Goal: Information Seeking & Learning: Learn about a topic

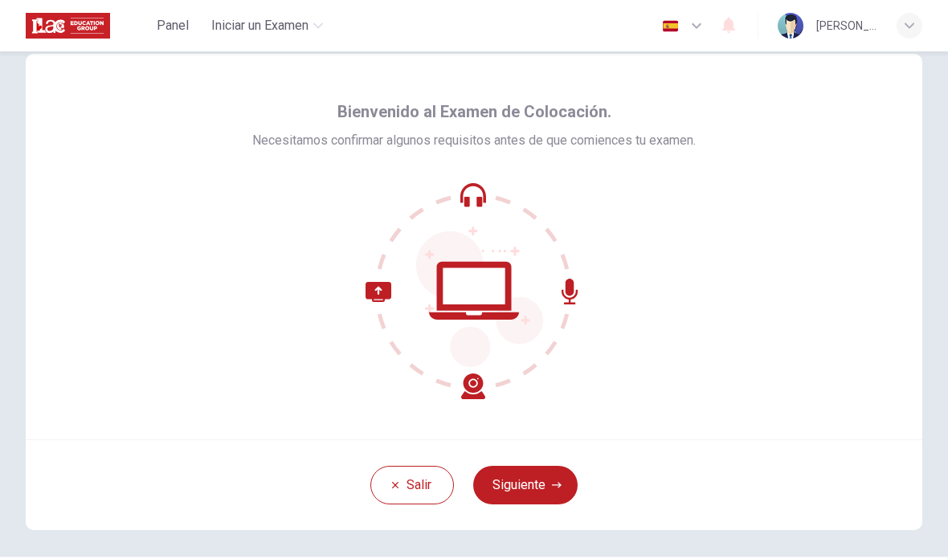
scroll to position [31, 0]
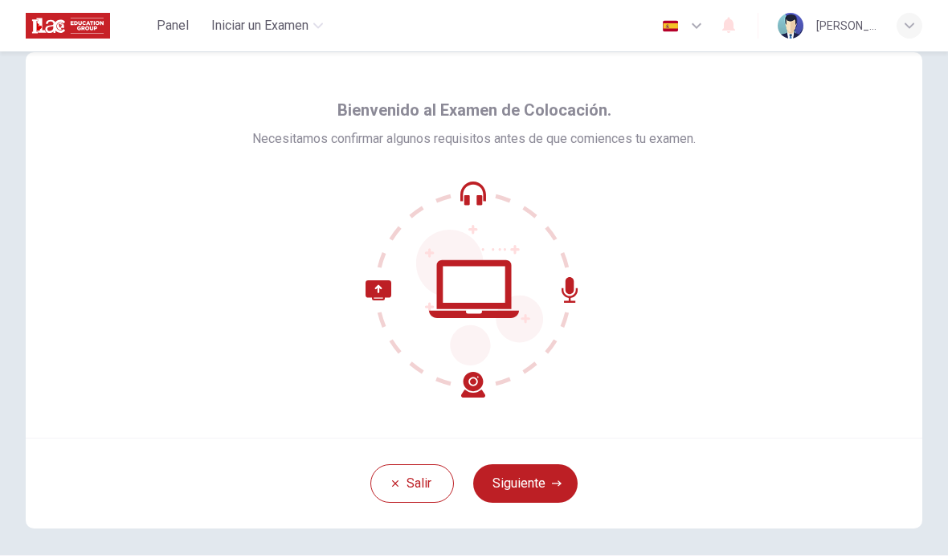
click at [541, 491] on button "Siguiente" at bounding box center [525, 483] width 104 height 39
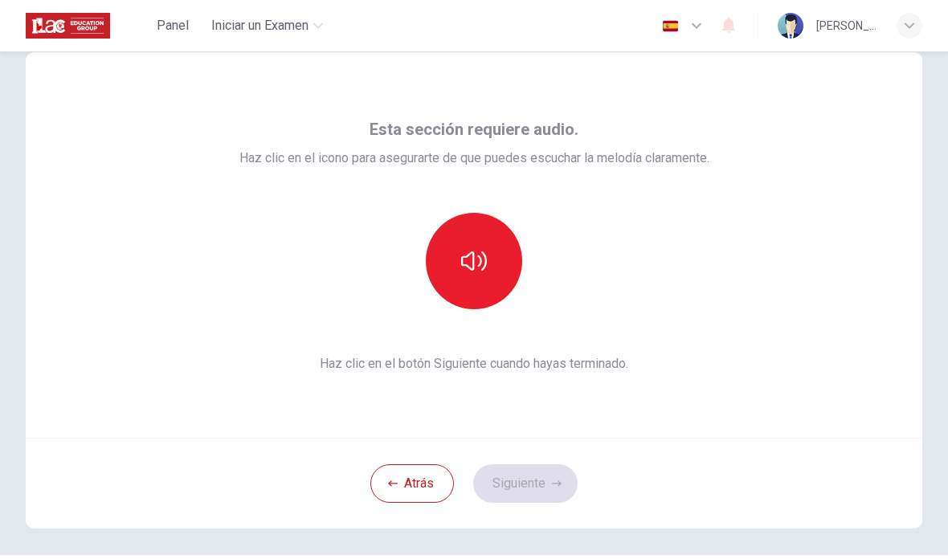
click at [478, 260] on icon "button" at bounding box center [474, 261] width 26 height 26
click at [537, 493] on button "Siguiente" at bounding box center [525, 483] width 104 height 39
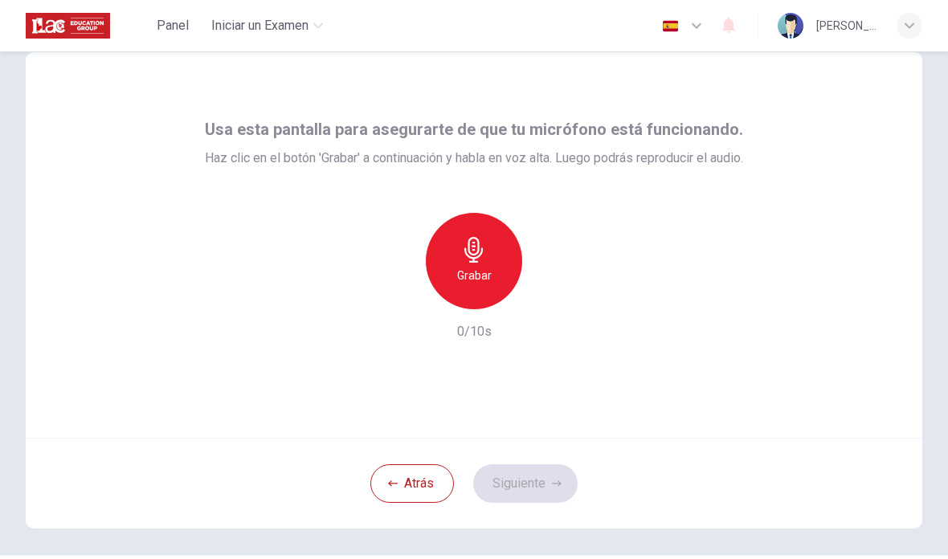
click at [484, 265] on div "Grabar" at bounding box center [474, 261] width 96 height 96
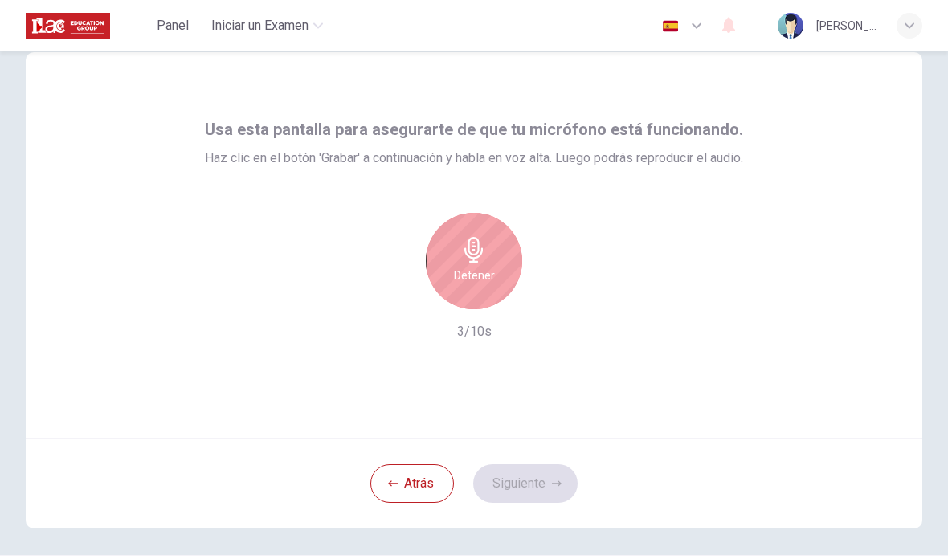
click at [490, 264] on div "Detener" at bounding box center [474, 261] width 96 height 96
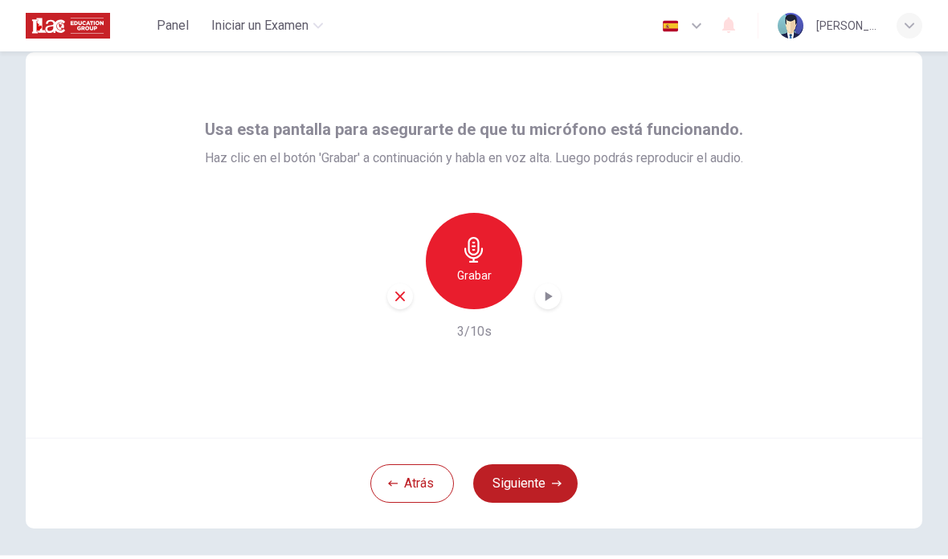
click at [556, 295] on div "button" at bounding box center [548, 297] width 26 height 26
click at [539, 489] on button "Siguiente" at bounding box center [525, 483] width 104 height 39
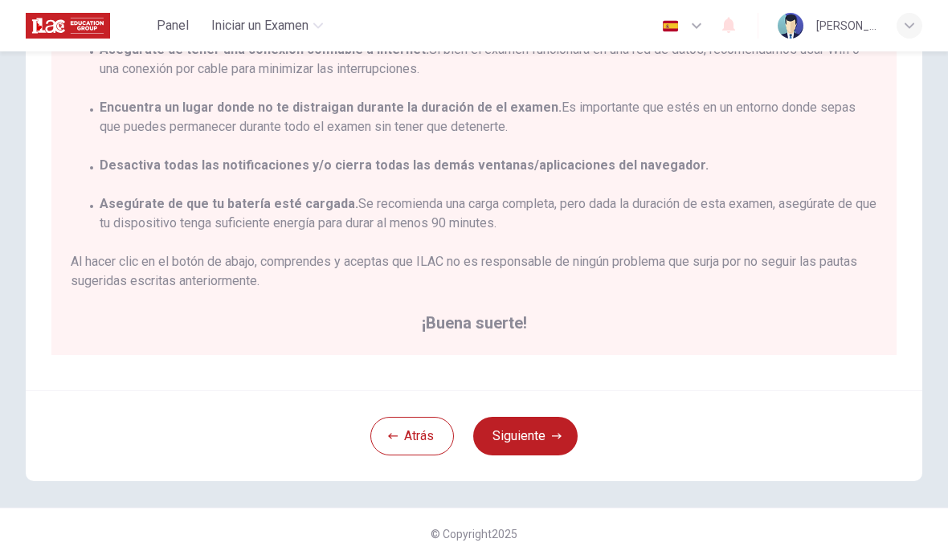
scroll to position [284, 0]
click at [530, 446] on button "Siguiente" at bounding box center [525, 436] width 104 height 39
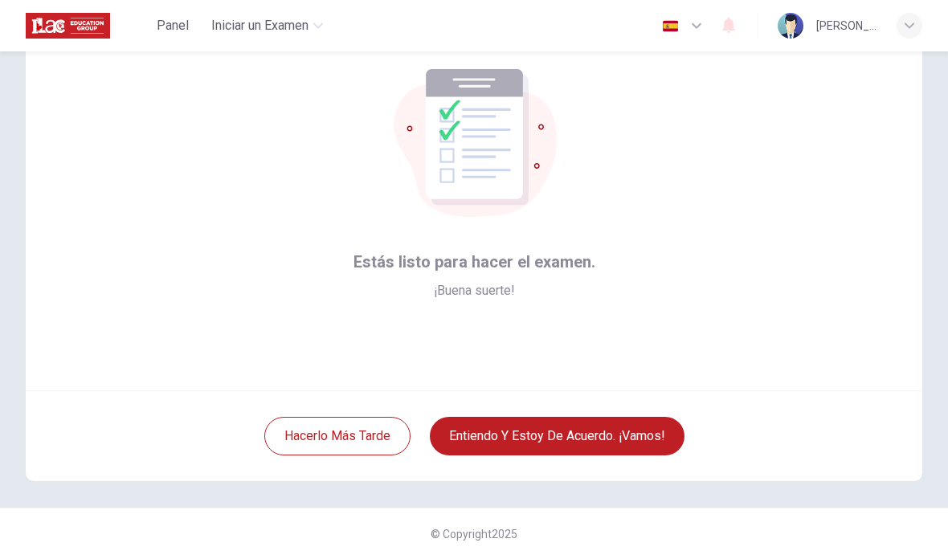
click at [565, 440] on button "Entiendo y estoy de acuerdo. ¡Vamos!" at bounding box center [557, 436] width 255 height 39
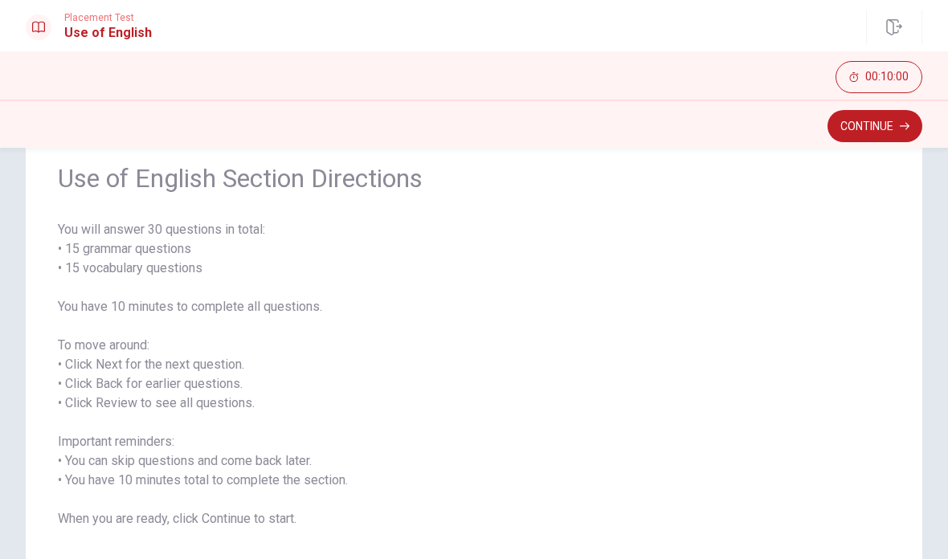
scroll to position [92, 0]
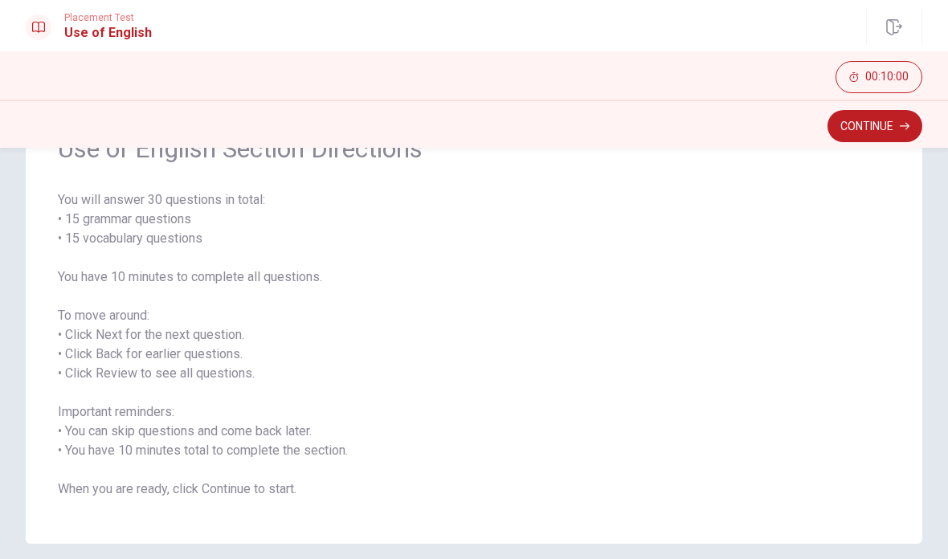
click at [880, 126] on button "Continue" at bounding box center [875, 126] width 95 height 32
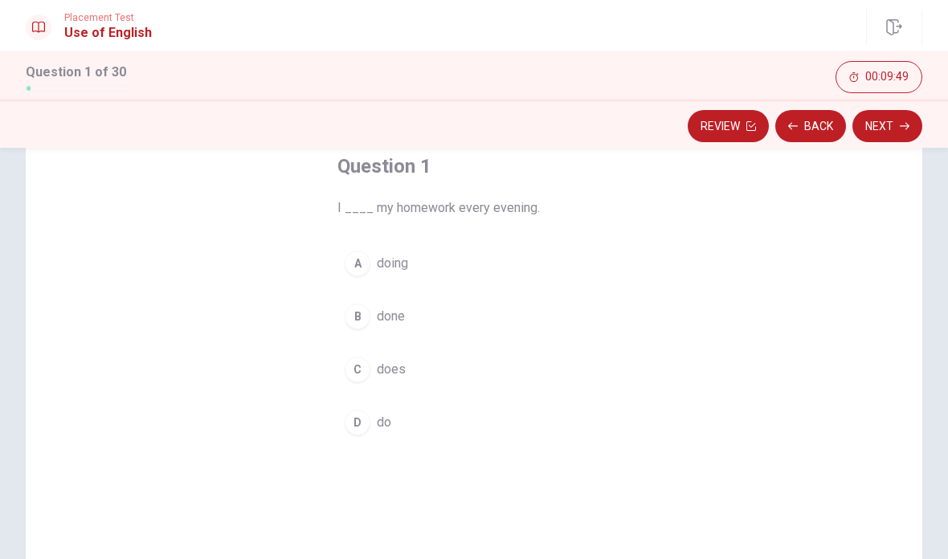
click at [369, 426] on div "D" at bounding box center [358, 423] width 26 height 26
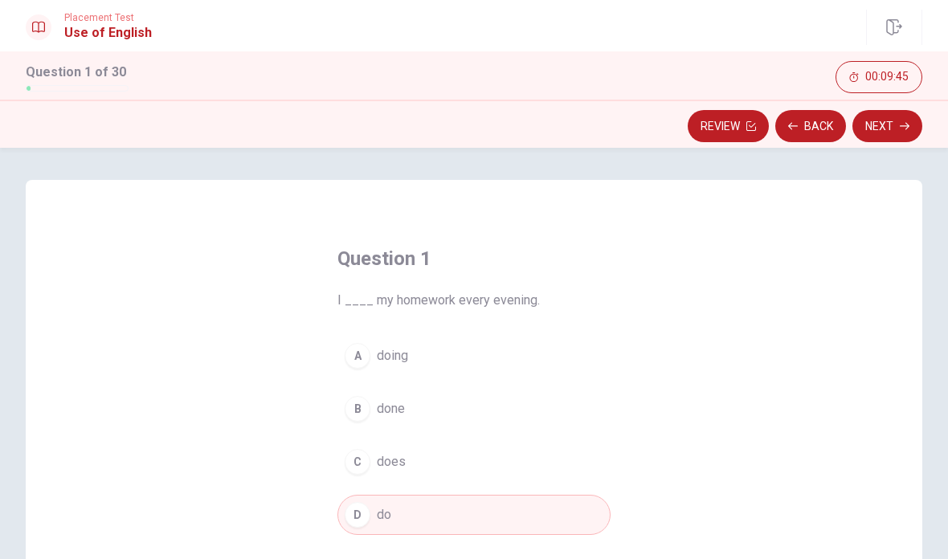
scroll to position [0, 0]
click at [890, 125] on button "Next" at bounding box center [887, 126] width 70 height 32
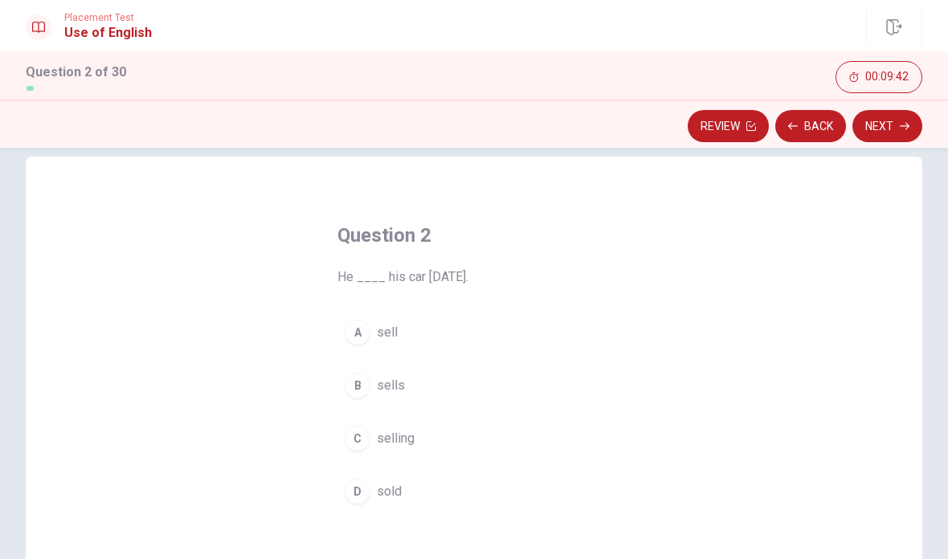
scroll to position [43, 0]
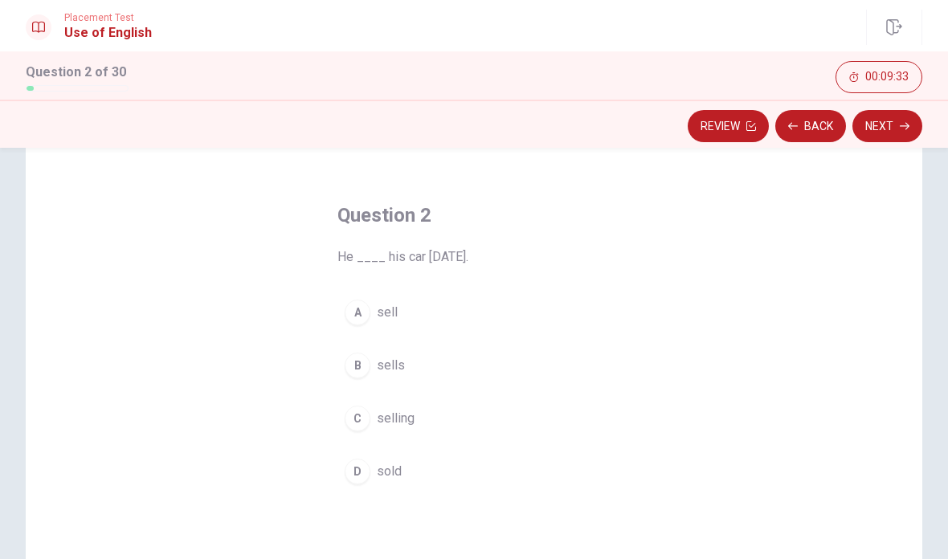
click at [370, 315] on button "A sell" at bounding box center [473, 312] width 273 height 40
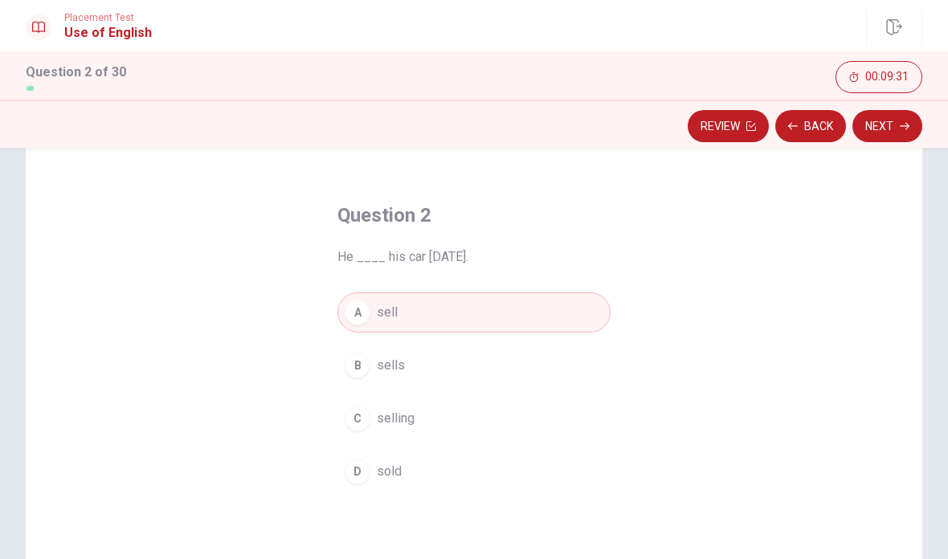
click at [883, 130] on button "Next" at bounding box center [887, 126] width 70 height 32
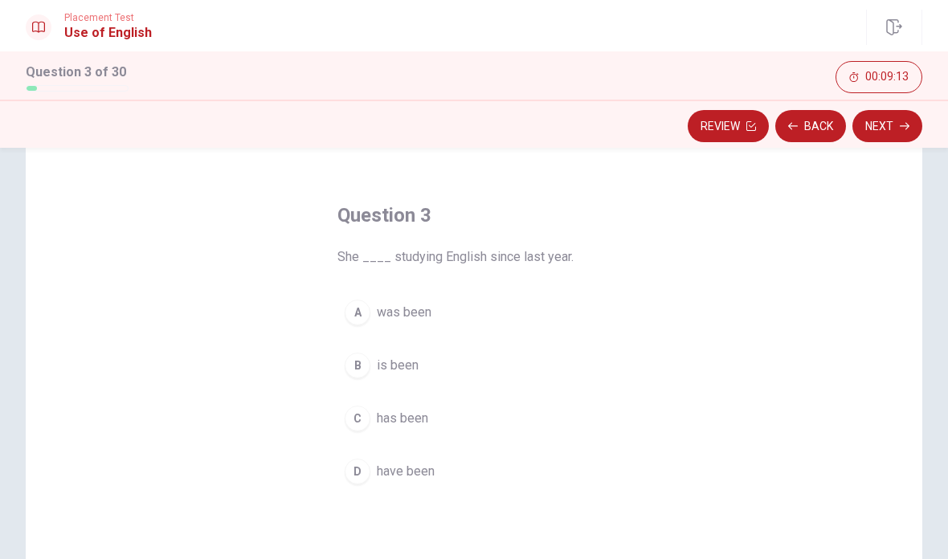
click at [361, 313] on div "A" at bounding box center [358, 313] width 26 height 26
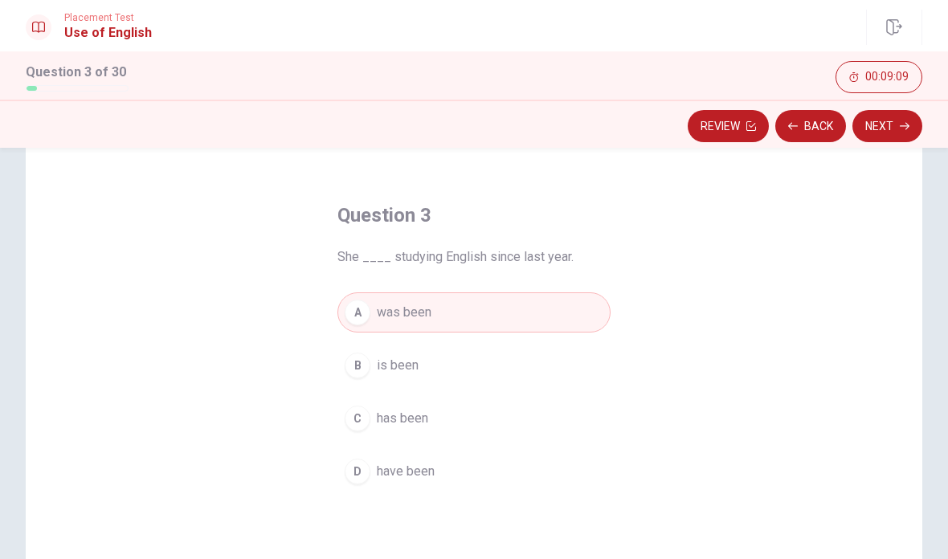
click at [886, 129] on button "Next" at bounding box center [887, 126] width 70 height 32
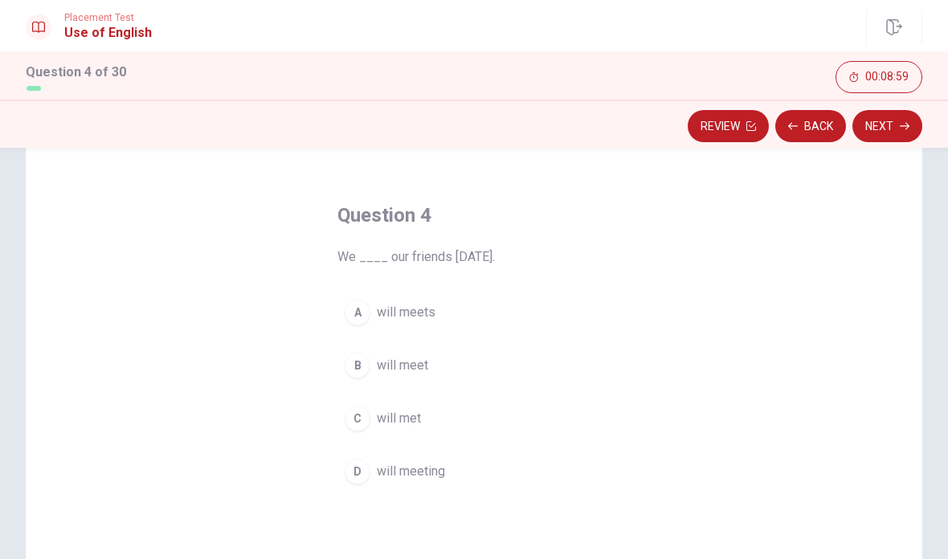
click at [352, 368] on div "B" at bounding box center [358, 366] width 26 height 26
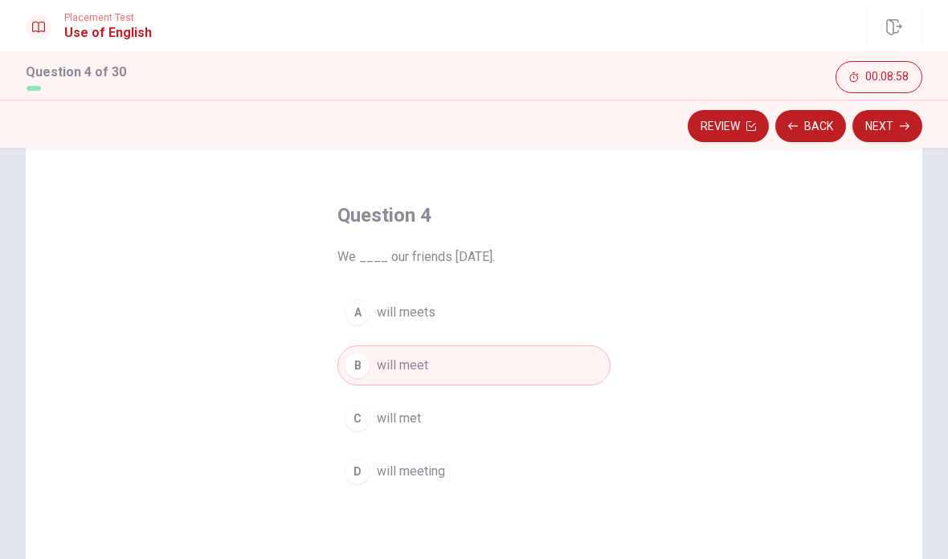
click at [894, 130] on button "Next" at bounding box center [887, 126] width 70 height 32
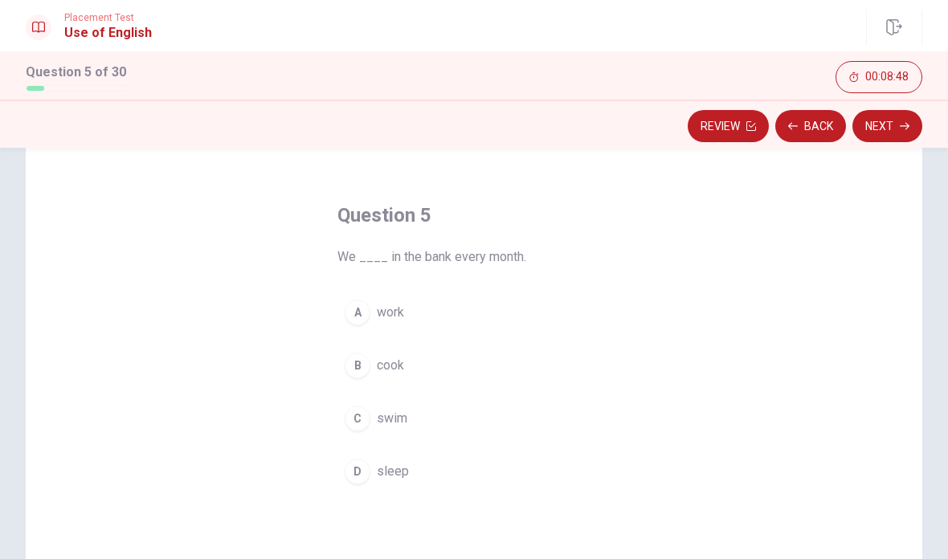
click at [364, 315] on div "A" at bounding box center [358, 313] width 26 height 26
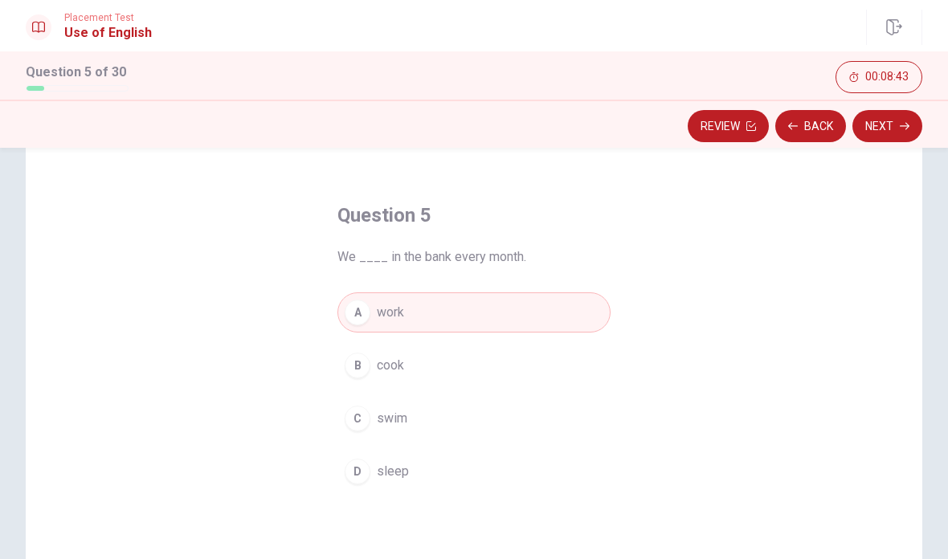
click at [887, 131] on button "Next" at bounding box center [887, 126] width 70 height 32
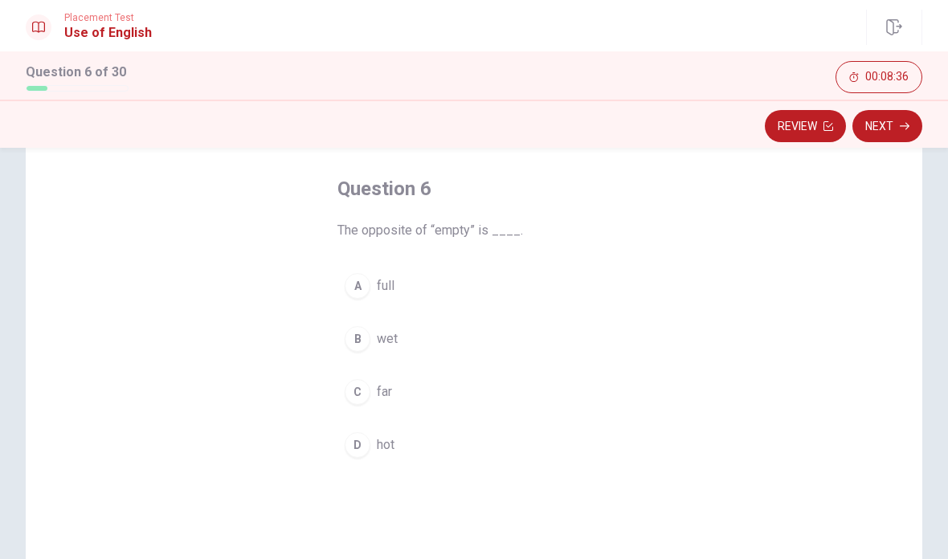
scroll to position [72, 0]
click at [360, 337] on div "B" at bounding box center [358, 338] width 26 height 26
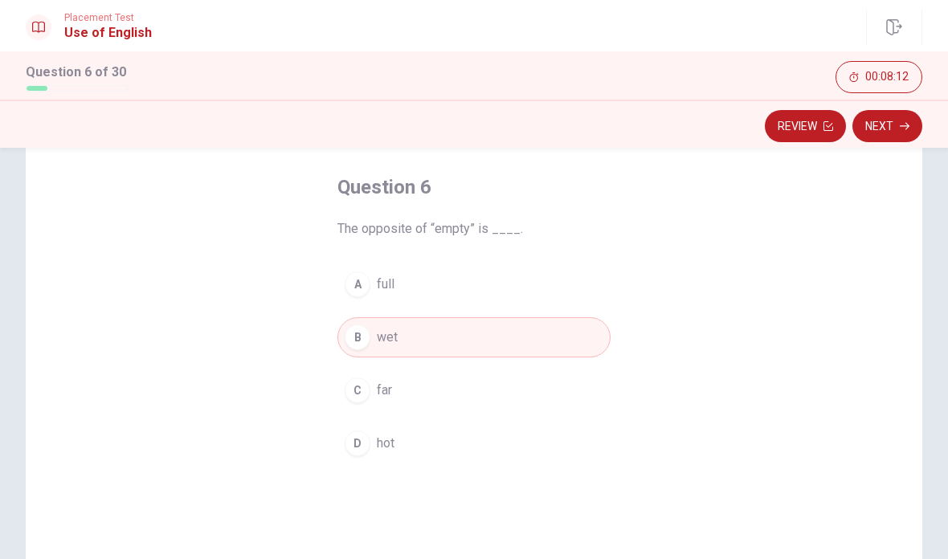
click at [892, 132] on button "Next" at bounding box center [887, 126] width 70 height 32
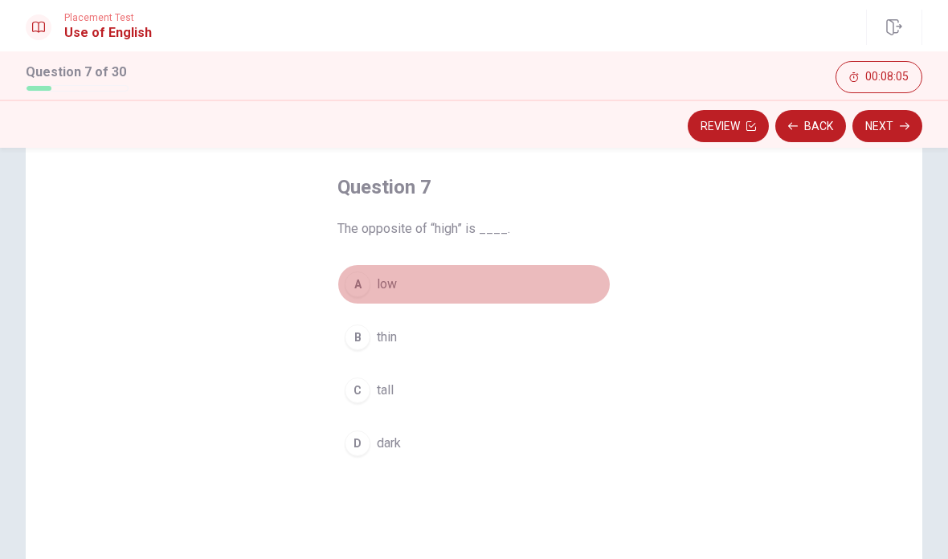
click at [365, 288] on div "A" at bounding box center [358, 285] width 26 height 26
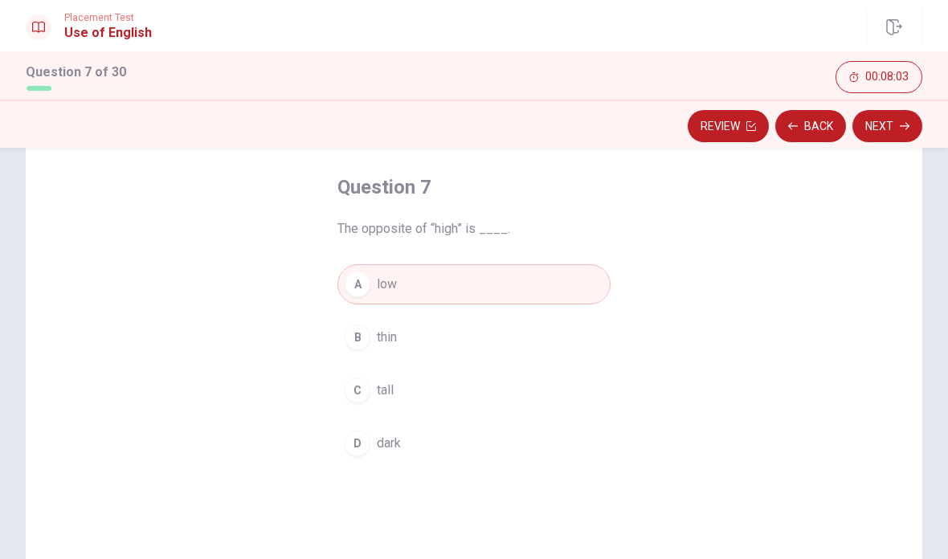
click at [888, 129] on button "Next" at bounding box center [887, 126] width 70 height 32
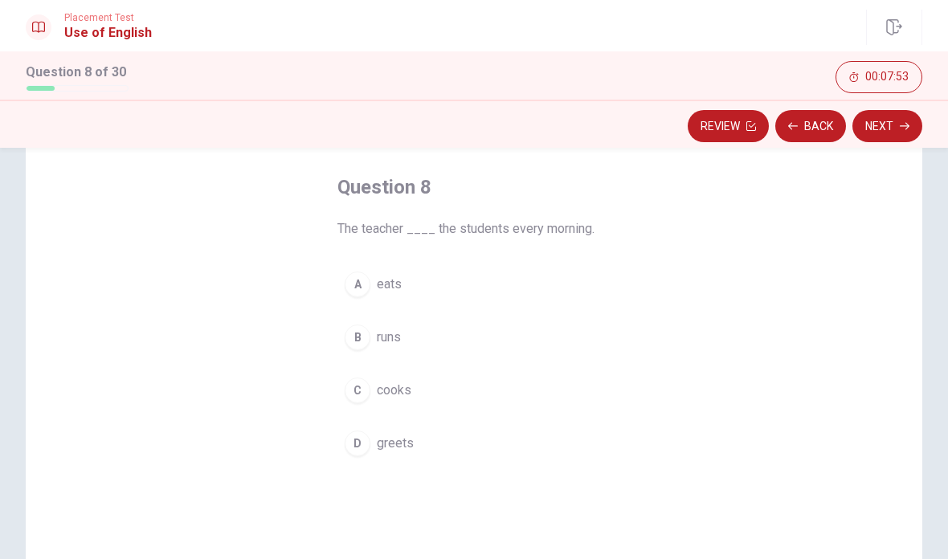
click at [362, 442] on div "D" at bounding box center [358, 444] width 26 height 26
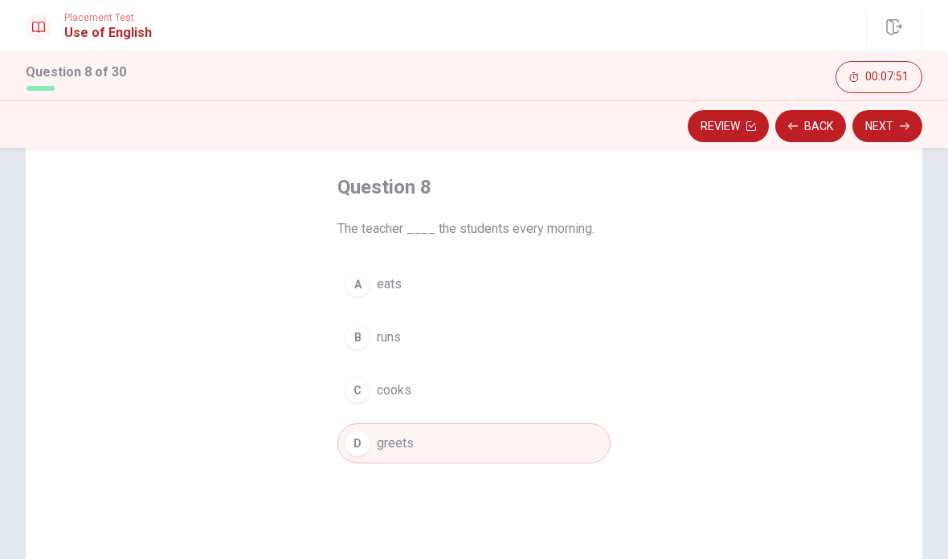
click at [894, 125] on button "Next" at bounding box center [887, 126] width 70 height 32
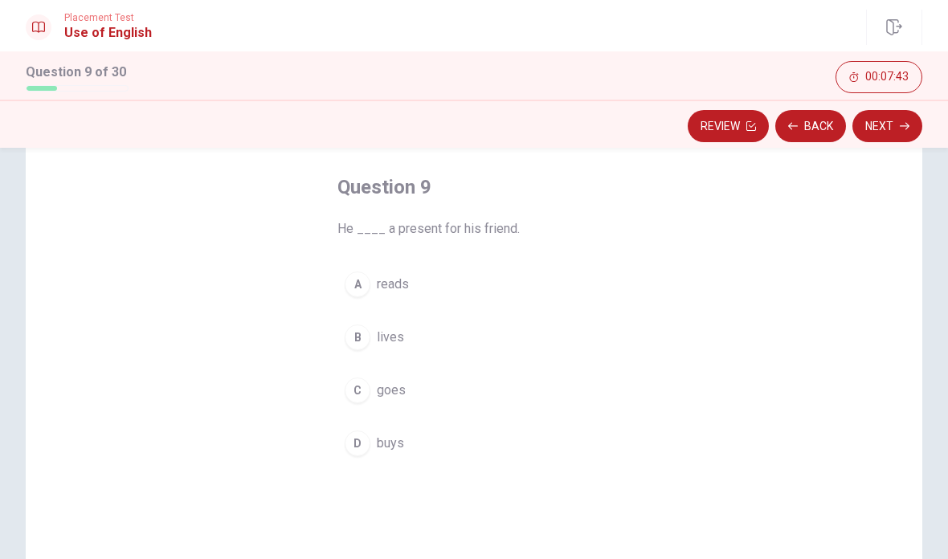
click at [362, 443] on div "D" at bounding box center [358, 444] width 26 height 26
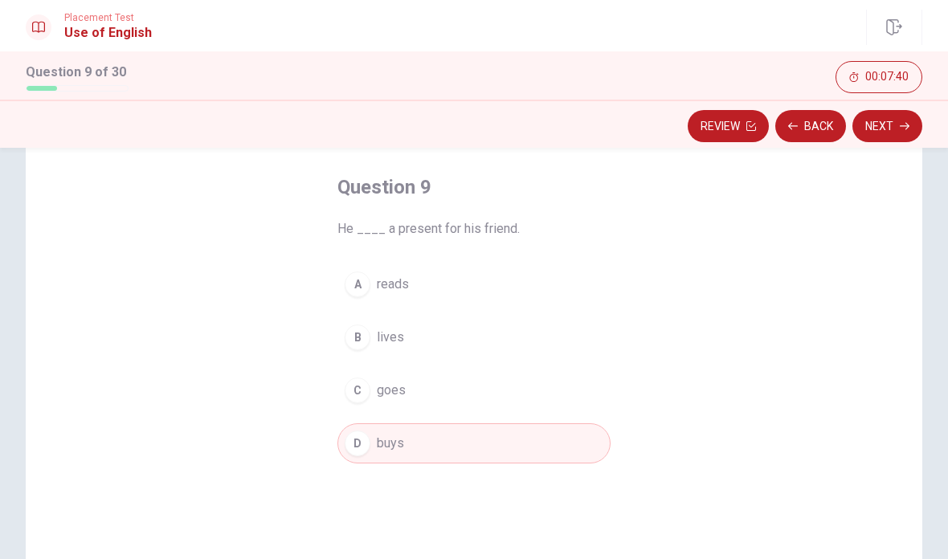
click at [890, 130] on button "Next" at bounding box center [887, 126] width 70 height 32
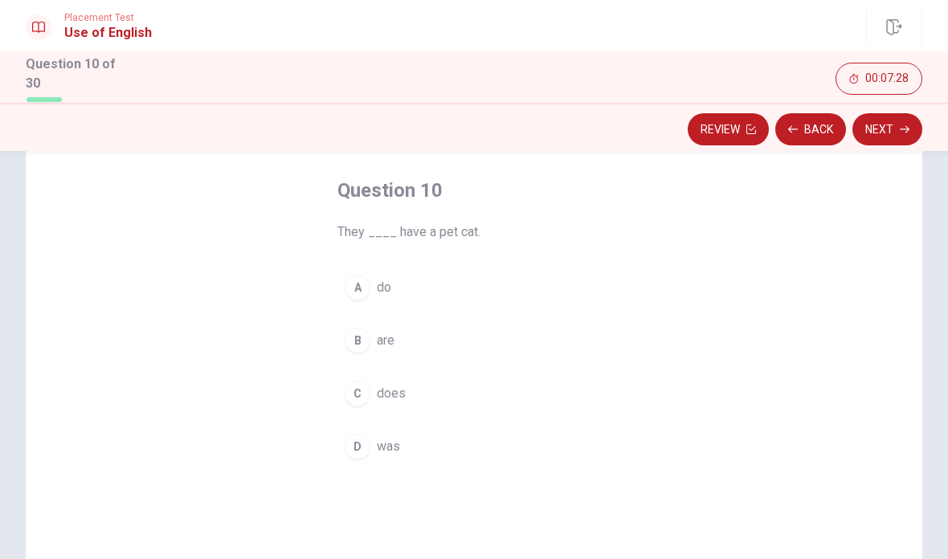
click at [363, 286] on div "A" at bounding box center [358, 288] width 26 height 26
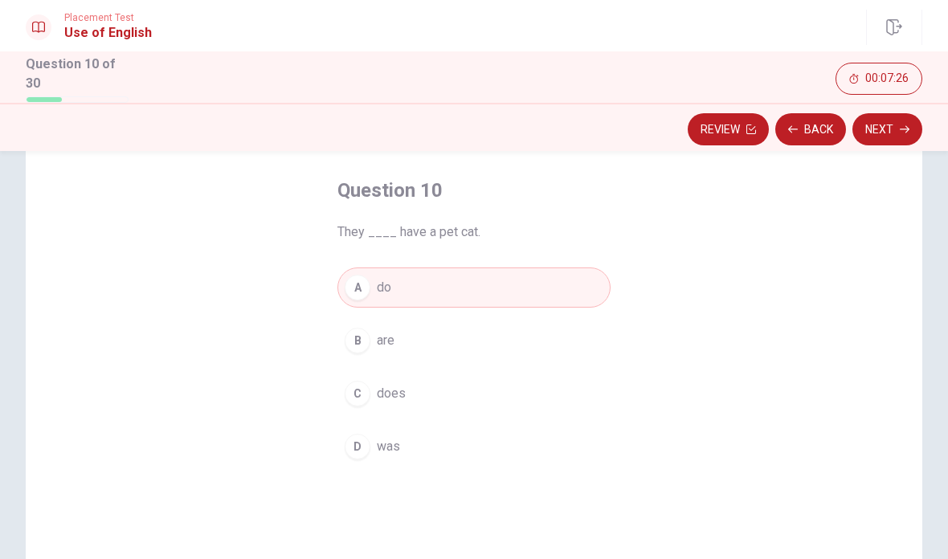
click at [368, 337] on div "B" at bounding box center [358, 341] width 26 height 26
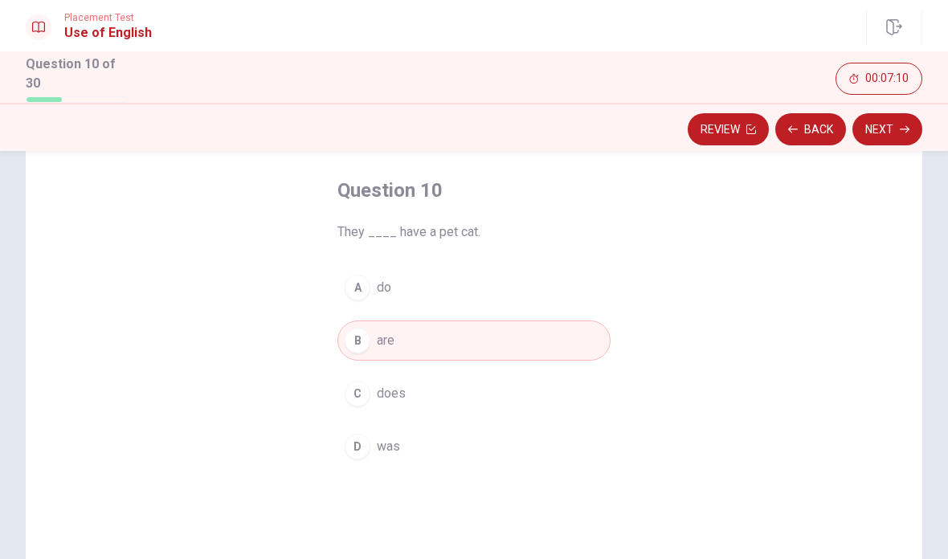
click at [882, 127] on button "Next" at bounding box center [887, 129] width 70 height 32
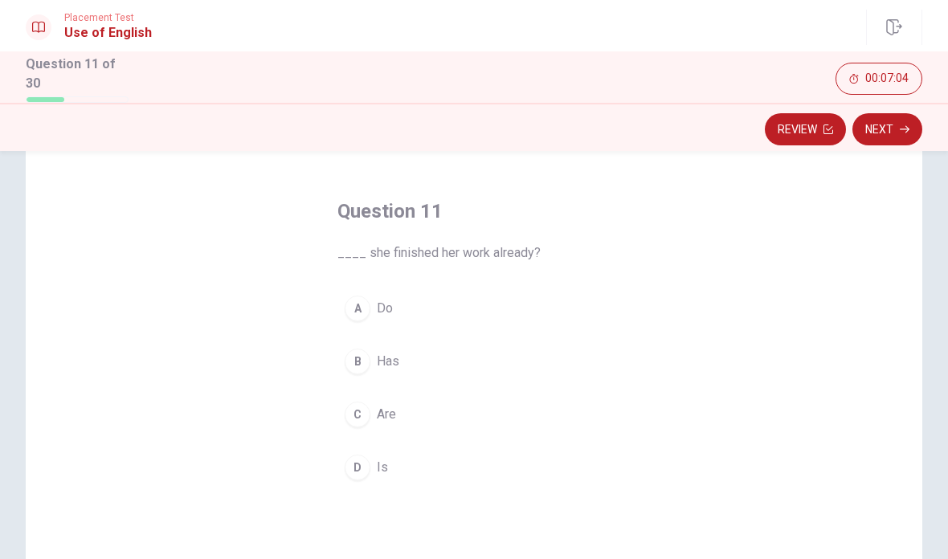
scroll to position [66, 0]
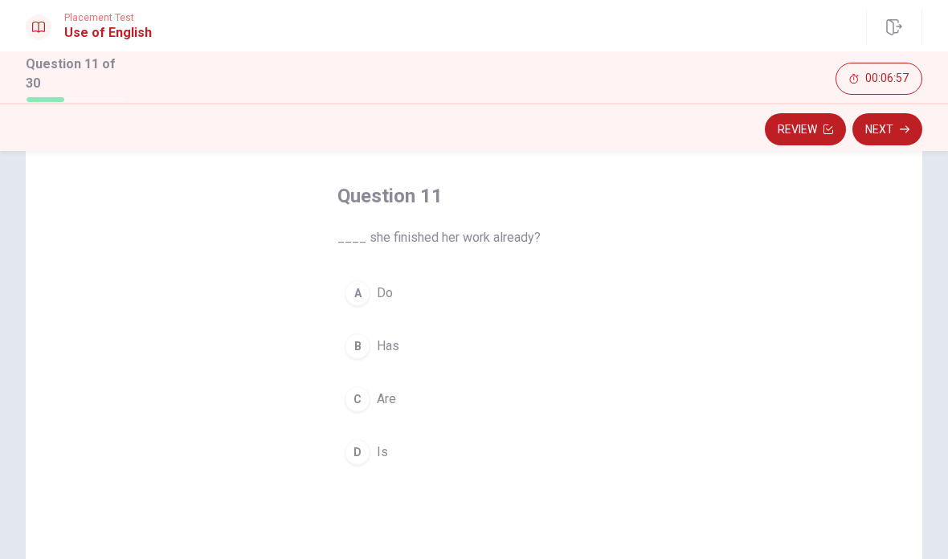
click at [359, 448] on div "D" at bounding box center [358, 453] width 26 height 26
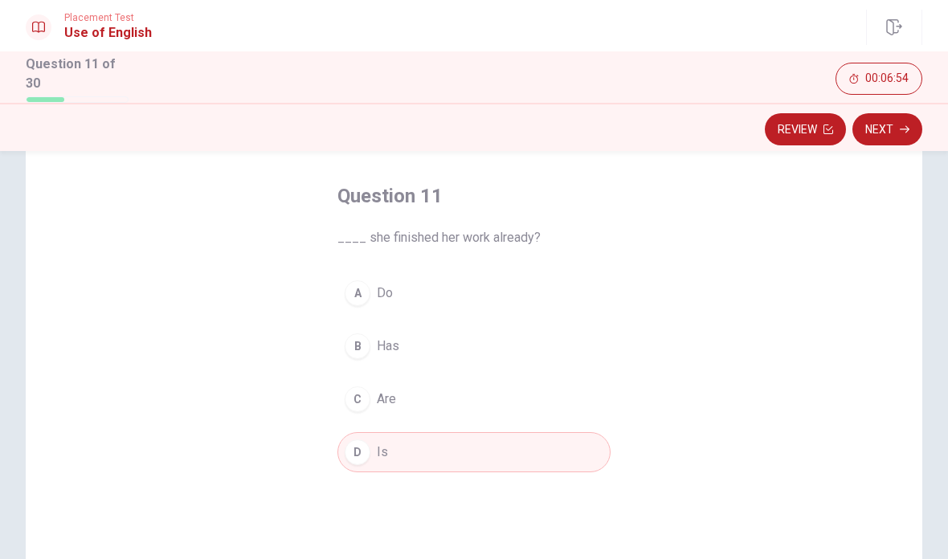
click at [891, 135] on button "Next" at bounding box center [887, 129] width 70 height 32
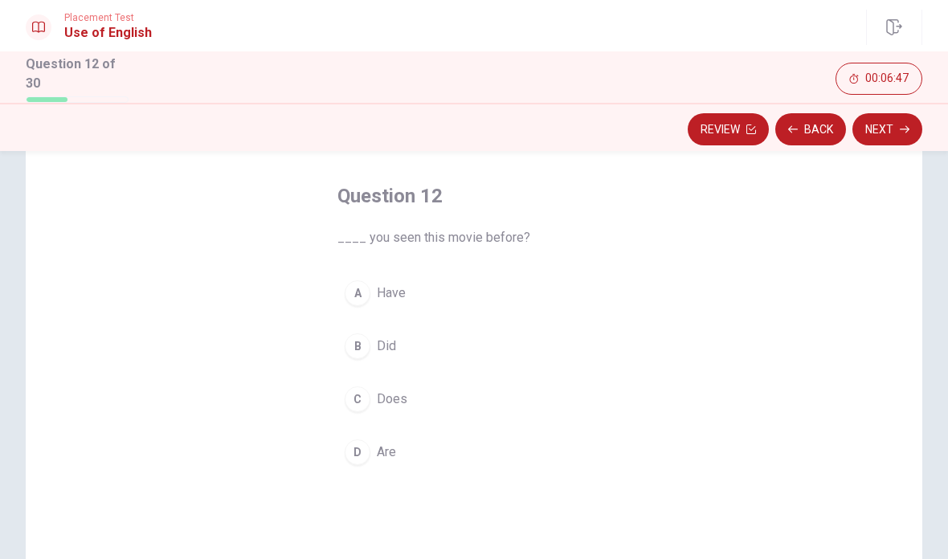
click at [353, 342] on div "B" at bounding box center [358, 346] width 26 height 26
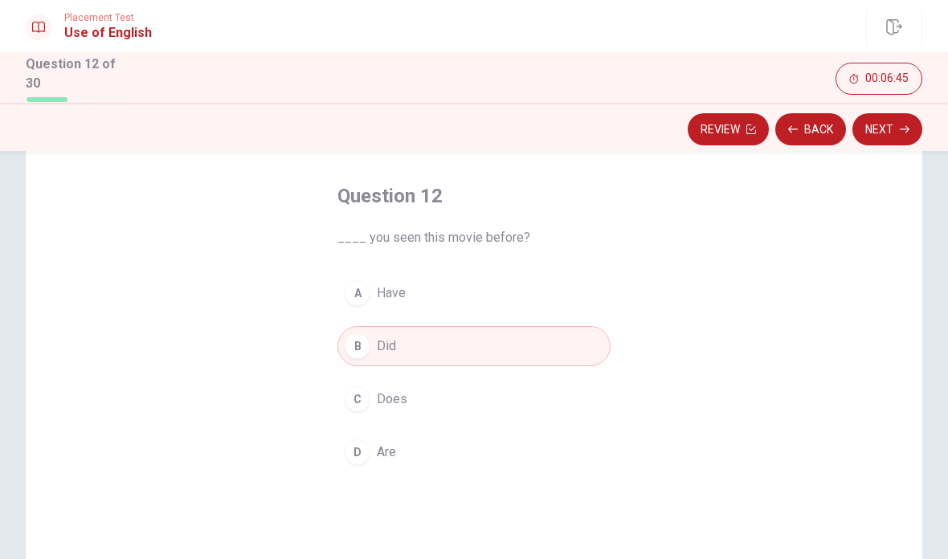
click at [889, 130] on button "Next" at bounding box center [887, 129] width 70 height 32
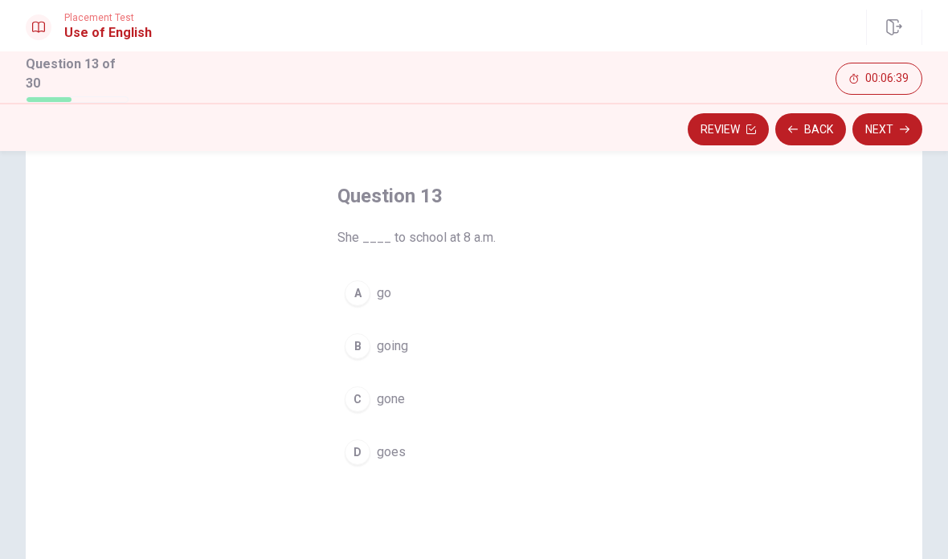
click at [354, 288] on div "A" at bounding box center [358, 293] width 26 height 26
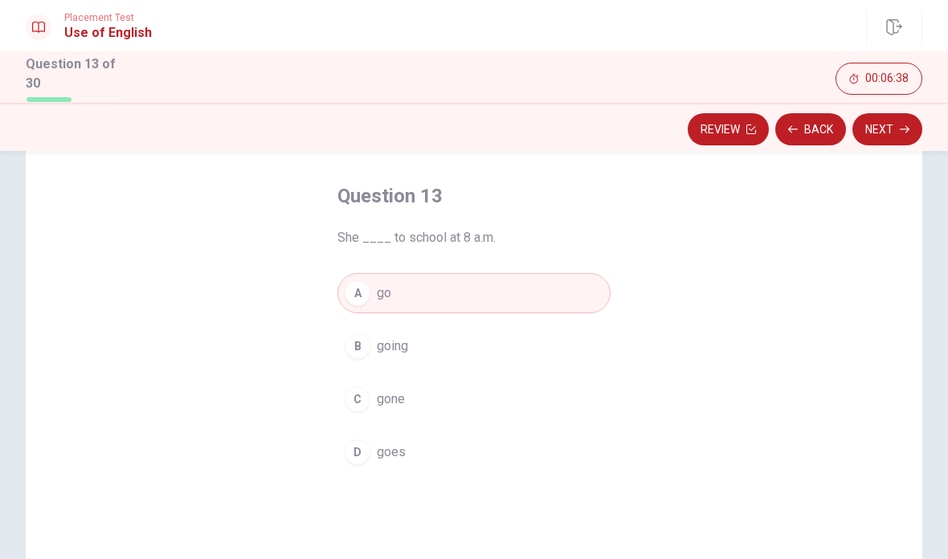
click at [358, 462] on button "D goes" at bounding box center [473, 452] width 273 height 40
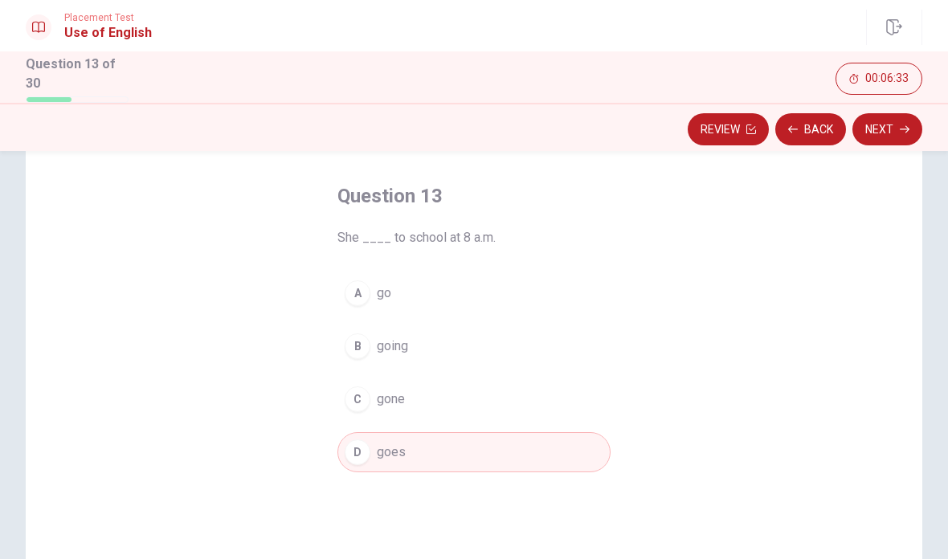
click at [893, 134] on button "Next" at bounding box center [887, 129] width 70 height 32
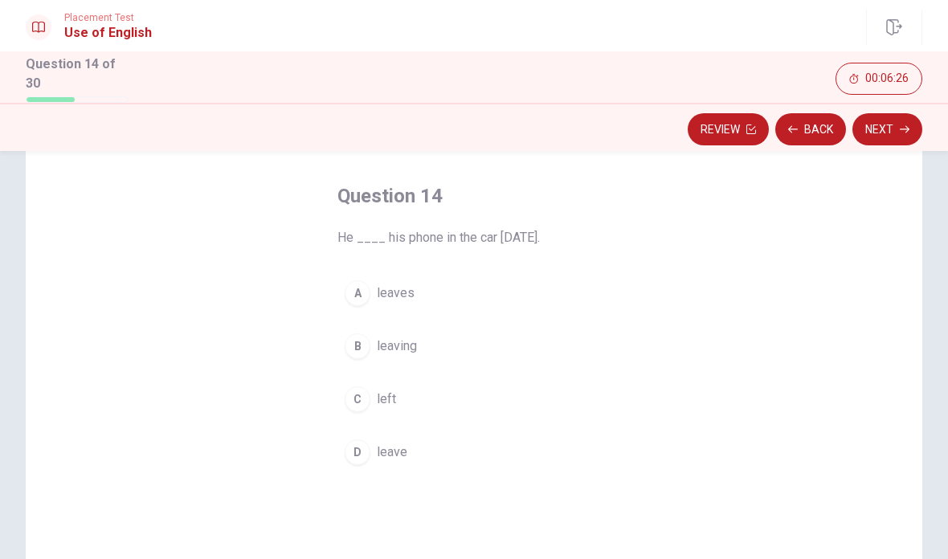
click at [405, 301] on button "A leaves" at bounding box center [473, 293] width 273 height 40
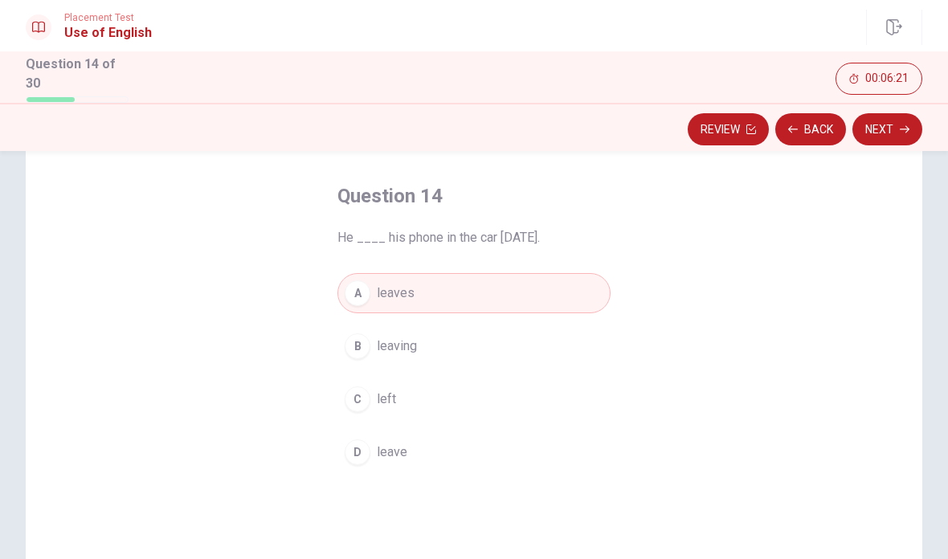
click at [889, 126] on button "Next" at bounding box center [887, 129] width 70 height 32
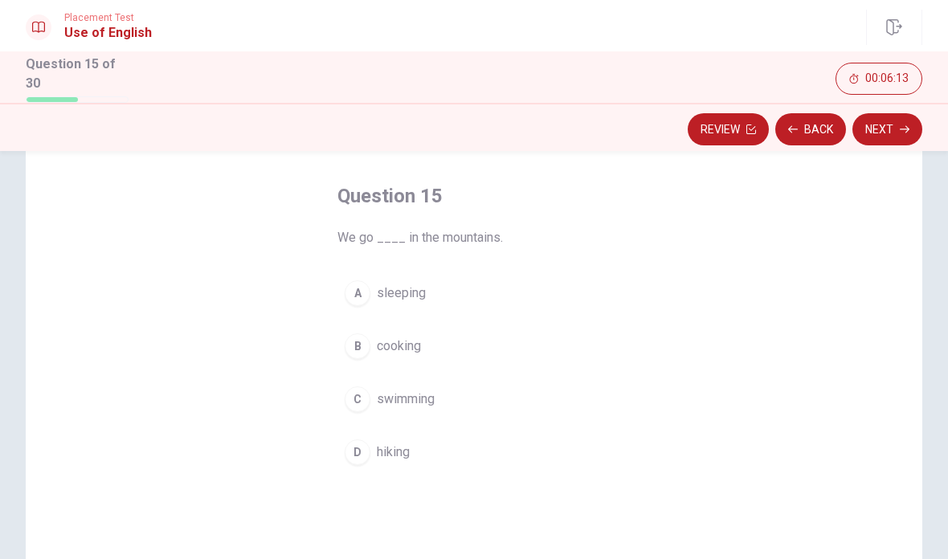
click at [362, 451] on div "D" at bounding box center [358, 453] width 26 height 26
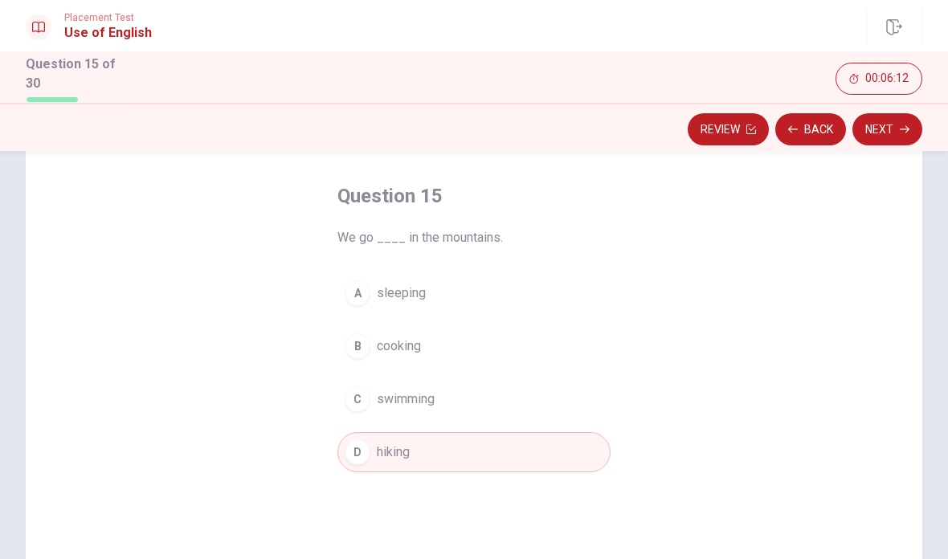
click at [890, 125] on button "Next" at bounding box center [887, 129] width 70 height 32
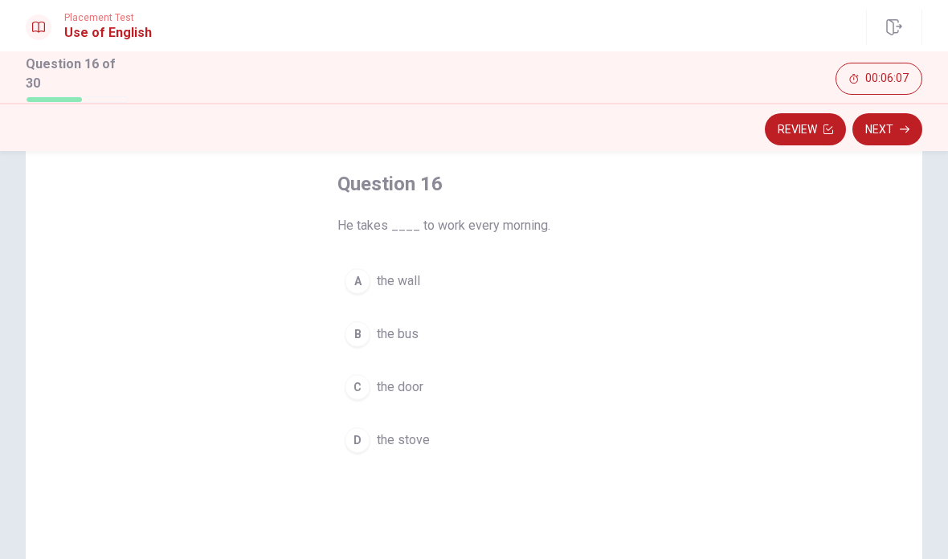
scroll to position [79, 0]
click at [386, 329] on span "the bus" at bounding box center [398, 333] width 42 height 19
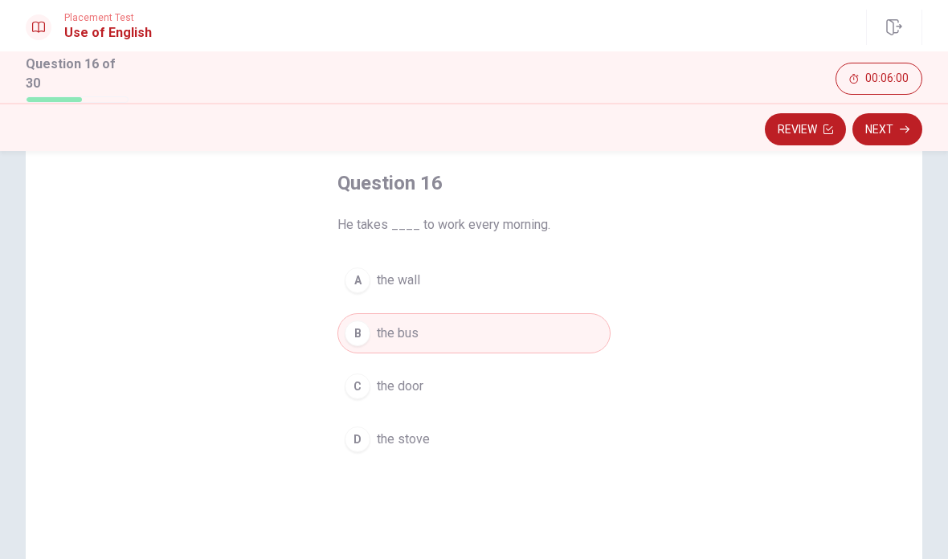
click at [890, 127] on button "Next" at bounding box center [887, 129] width 70 height 32
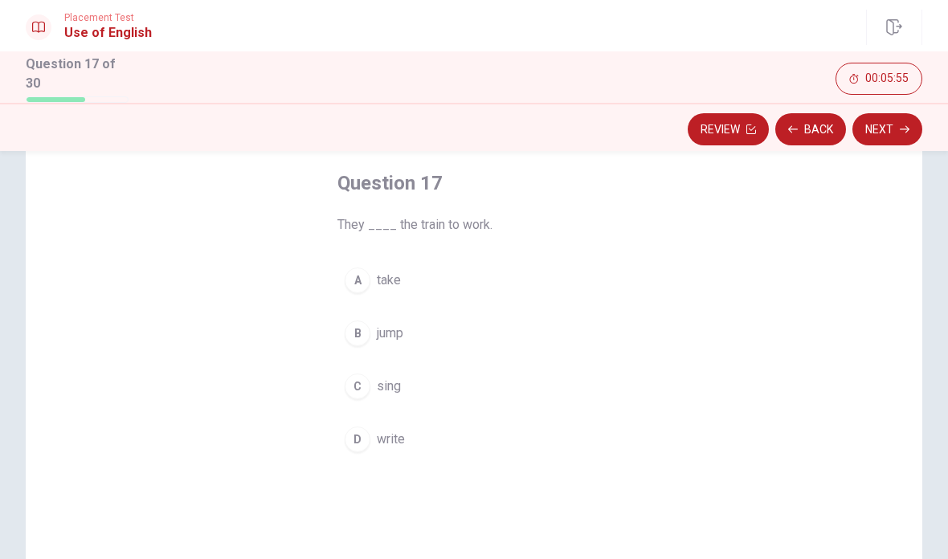
click at [402, 279] on button "A take" at bounding box center [473, 280] width 273 height 40
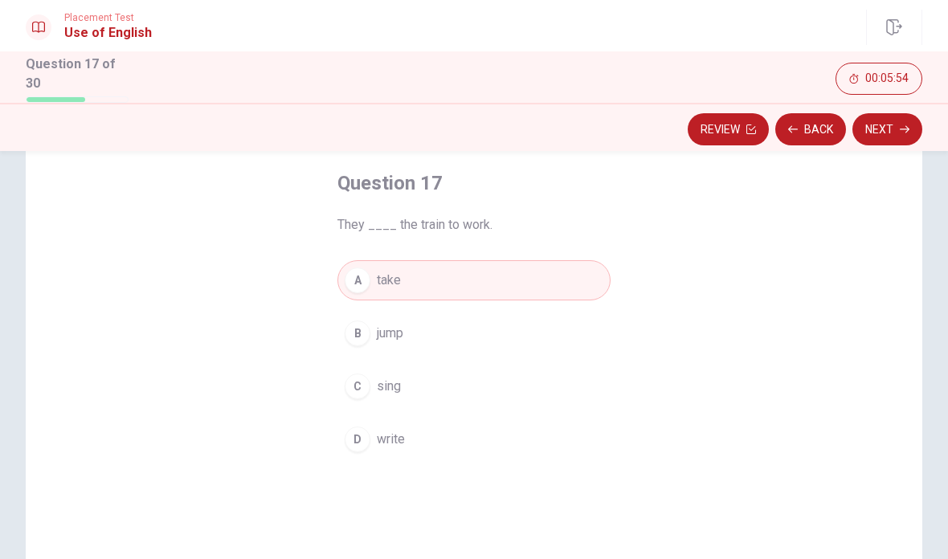
click at [889, 128] on button "Next" at bounding box center [887, 129] width 70 height 32
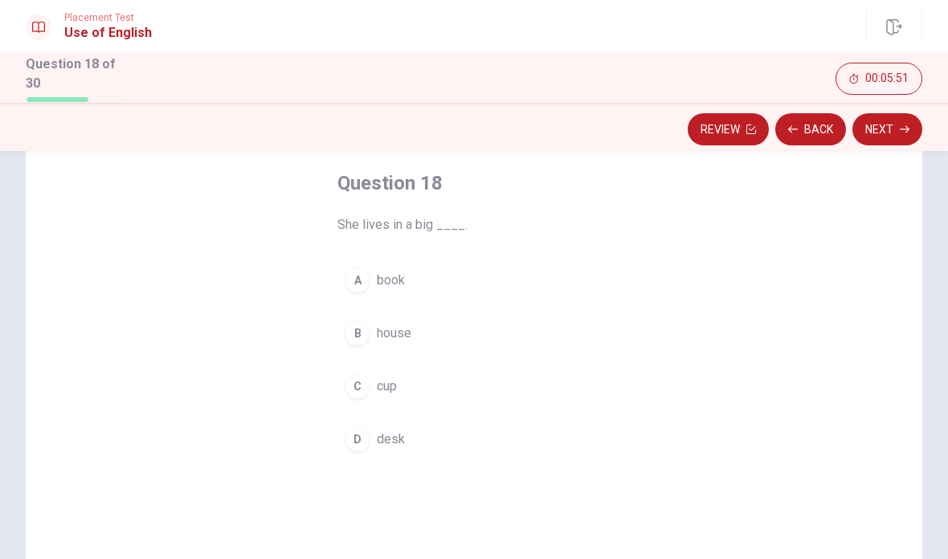
click at [411, 332] on span "house" at bounding box center [394, 333] width 35 height 19
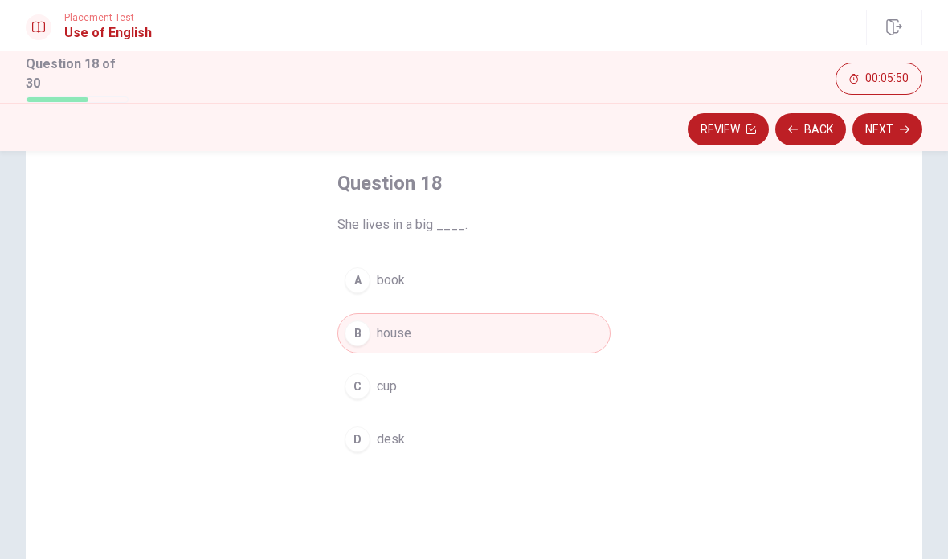
click at [892, 128] on button "Next" at bounding box center [887, 129] width 70 height 32
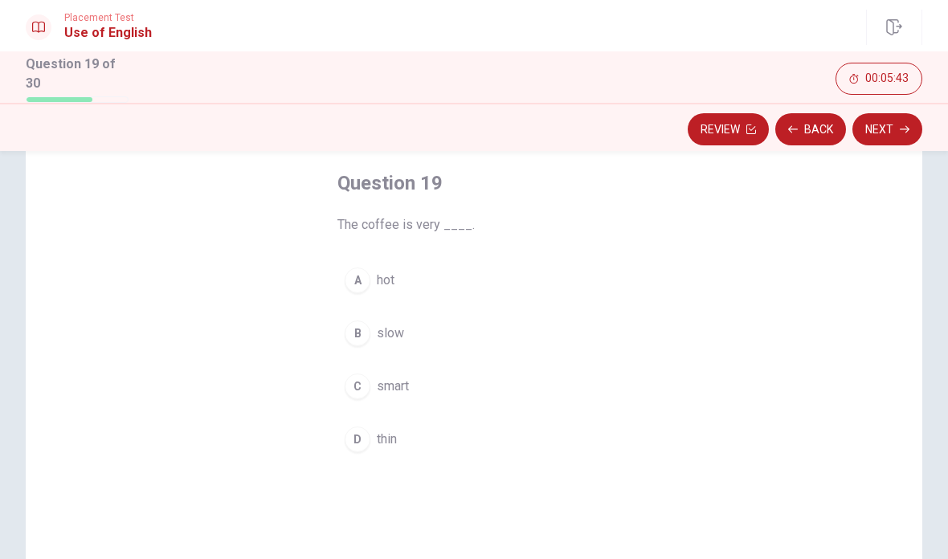
click at [386, 267] on button "A hot" at bounding box center [473, 280] width 273 height 40
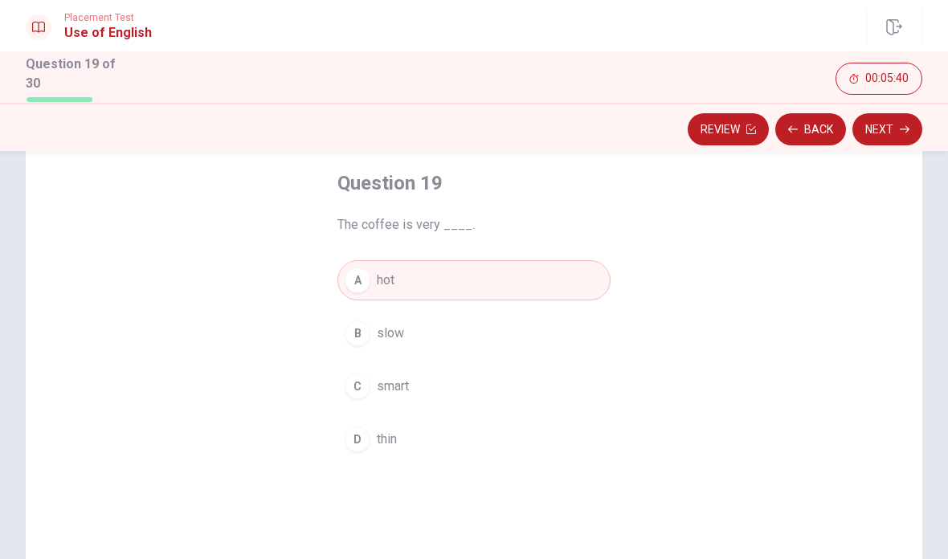
click at [888, 133] on button "Next" at bounding box center [887, 129] width 70 height 32
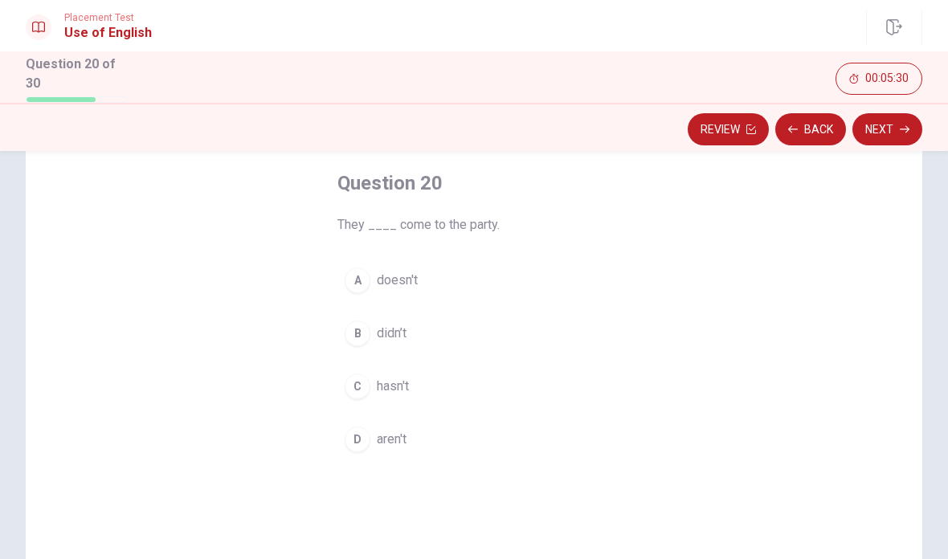
click at [449, 319] on button "B didn’t" at bounding box center [473, 333] width 273 height 40
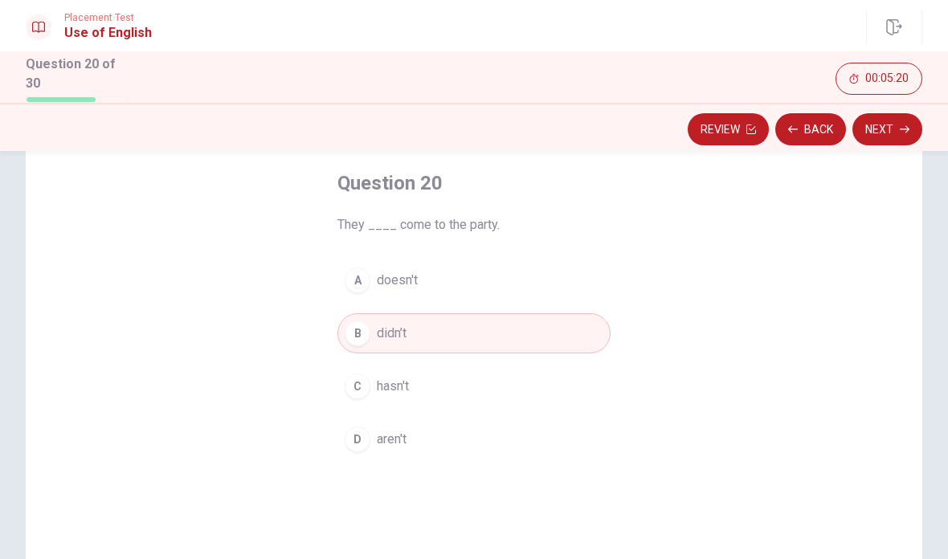
click at [441, 286] on button "A doesn't" at bounding box center [473, 280] width 273 height 40
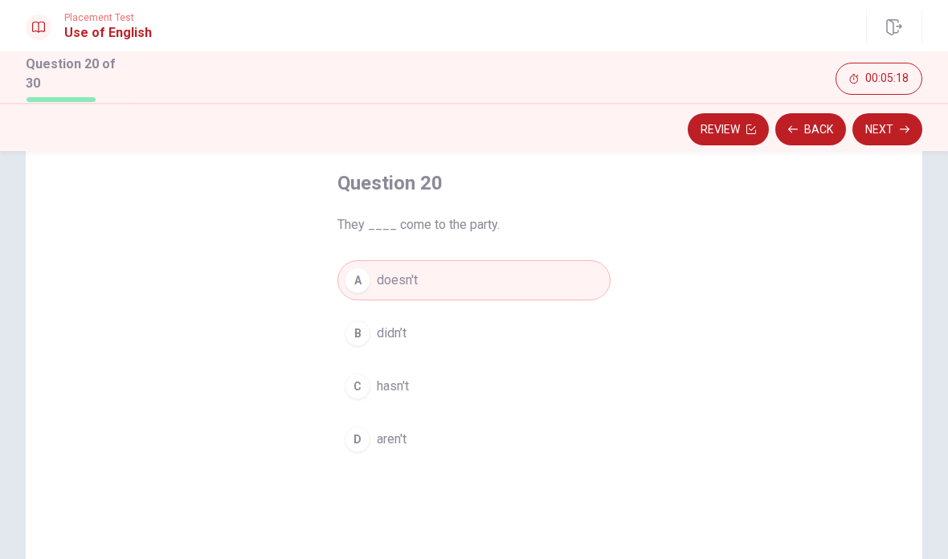
click at [897, 129] on button "Next" at bounding box center [887, 129] width 70 height 32
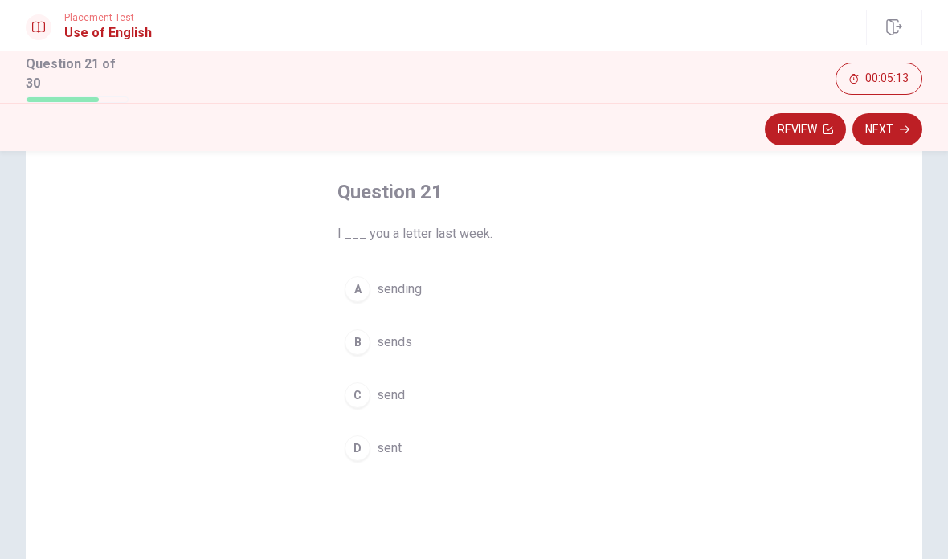
scroll to position [71, 0]
click at [404, 336] on span "sends" at bounding box center [394, 341] width 35 height 19
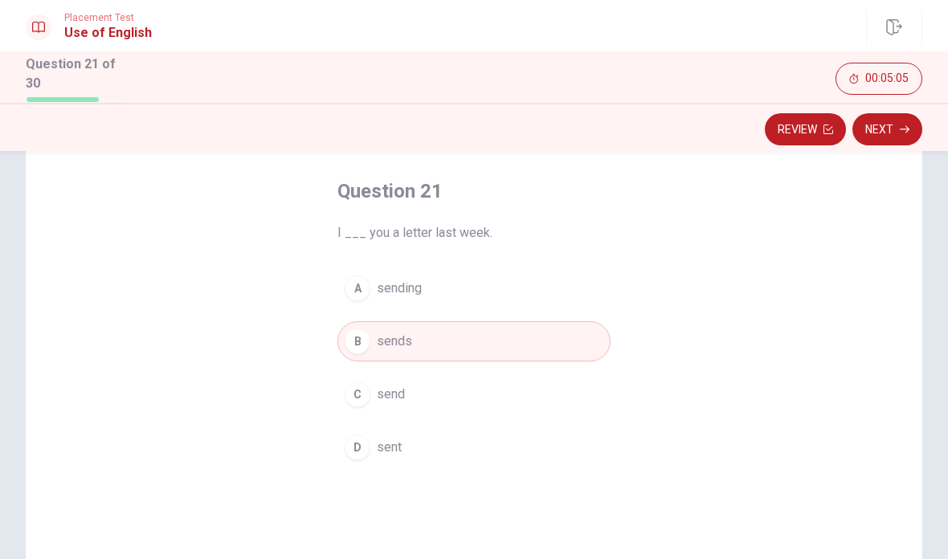
click at [408, 394] on button "C send" at bounding box center [473, 394] width 273 height 40
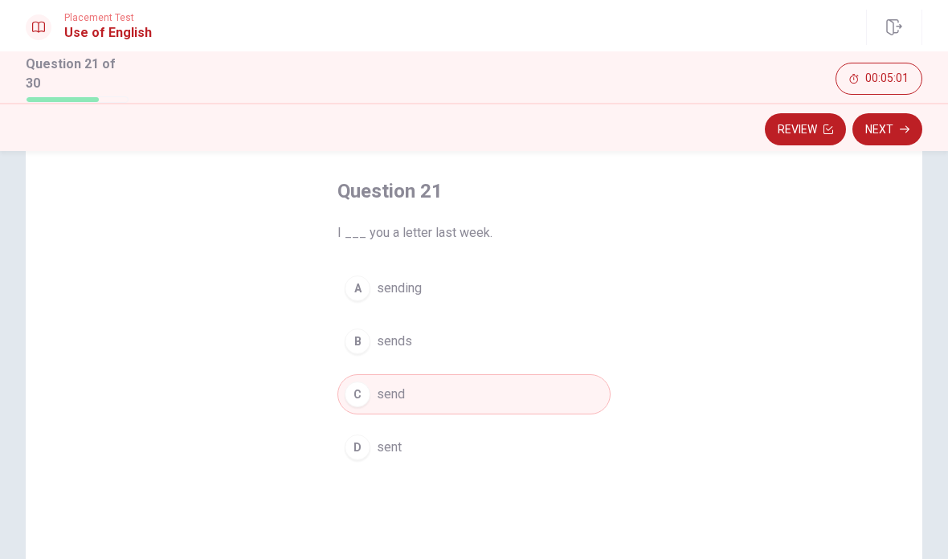
click at [892, 125] on button "Next" at bounding box center [887, 129] width 70 height 32
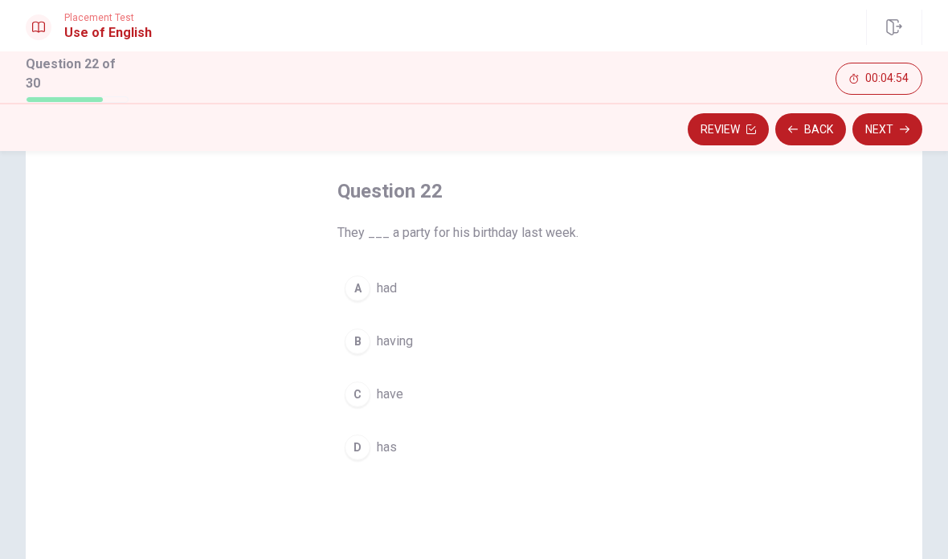
click at [406, 395] on button "C have" at bounding box center [473, 394] width 273 height 40
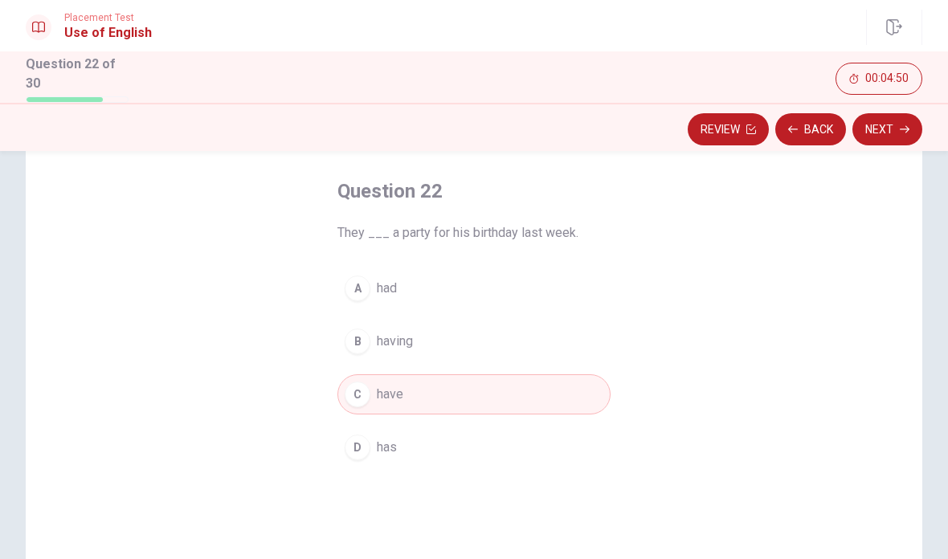
click at [880, 138] on button "Next" at bounding box center [887, 129] width 70 height 32
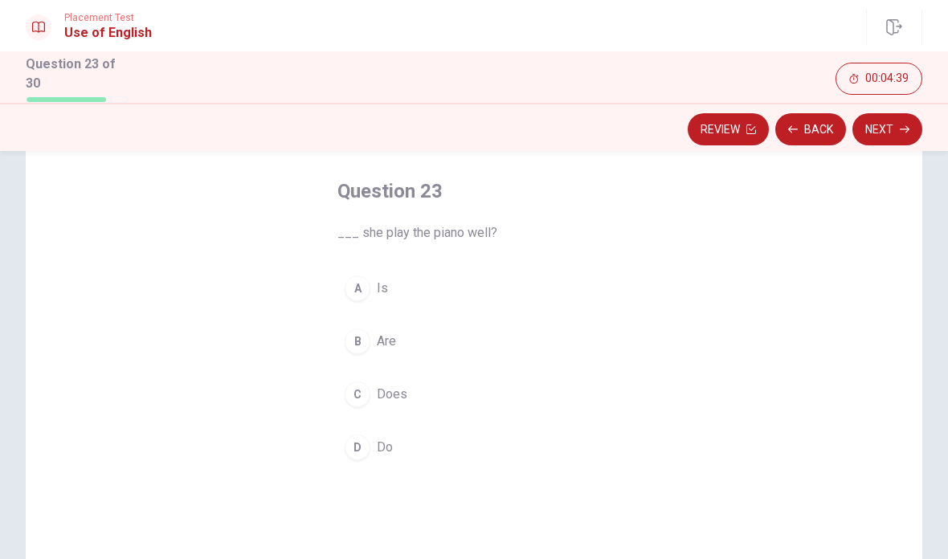
click at [395, 324] on button "B Are" at bounding box center [473, 341] width 273 height 40
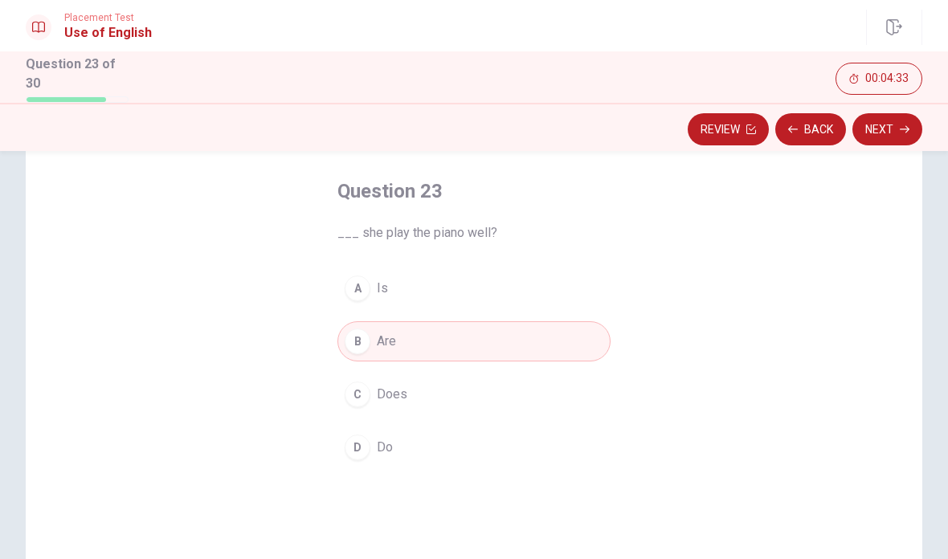
click at [885, 130] on button "Next" at bounding box center [887, 129] width 70 height 32
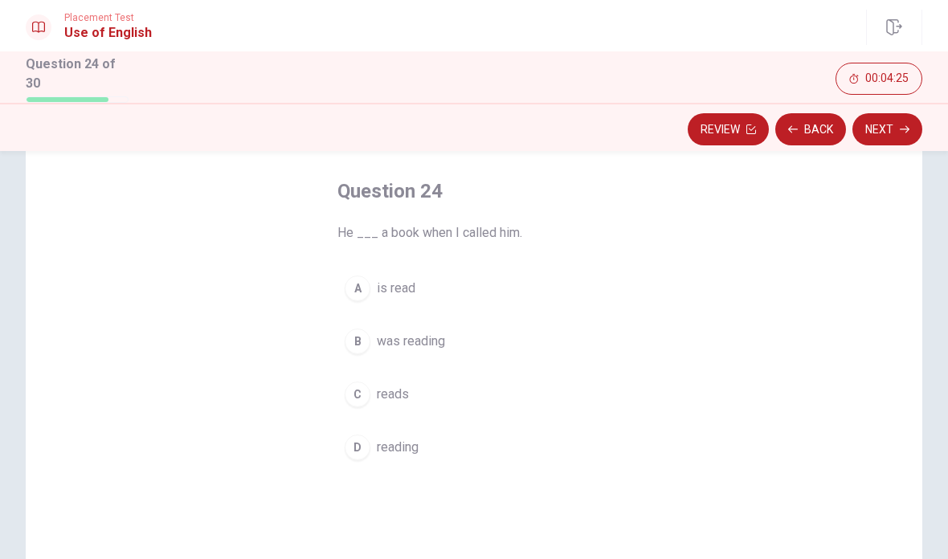
click at [440, 343] on span "was reading" at bounding box center [411, 341] width 68 height 19
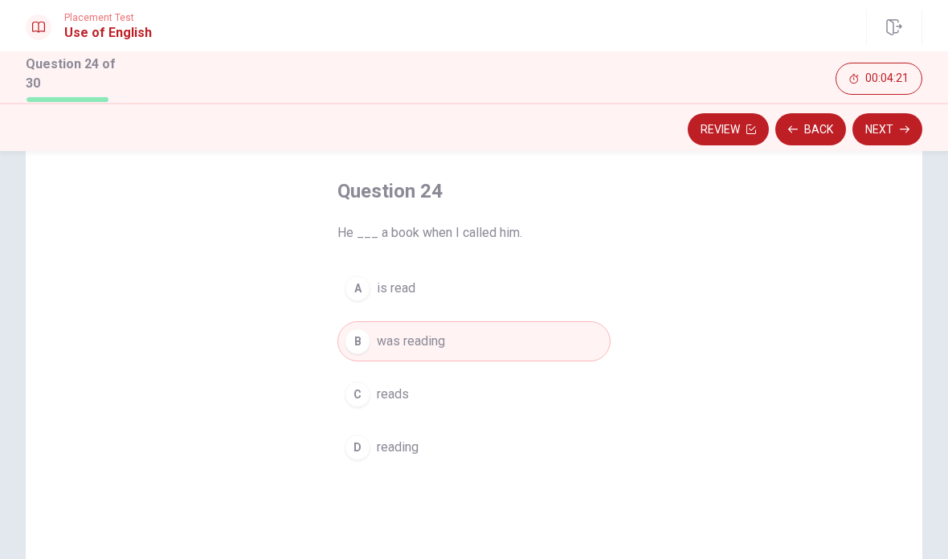
click at [904, 128] on icon "button" at bounding box center [905, 130] width 10 height 10
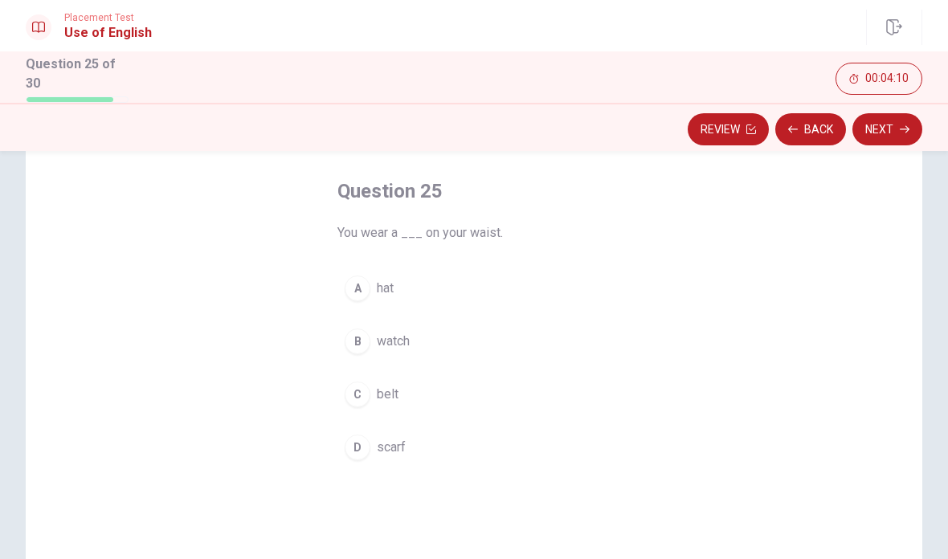
click at [409, 344] on span "watch" at bounding box center [393, 341] width 33 height 19
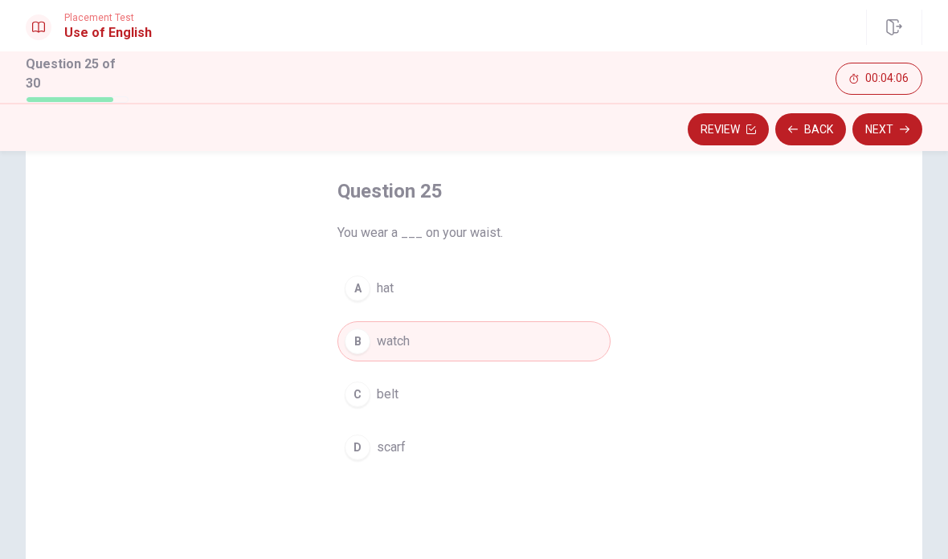
click at [889, 129] on button "Next" at bounding box center [887, 129] width 70 height 32
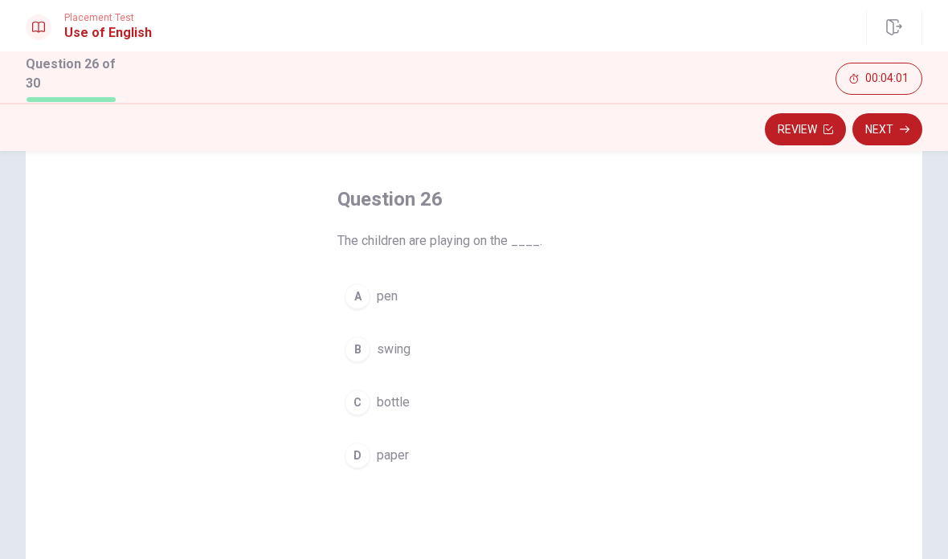
scroll to position [63, 0]
click at [395, 335] on button "B swing" at bounding box center [473, 349] width 273 height 40
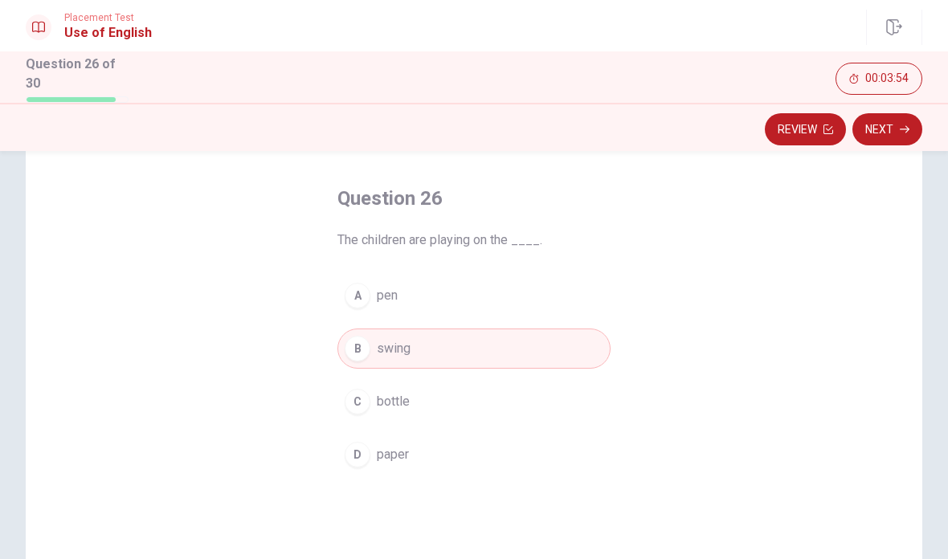
click at [890, 133] on button "Next" at bounding box center [887, 129] width 70 height 32
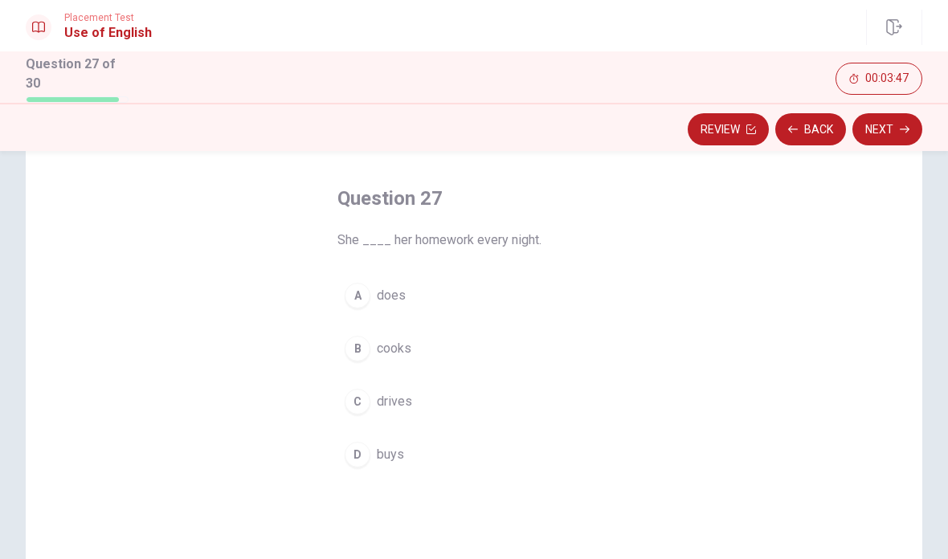
click at [406, 395] on span "drives" at bounding box center [394, 401] width 35 height 19
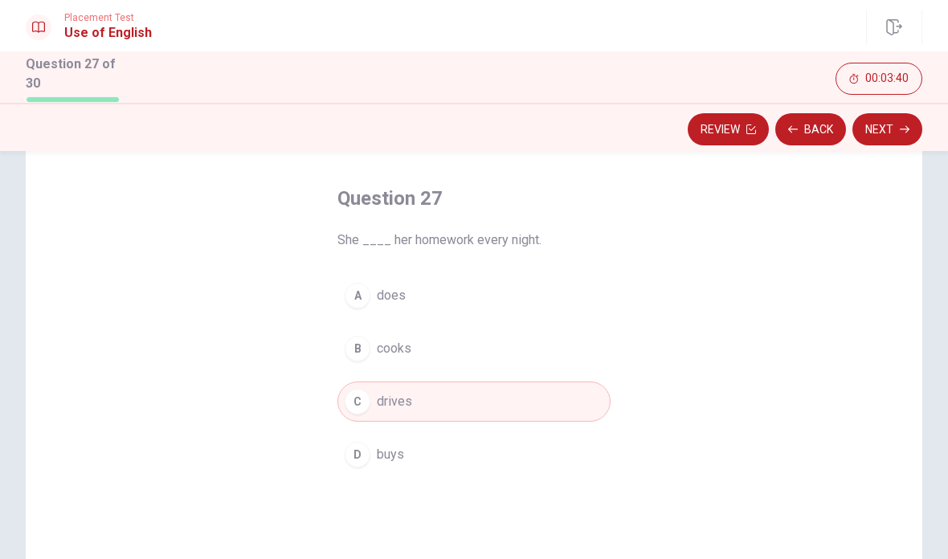
click at [448, 296] on button "A does" at bounding box center [473, 296] width 273 height 40
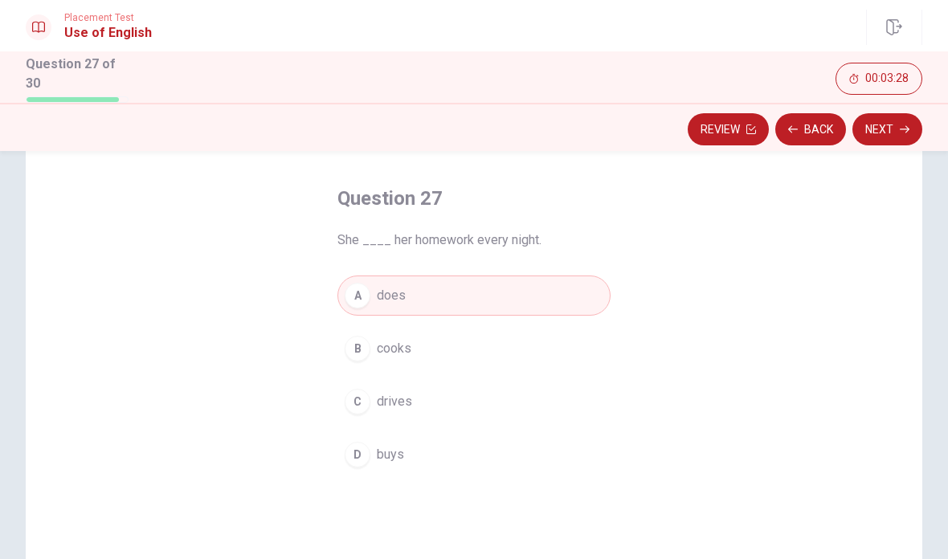
click at [898, 129] on button "Next" at bounding box center [887, 129] width 70 height 32
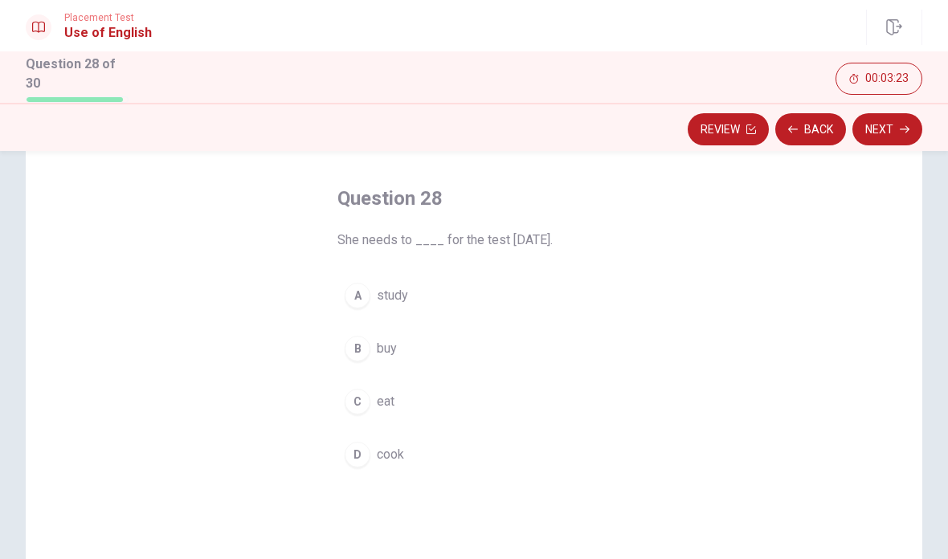
click at [404, 304] on button "A study" at bounding box center [473, 296] width 273 height 40
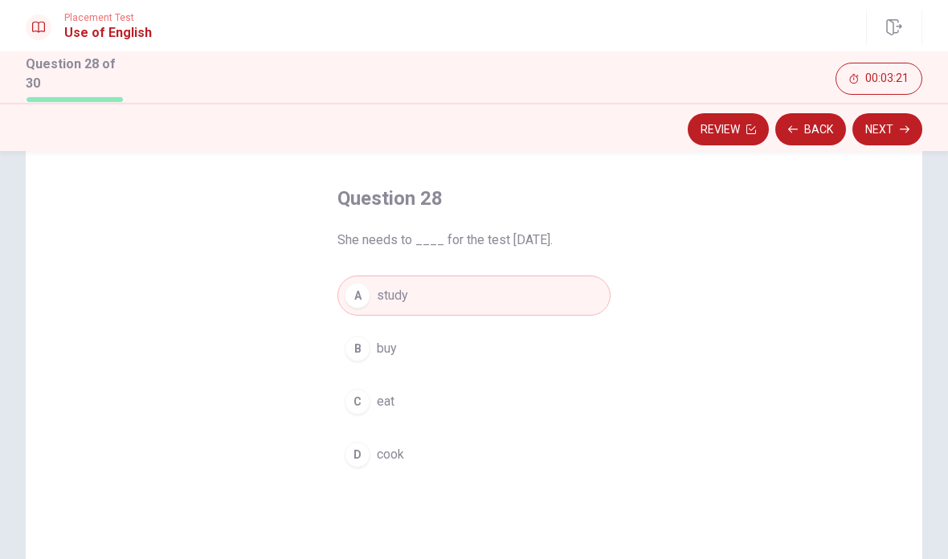
click at [902, 127] on icon "button" at bounding box center [905, 130] width 10 height 10
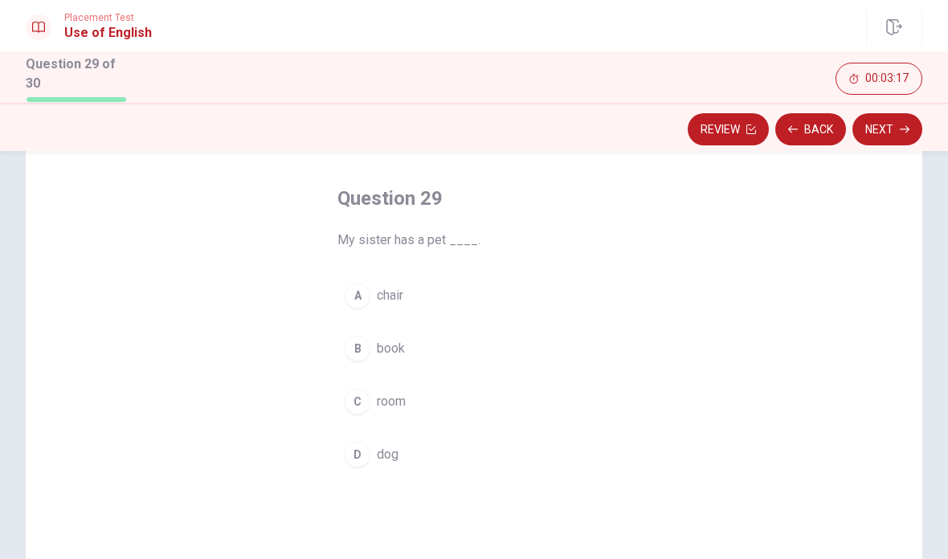
click at [359, 456] on div "D" at bounding box center [358, 455] width 26 height 26
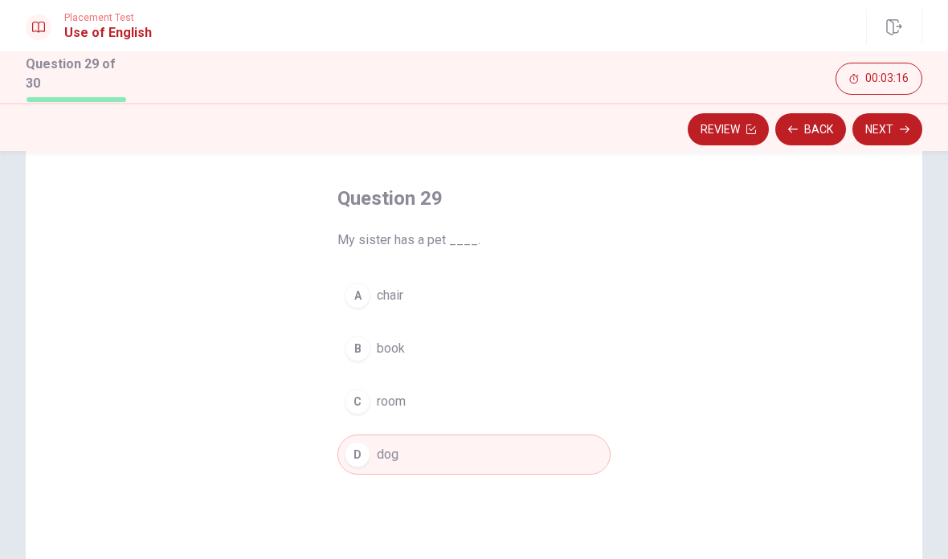
click at [895, 131] on button "Next" at bounding box center [887, 129] width 70 height 32
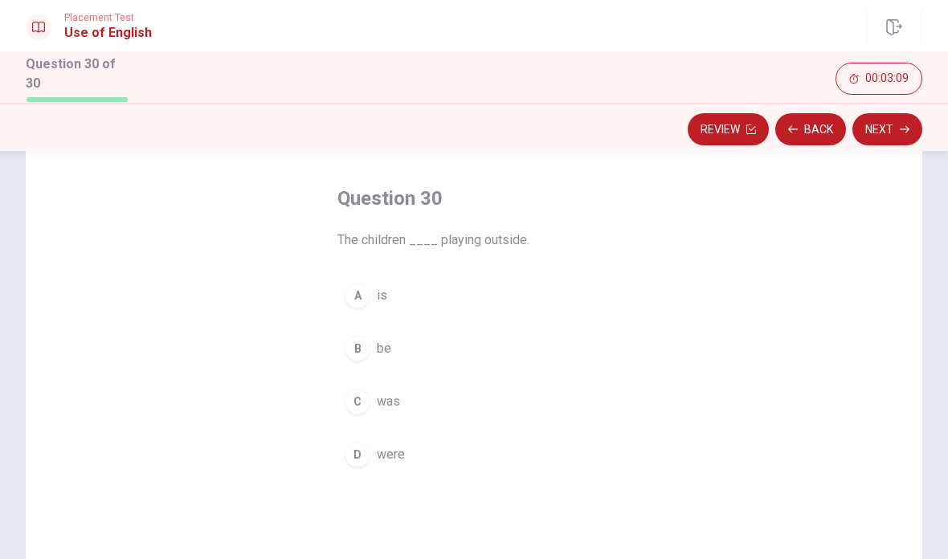
click at [366, 295] on div "A" at bounding box center [358, 296] width 26 height 26
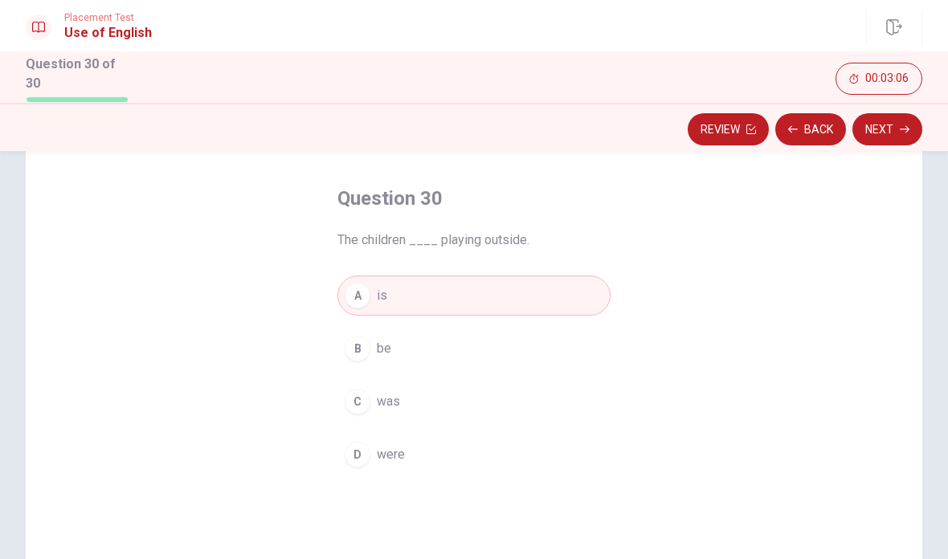
click at [881, 130] on button "Next" at bounding box center [887, 129] width 70 height 32
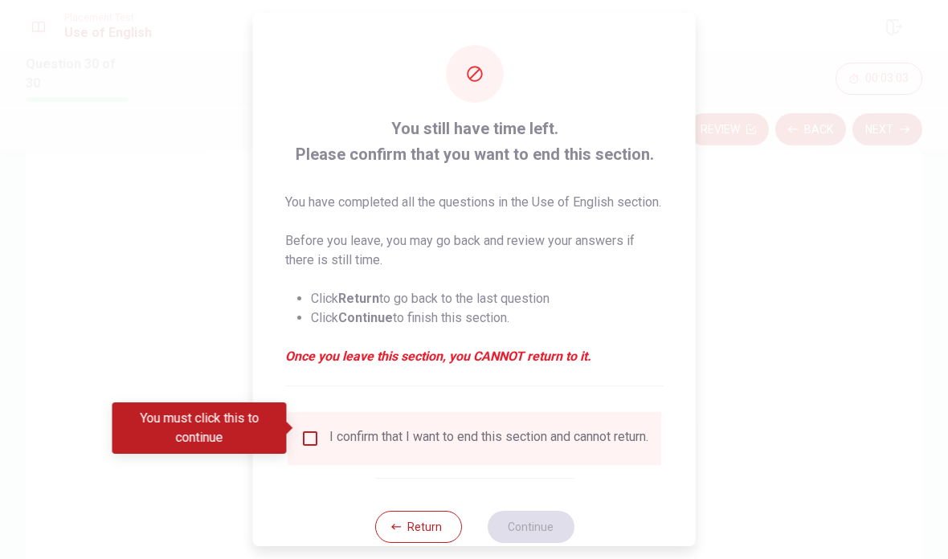
click at [301, 429] on input "You must click this to continue" at bounding box center [310, 438] width 19 height 19
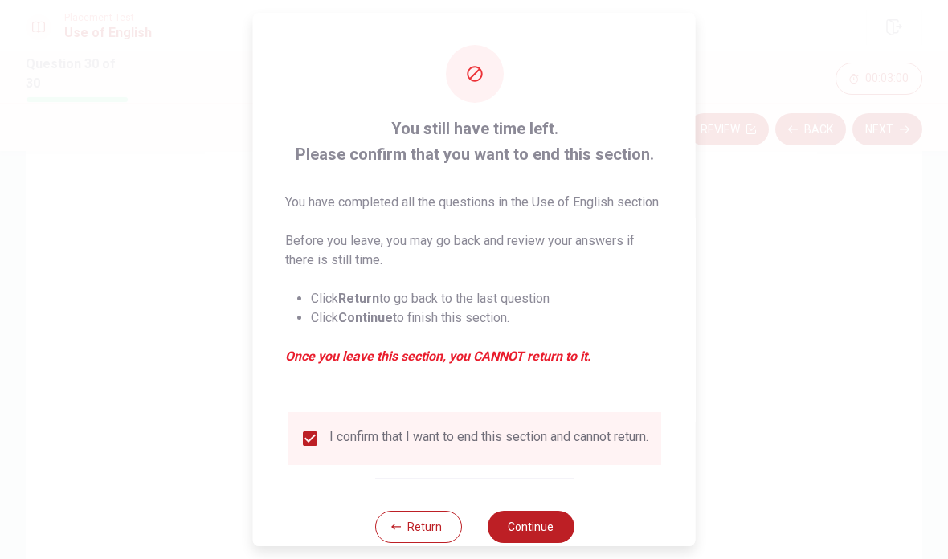
click at [541, 528] on button "Continue" at bounding box center [530, 527] width 87 height 32
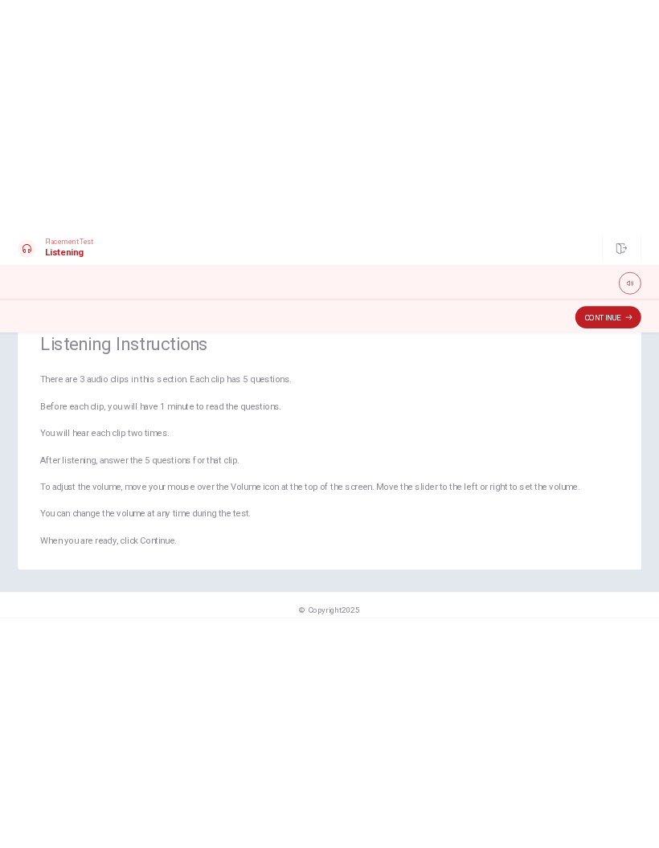
scroll to position [64, 0]
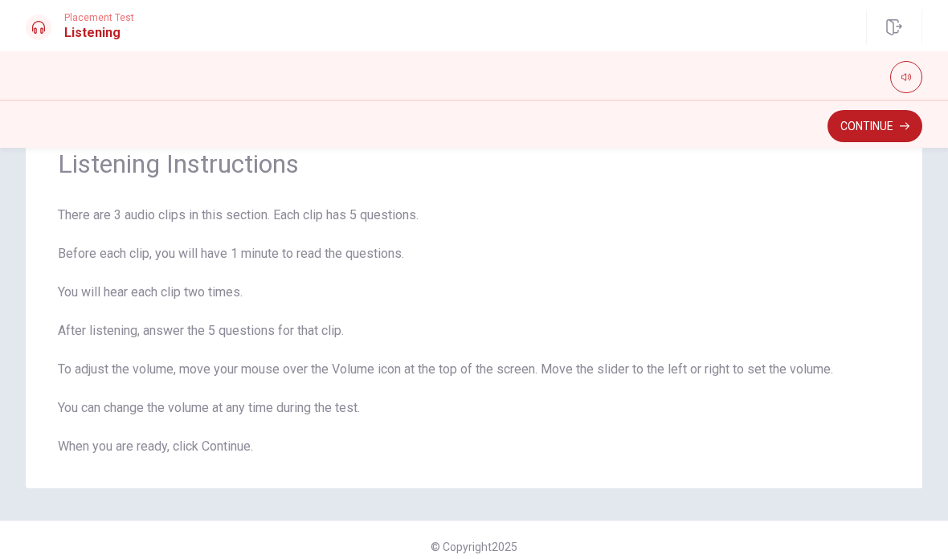
click at [619, 429] on span "There are 3 audio clips in this section. Each clip has 5 questions. Before each…" at bounding box center [474, 331] width 832 height 251
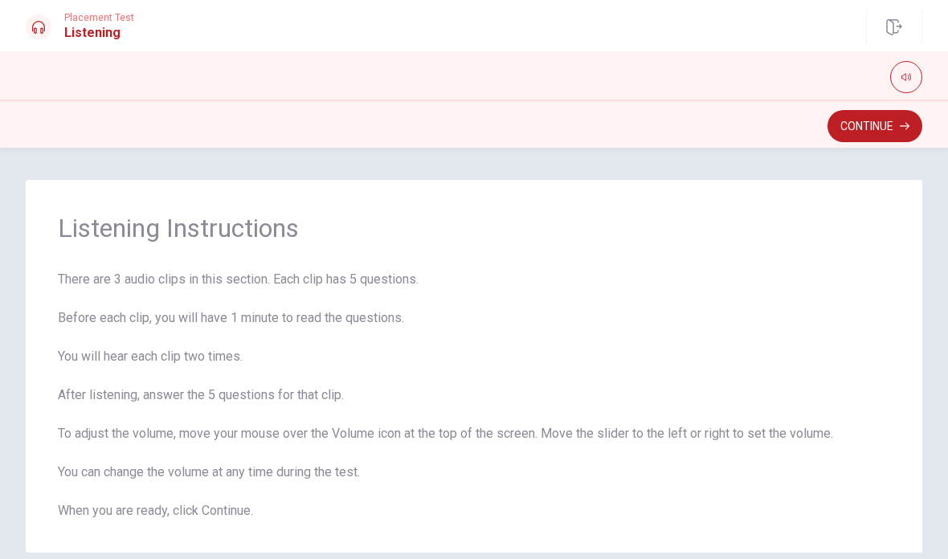
click at [869, 133] on button "Continue" at bounding box center [875, 126] width 95 height 32
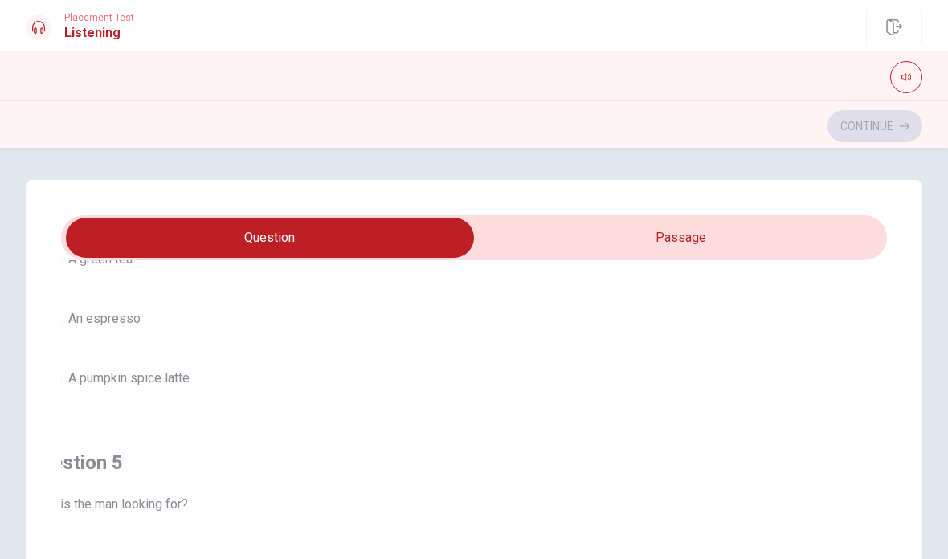
scroll to position [1302, 0]
click at [603, 280] on button "[PERSON_NAME] tea" at bounding box center [474, 259] width 826 height 40
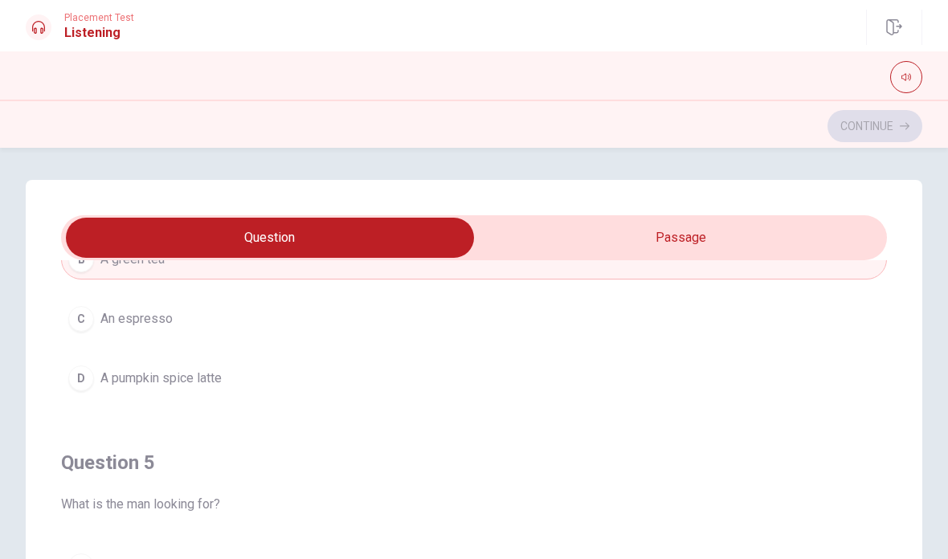
scroll to position [0, 0]
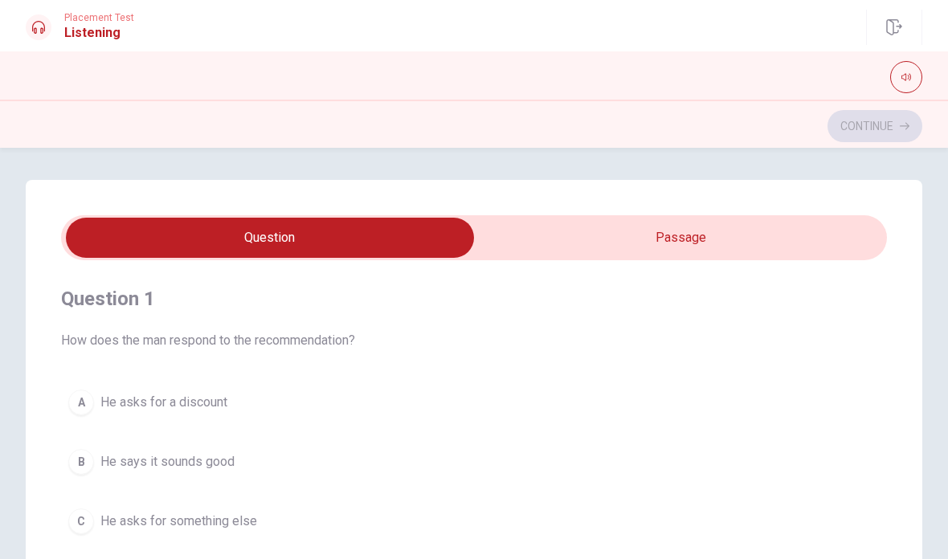
type input "17"
click at [632, 233] on input "checkbox" at bounding box center [269, 238] width 1239 height 40
checkbox input "true"
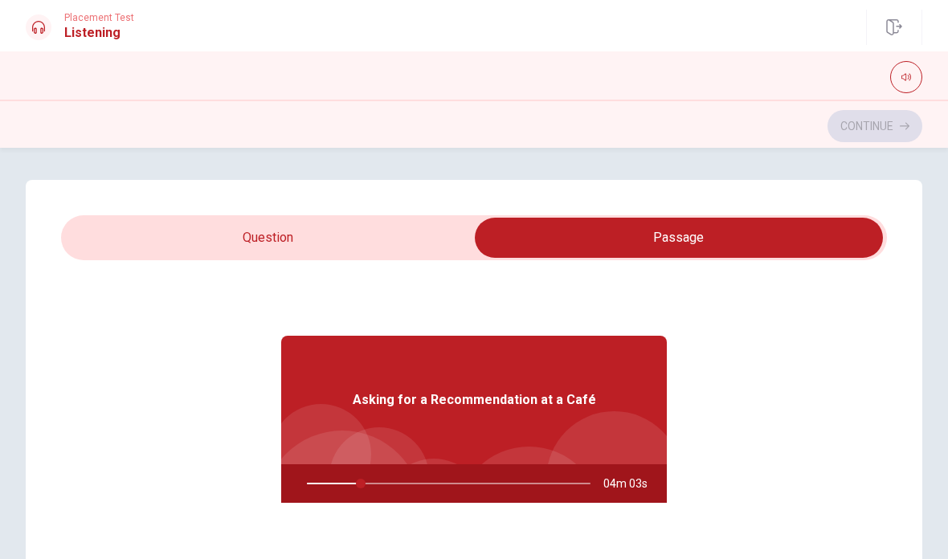
type input "19"
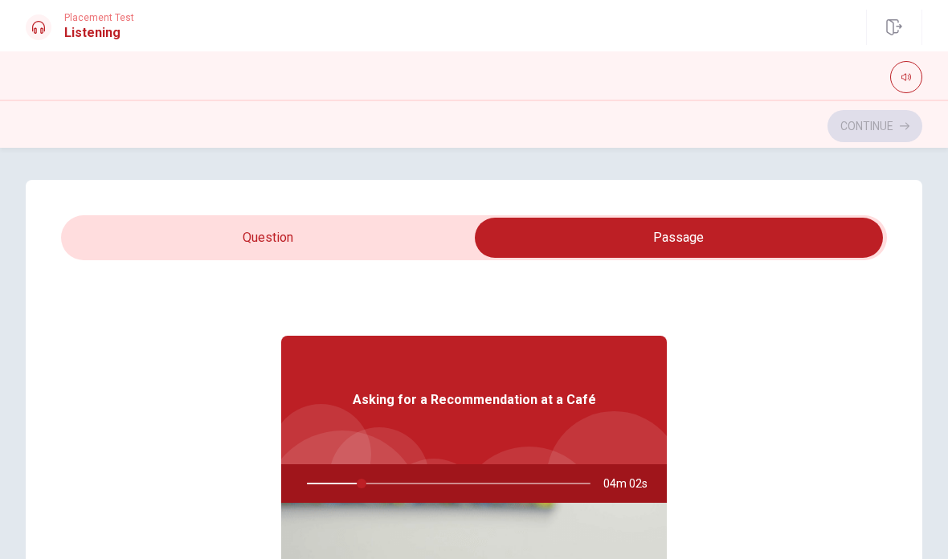
click at [410, 224] on input "checkbox" at bounding box center [678, 238] width 1239 height 40
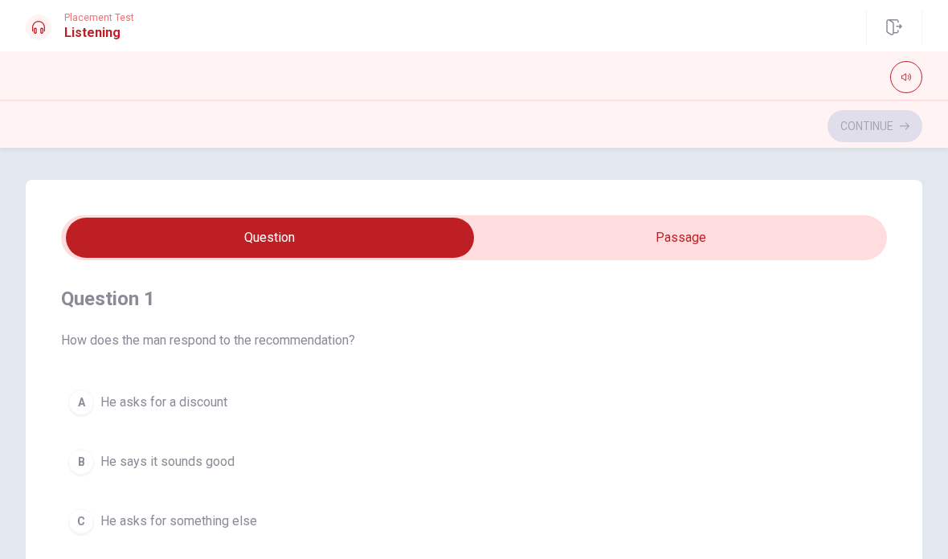
click at [687, 231] on input "checkbox" at bounding box center [269, 238] width 1239 height 40
checkbox input "true"
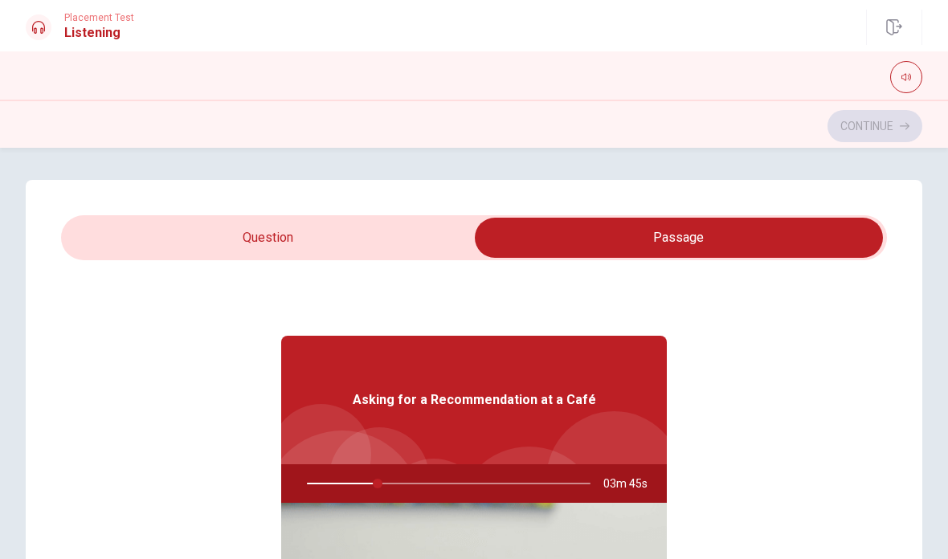
type input "25"
click at [386, 231] on input "checkbox" at bounding box center [678, 238] width 1239 height 40
checkbox input "false"
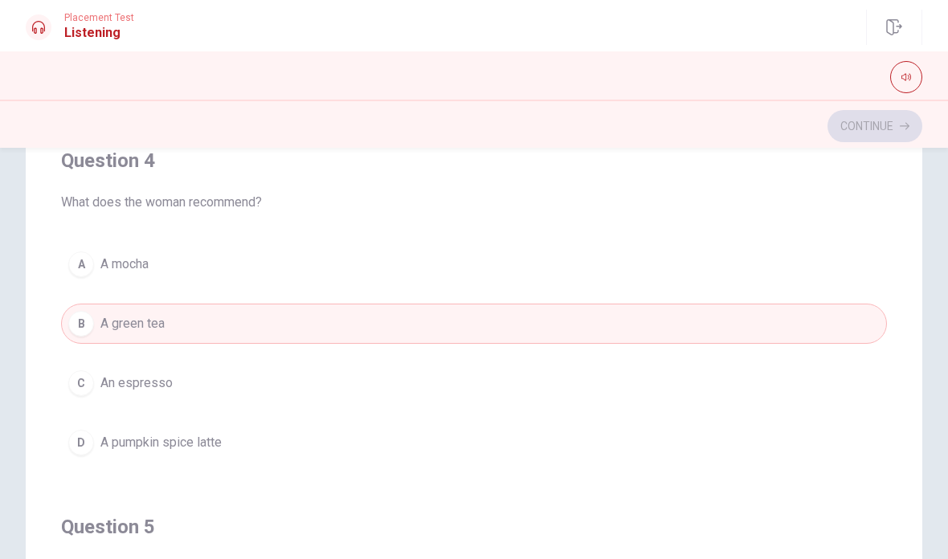
scroll to position [1120, 0]
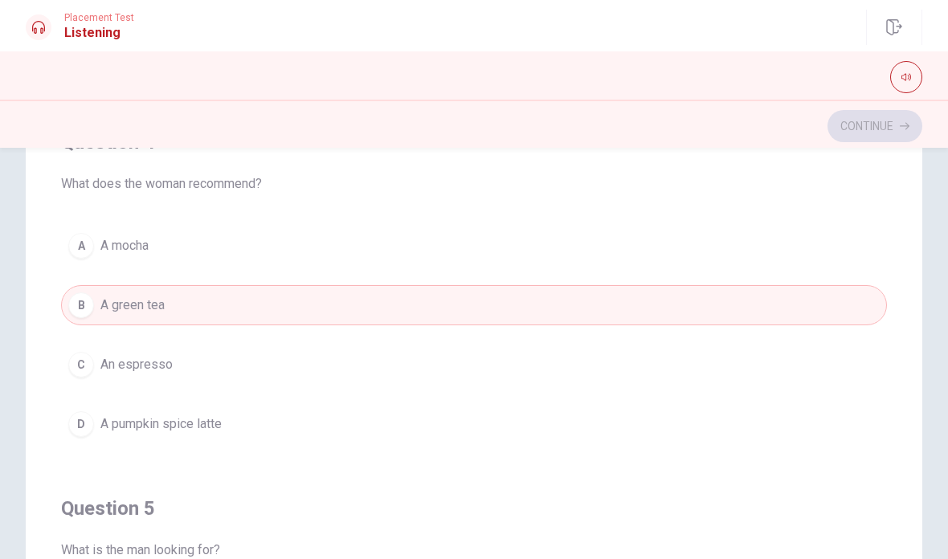
click at [229, 416] on button "D A pumpkin spice latte" at bounding box center [474, 424] width 826 height 40
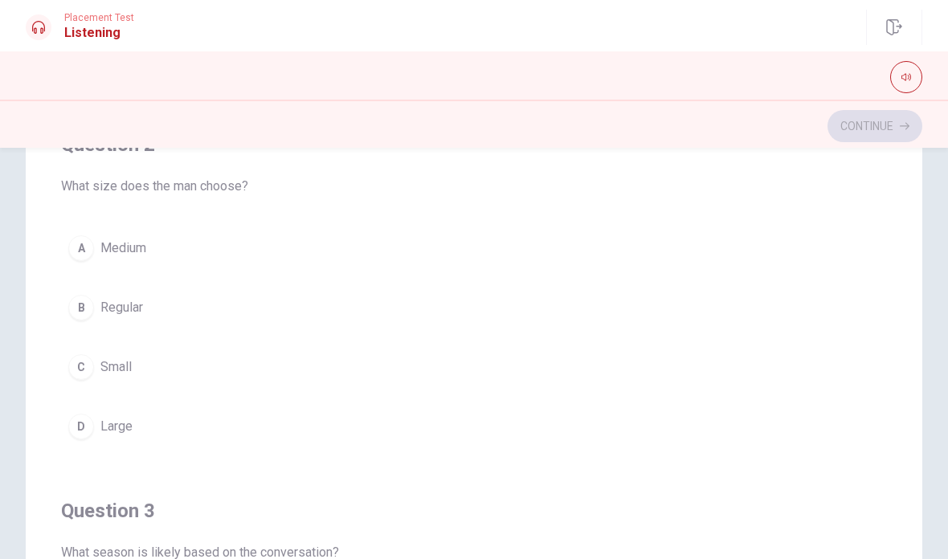
scroll to position [381, 0]
click at [137, 425] on button "D Large" at bounding box center [474, 431] width 826 height 40
click at [224, 374] on span "He asks for something else" at bounding box center [178, 367] width 157 height 19
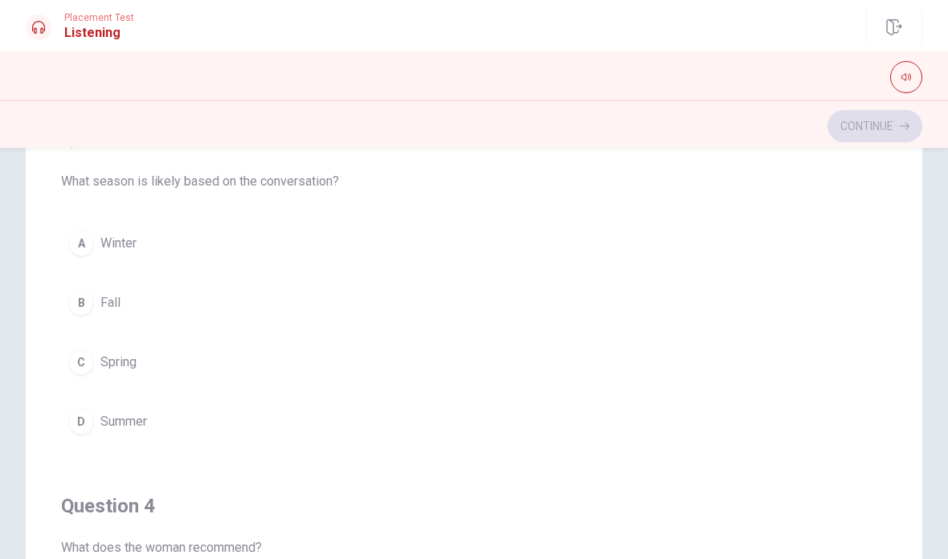
scroll to position [755, 0]
click at [103, 314] on button "B Fall" at bounding box center [474, 304] width 826 height 40
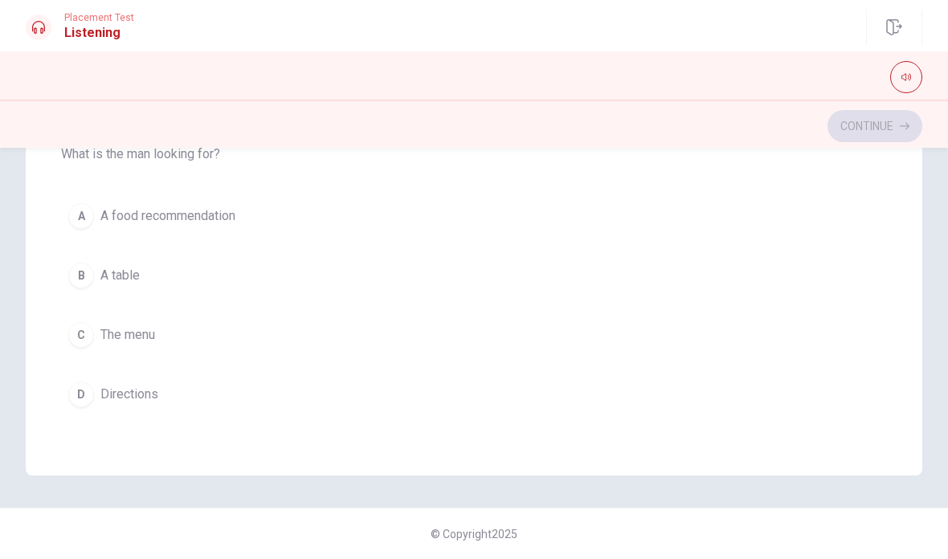
scroll to position [350, 0]
click at [151, 342] on span "The menu" at bounding box center [127, 334] width 55 height 19
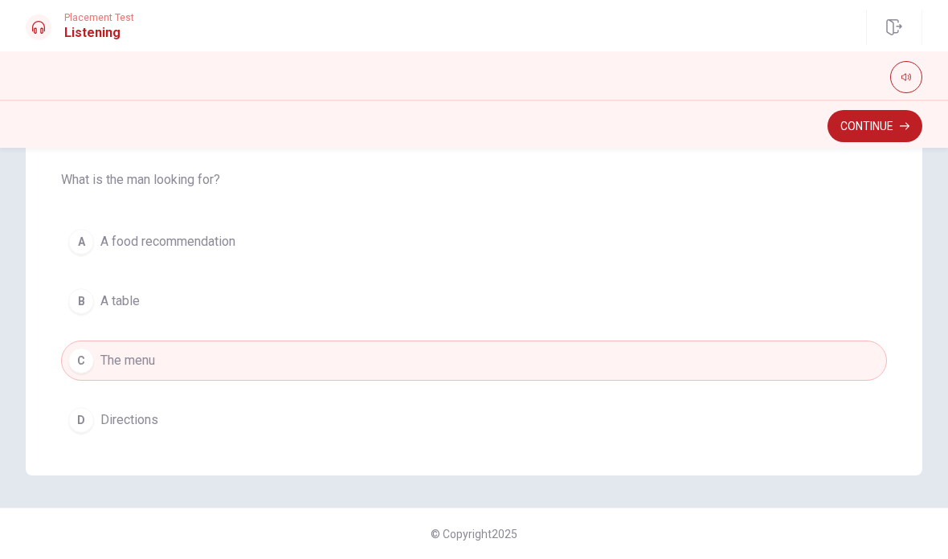
scroll to position [1274, 0]
click at [203, 247] on span "A food recommendation" at bounding box center [167, 244] width 135 height 19
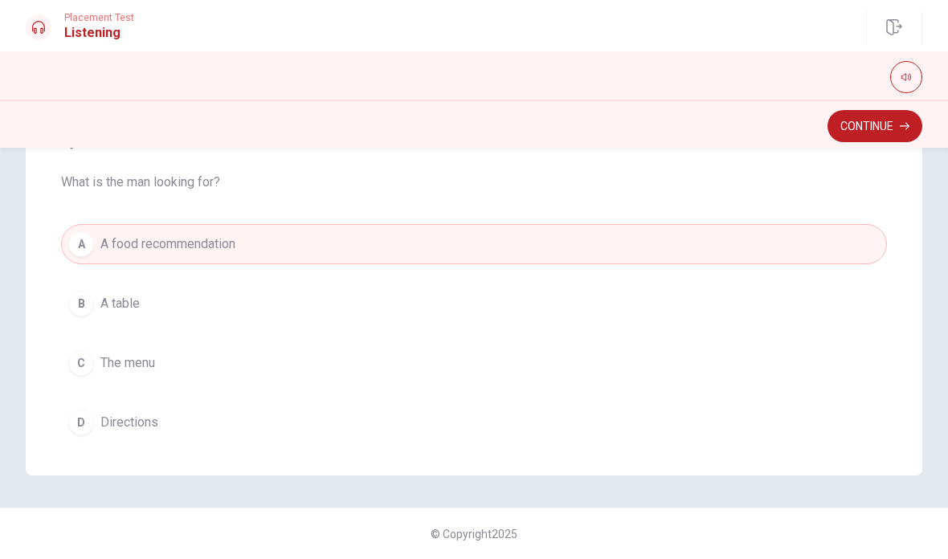
click at [861, 125] on button "Continue" at bounding box center [875, 126] width 95 height 32
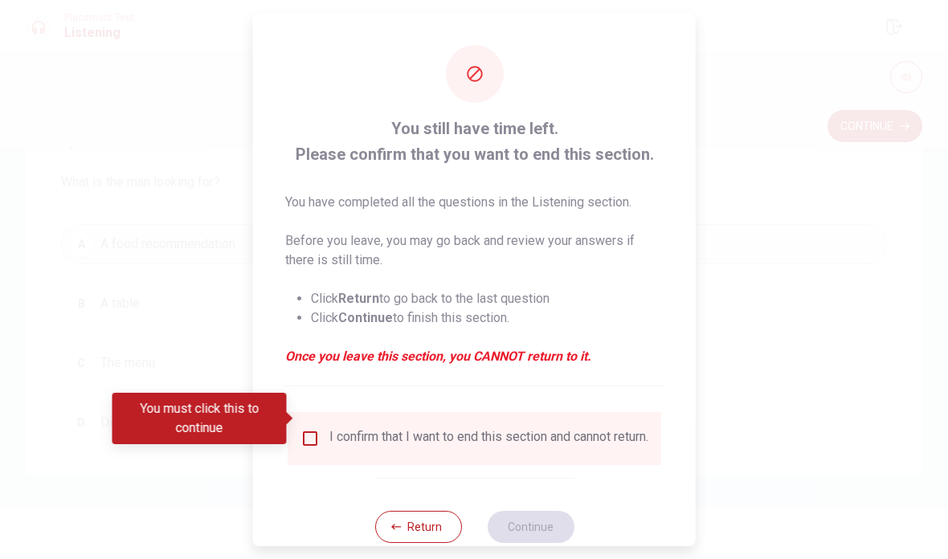
click at [415, 526] on button "Return" at bounding box center [417, 527] width 87 height 32
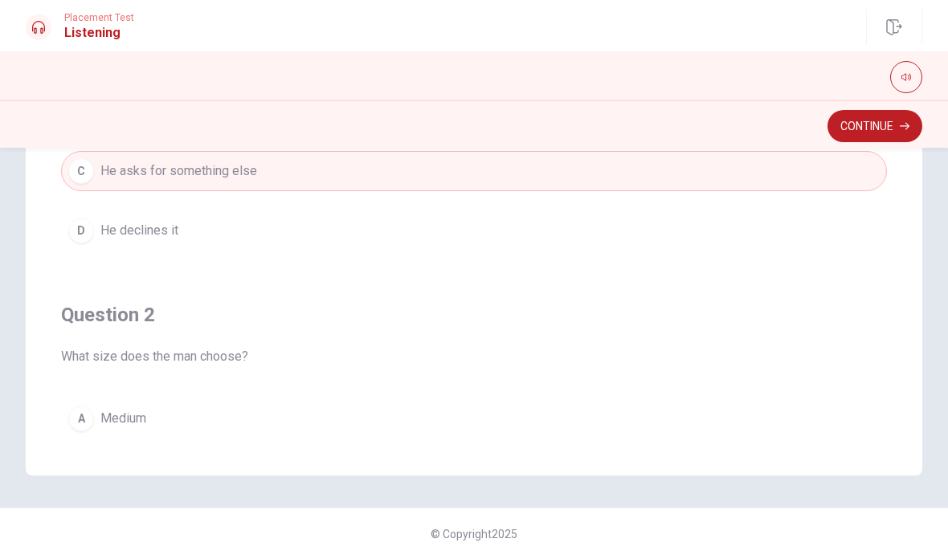
scroll to position [0, 0]
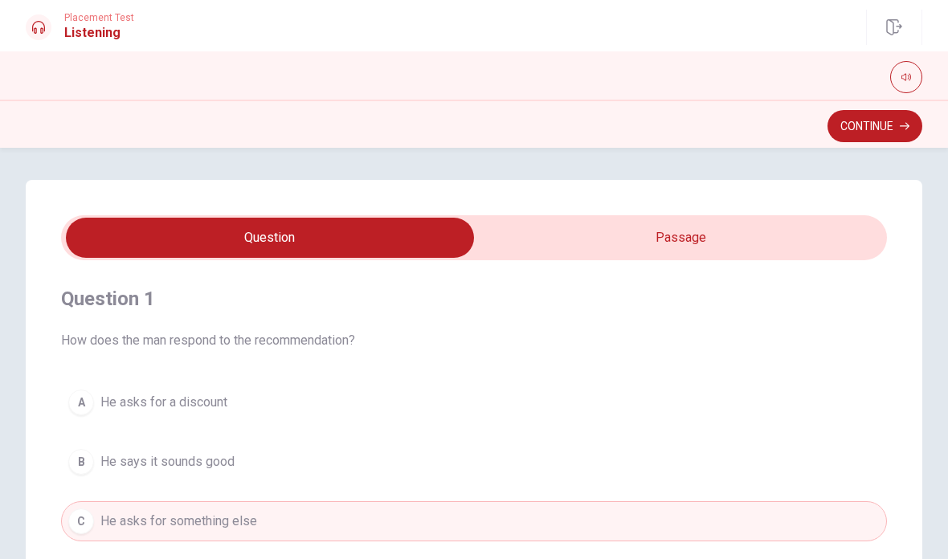
type input "49"
click at [688, 239] on input "checkbox" at bounding box center [269, 238] width 1239 height 40
checkbox input "true"
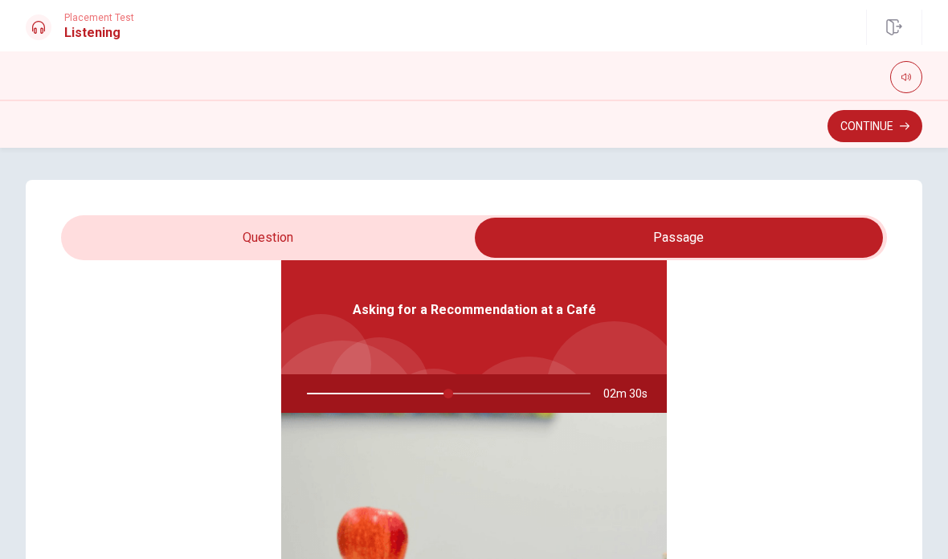
type input "50"
click at [275, 254] on input "checkbox" at bounding box center [678, 238] width 1239 height 40
checkbox input "false"
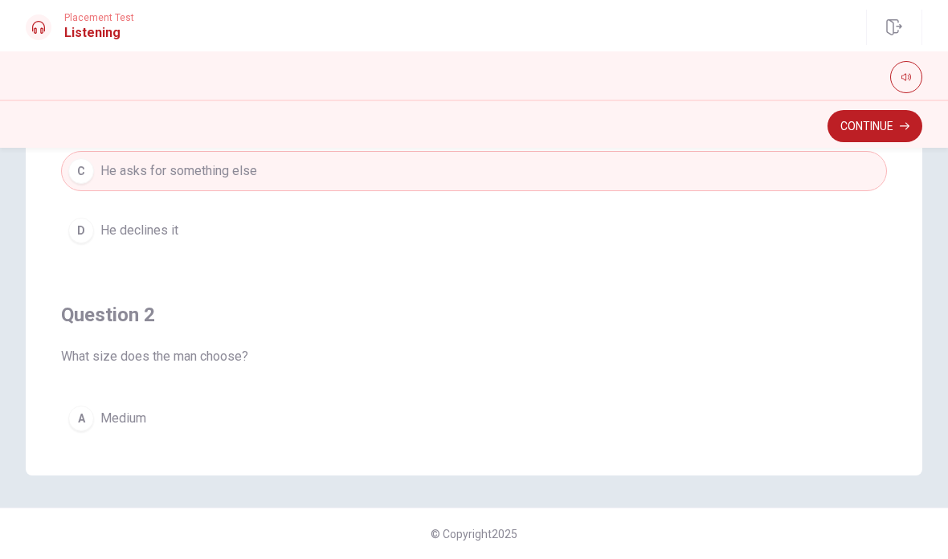
click at [856, 125] on button "Continue" at bounding box center [875, 126] width 95 height 32
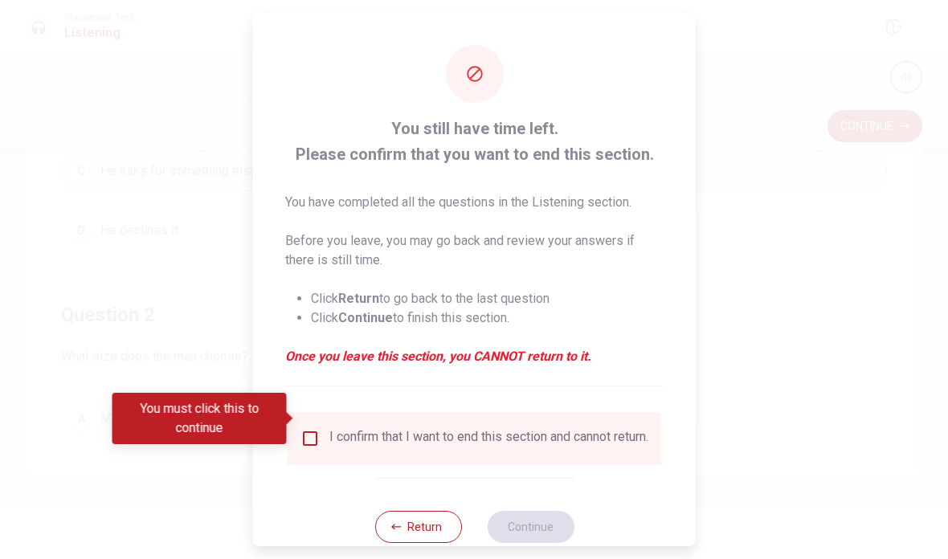
click at [306, 429] on input "You must click this to continue" at bounding box center [310, 438] width 19 height 19
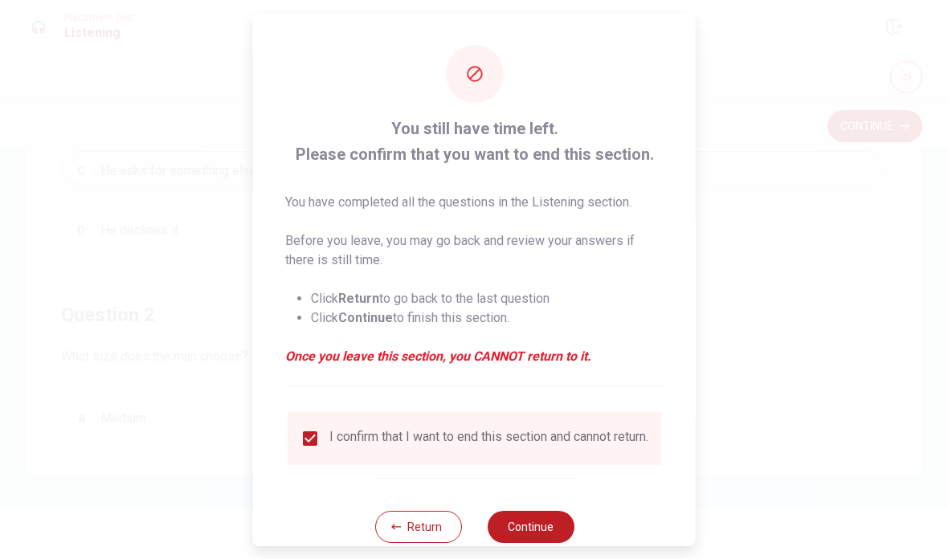
click at [523, 524] on button "Continue" at bounding box center [530, 527] width 87 height 32
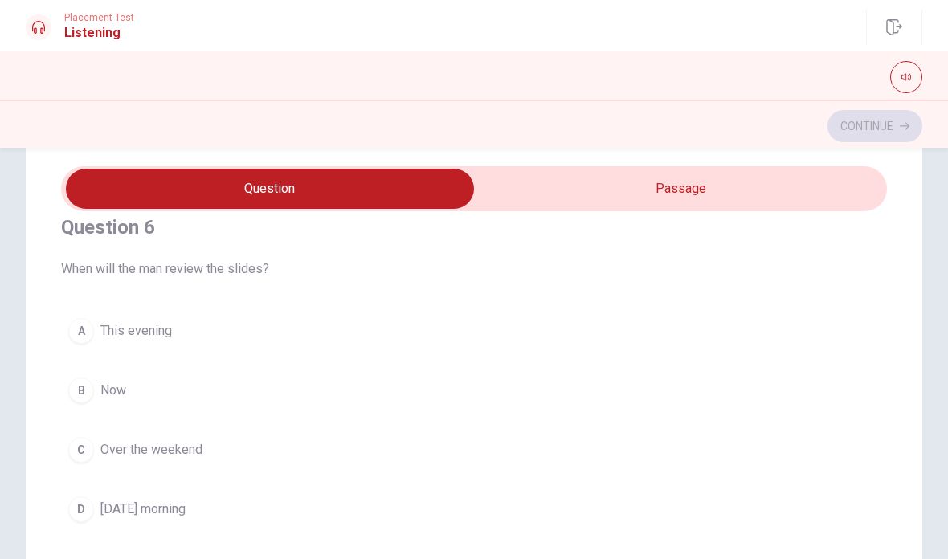
scroll to position [58, 0]
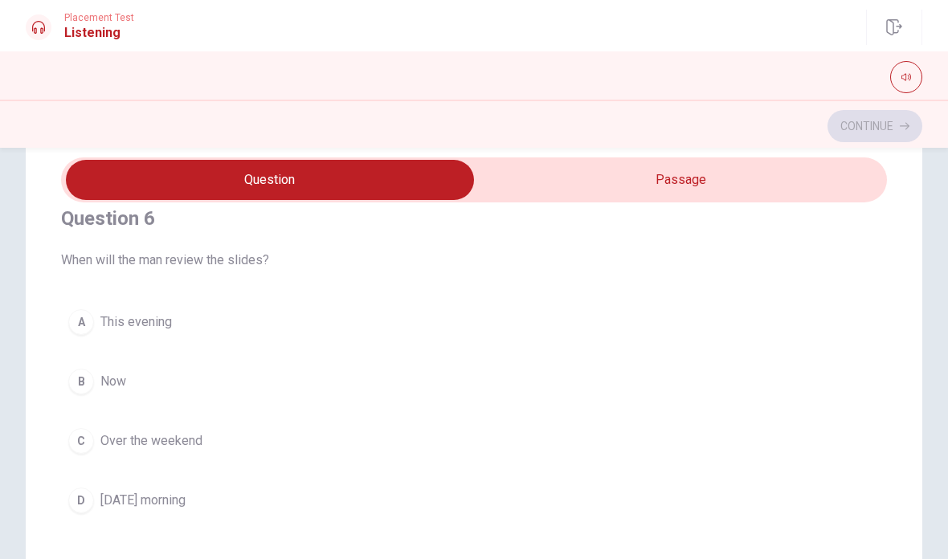
click at [685, 176] on input "checkbox" at bounding box center [269, 180] width 1239 height 40
checkbox input "true"
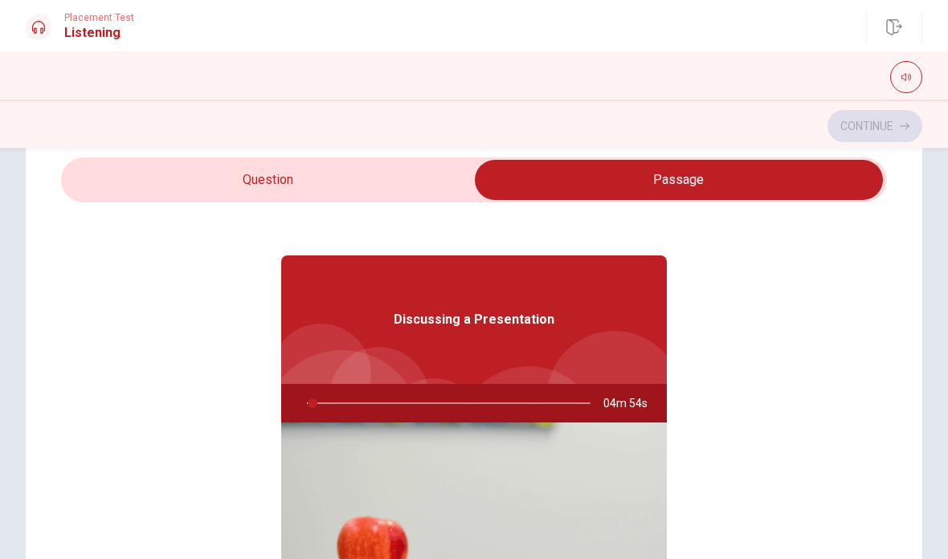
type input "2"
click at [354, 184] on input "checkbox" at bounding box center [678, 180] width 1239 height 40
checkbox input "false"
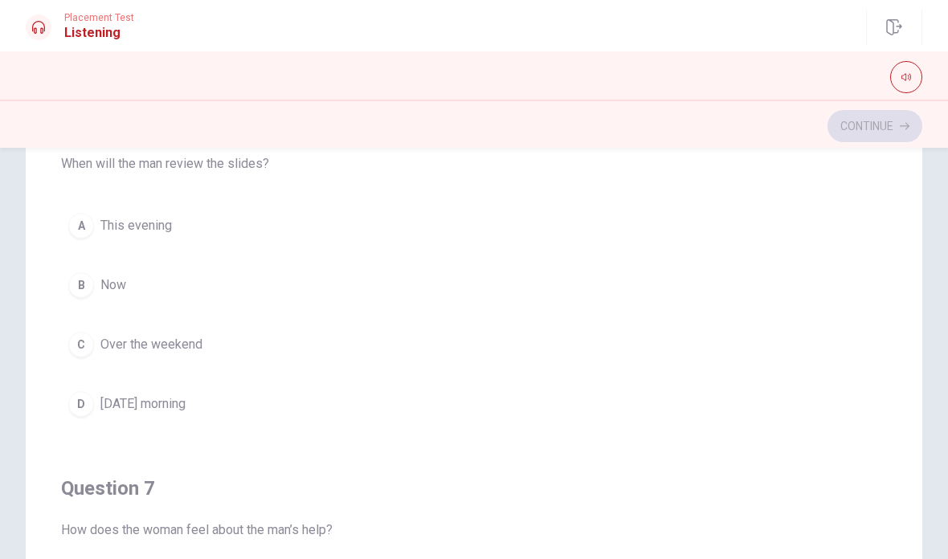
scroll to position [33, 0]
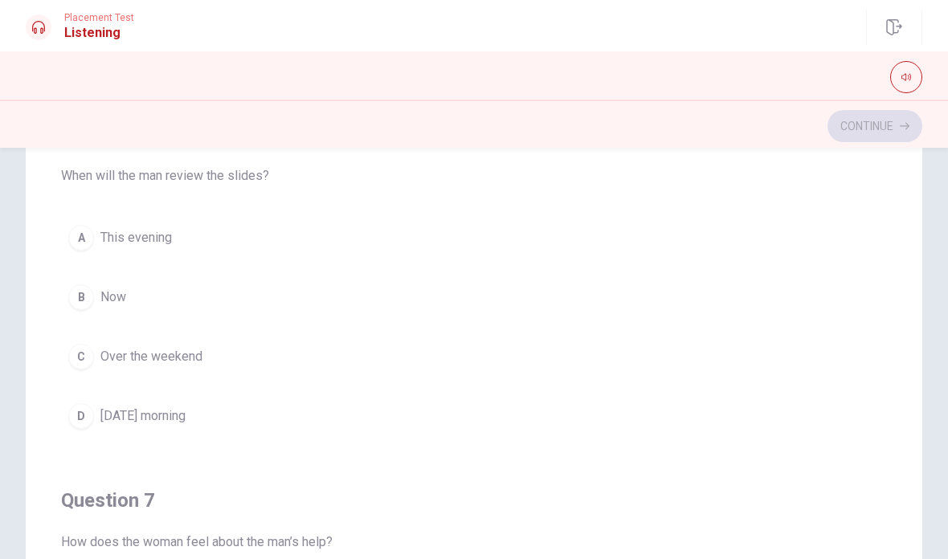
click at [186, 423] on span "[DATE] morning" at bounding box center [142, 416] width 85 height 19
click at [170, 423] on span "She is thankful" at bounding box center [141, 417] width 83 height 19
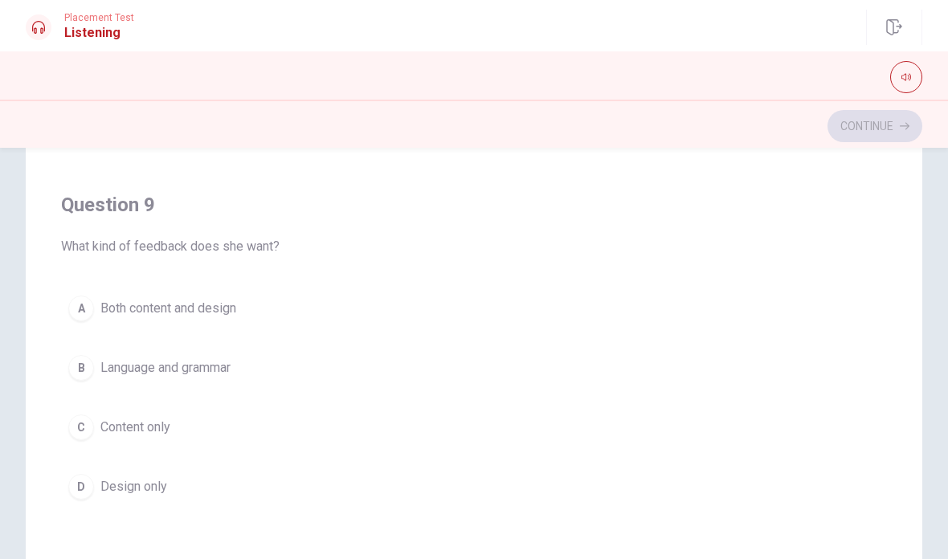
scroll to position [1066, 0]
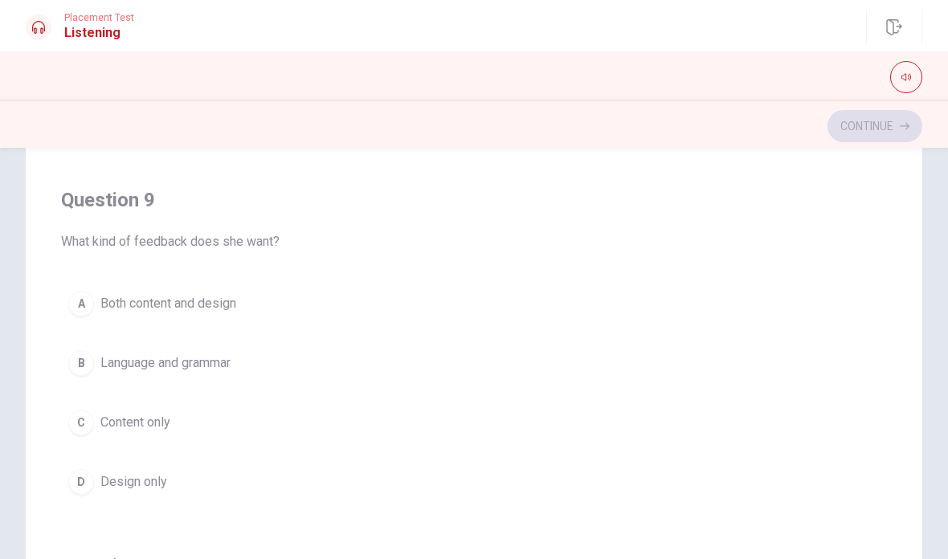
click at [227, 307] on span "Both content and design" at bounding box center [168, 303] width 136 height 19
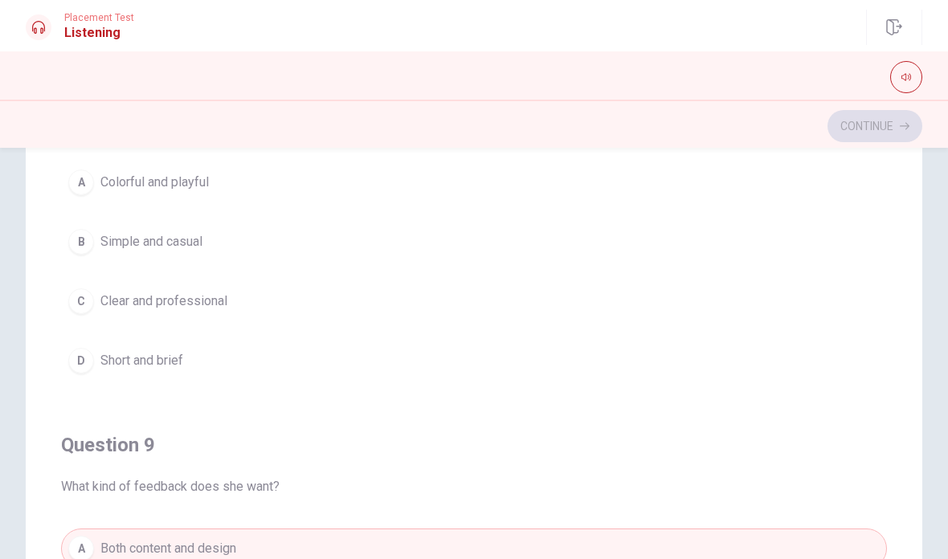
scroll to position [814, 0]
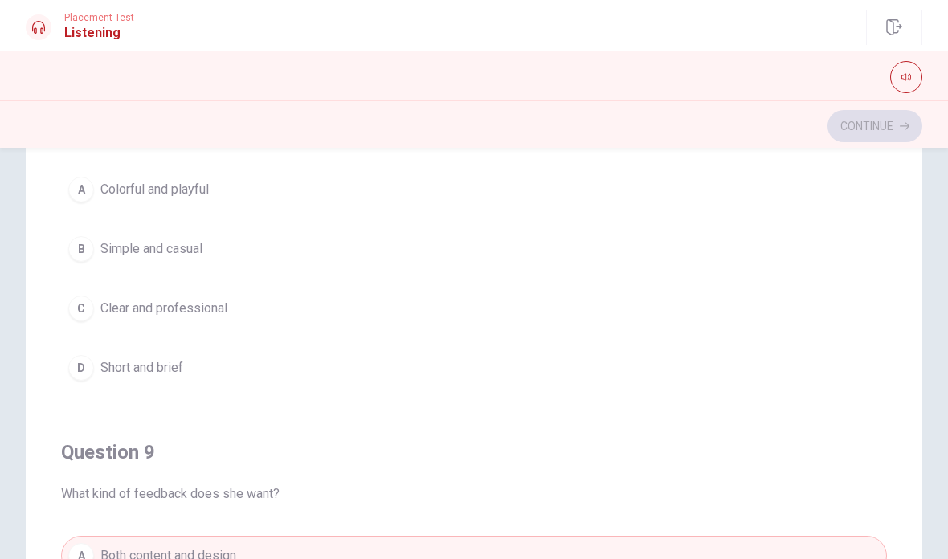
click at [207, 312] on span "Clear and professional" at bounding box center [163, 308] width 127 height 19
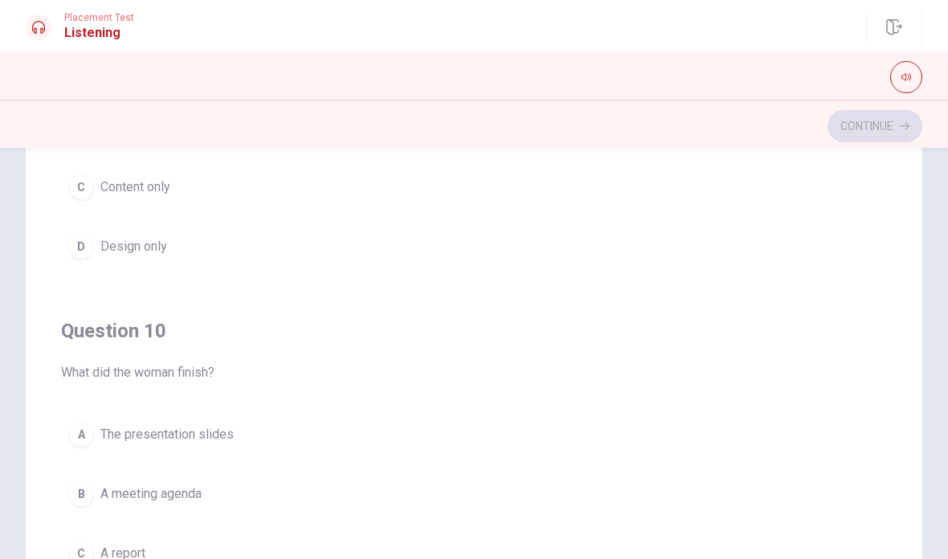
scroll to position [1302, 0]
click at [635, 492] on button "B A meeting agenda" at bounding box center [474, 494] width 826 height 40
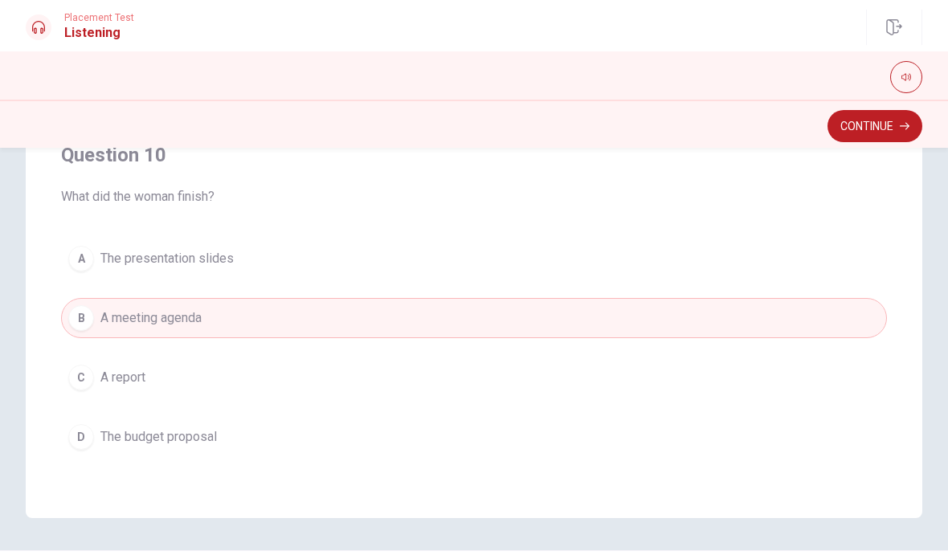
scroll to position [309, 0]
click at [215, 247] on button "A The presentation slides" at bounding box center [474, 258] width 826 height 40
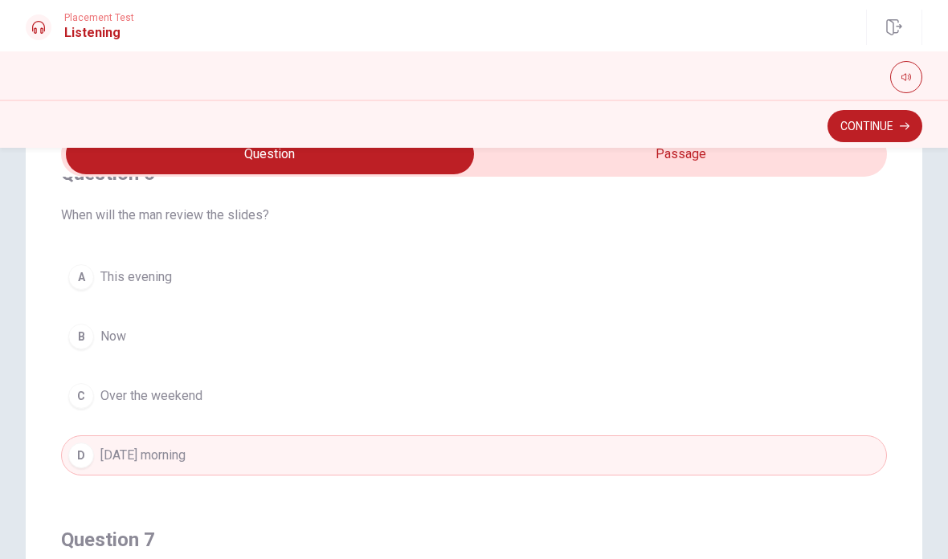
scroll to position [41, 0]
click at [856, 133] on button "Continue" at bounding box center [875, 126] width 95 height 32
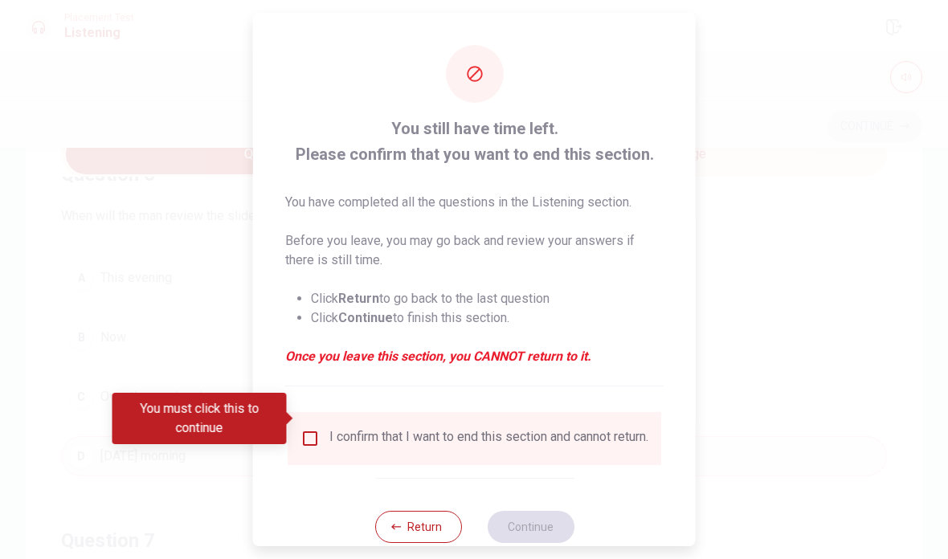
click at [311, 429] on input "You must click this to continue" at bounding box center [310, 438] width 19 height 19
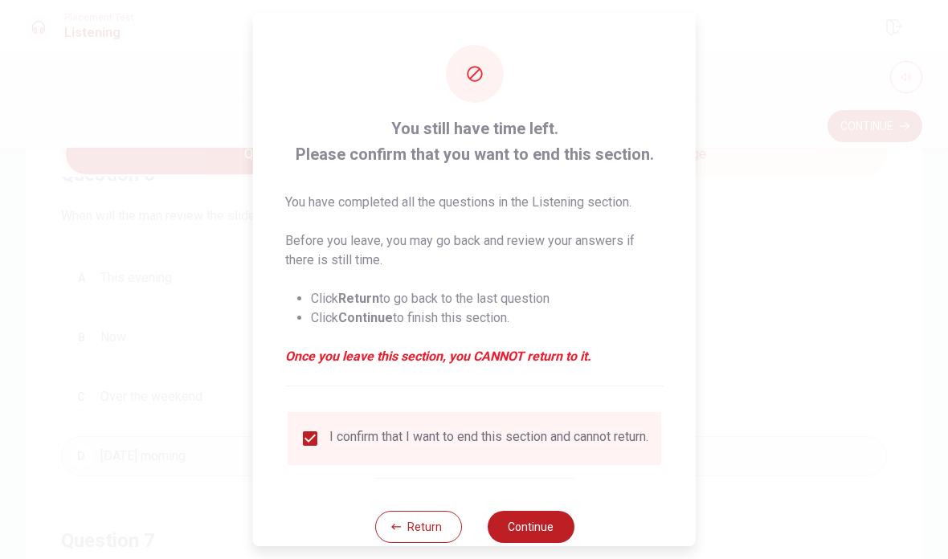
click at [527, 521] on button "Continue" at bounding box center [530, 527] width 87 height 32
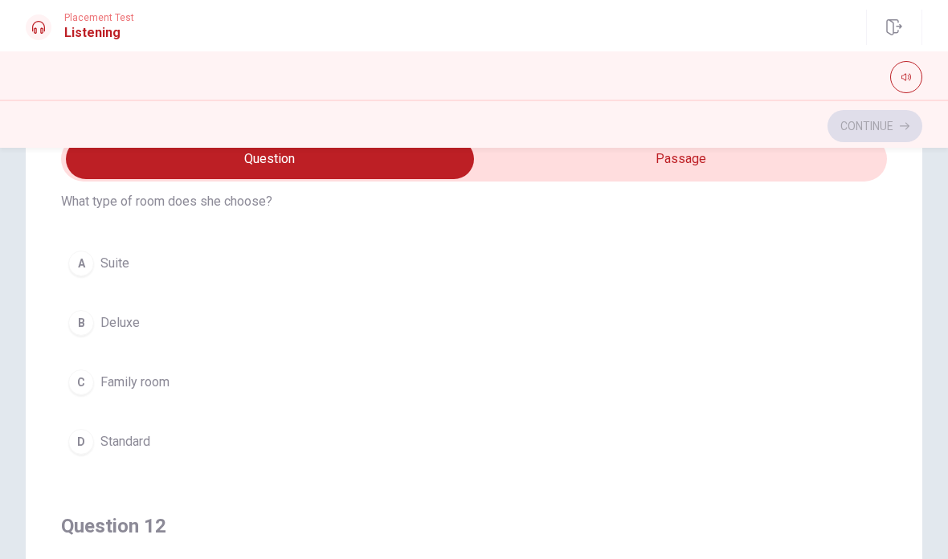
scroll to position [47, 0]
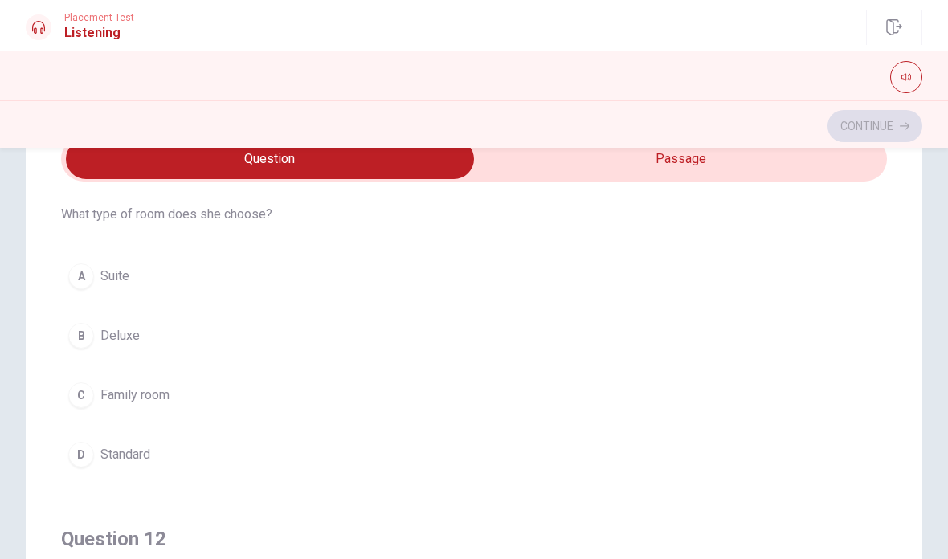
click at [146, 452] on span "Standard" at bounding box center [125, 454] width 50 height 19
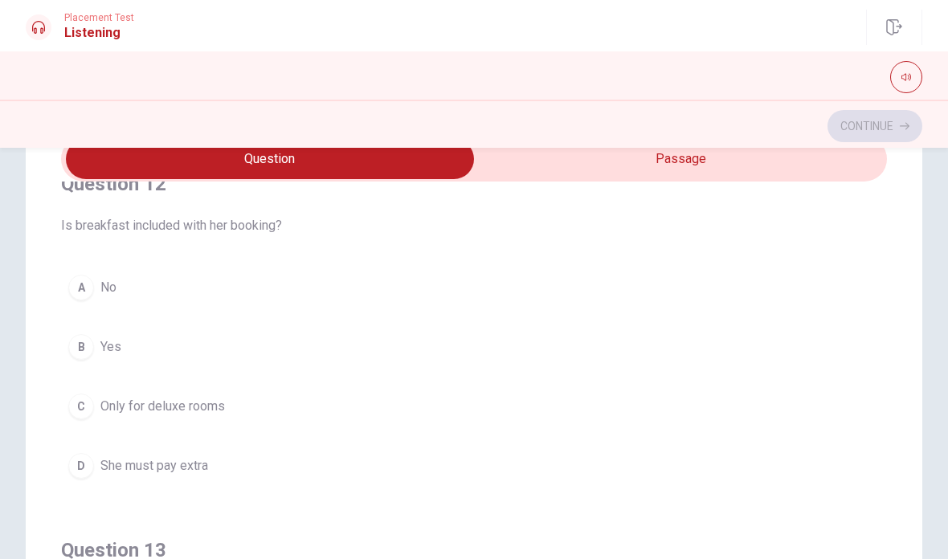
scroll to position [405, 0]
click at [106, 339] on span "Yes" at bounding box center [110, 344] width 21 height 19
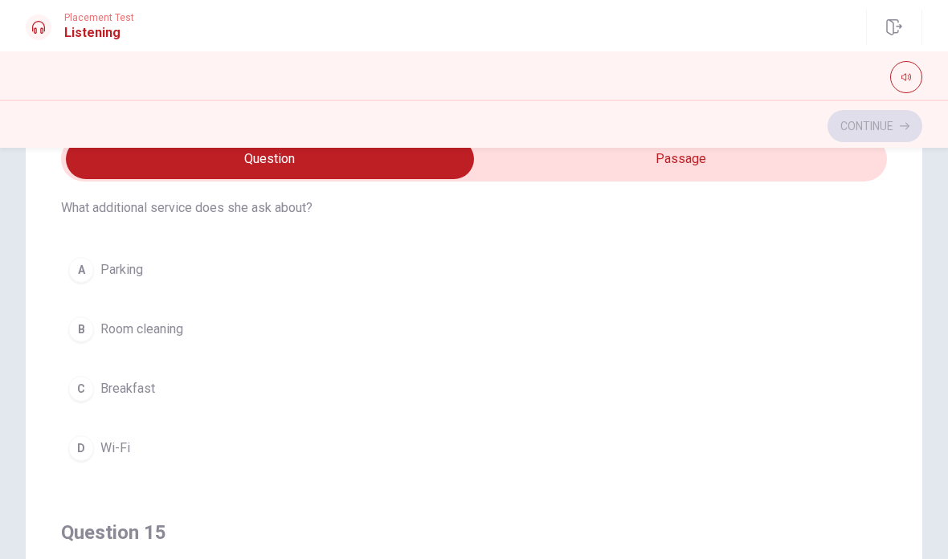
scroll to position [1154, 0]
click at [144, 389] on span "Breakfast" at bounding box center [127, 387] width 55 height 19
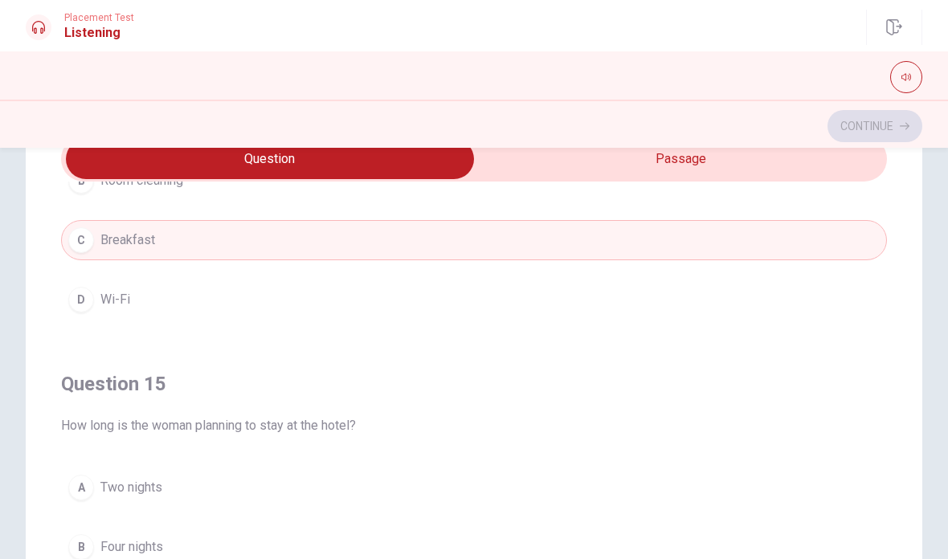
scroll to position [1302, 0]
click at [162, 493] on span "Two nights" at bounding box center [131, 487] width 62 height 19
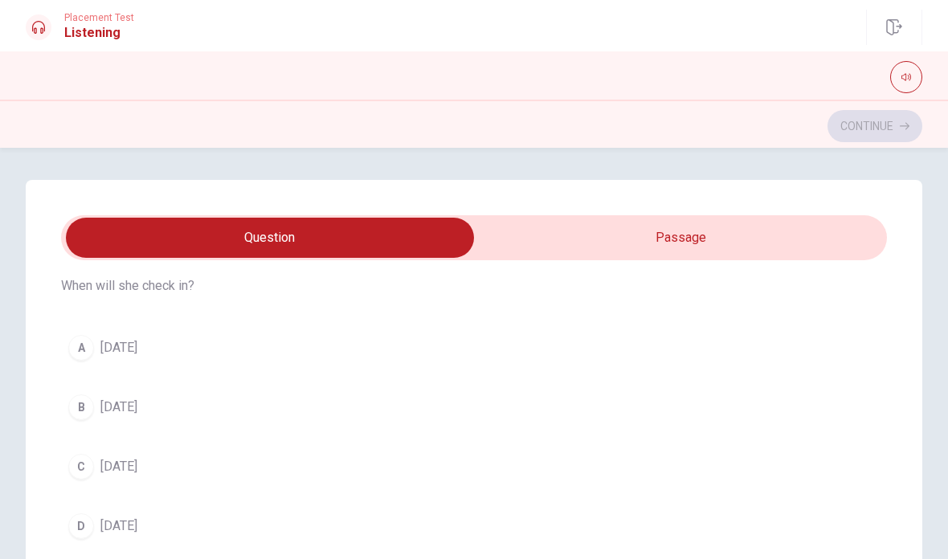
scroll to position [786, 0]
click at [117, 346] on span "[DATE]" at bounding box center [118, 349] width 37 height 19
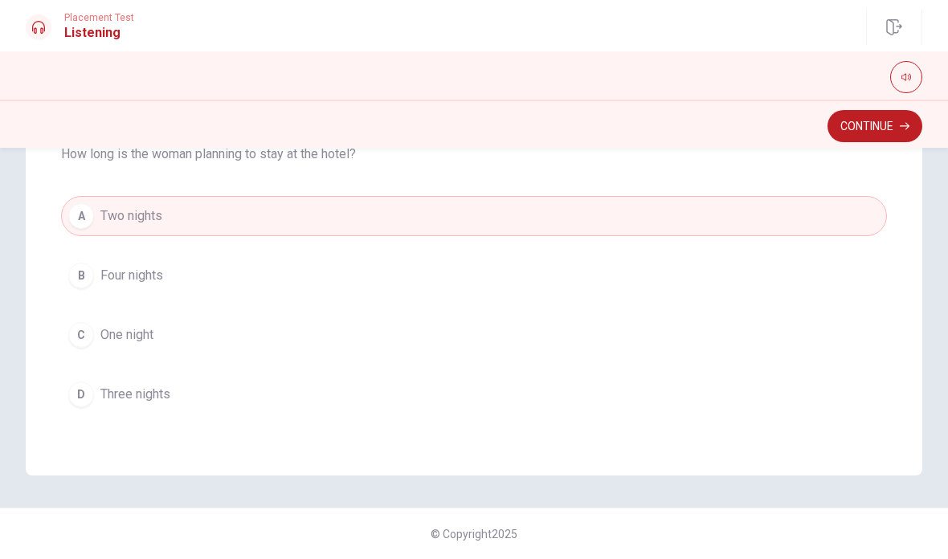
scroll to position [350, 0]
click at [871, 125] on button "Continue" at bounding box center [875, 126] width 95 height 32
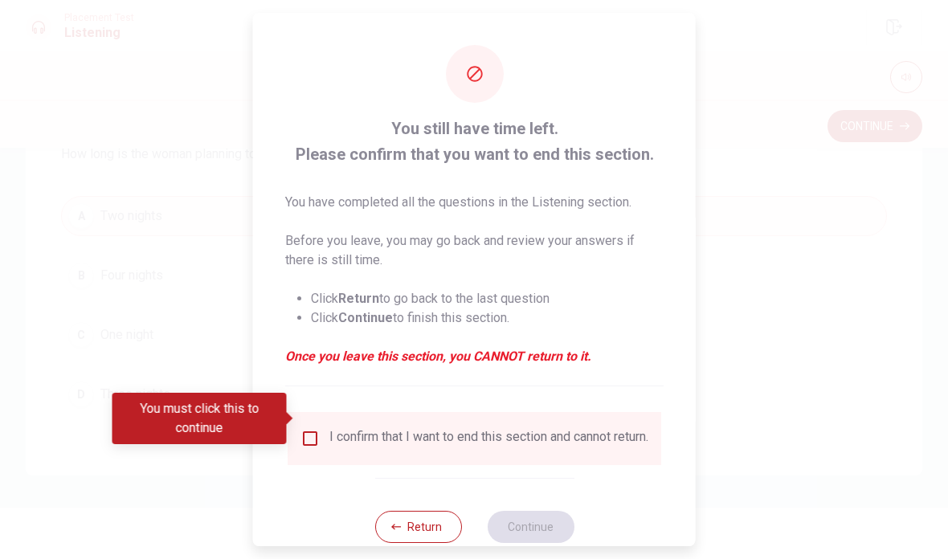
click at [303, 429] on input "You must click this to continue" at bounding box center [310, 438] width 19 height 19
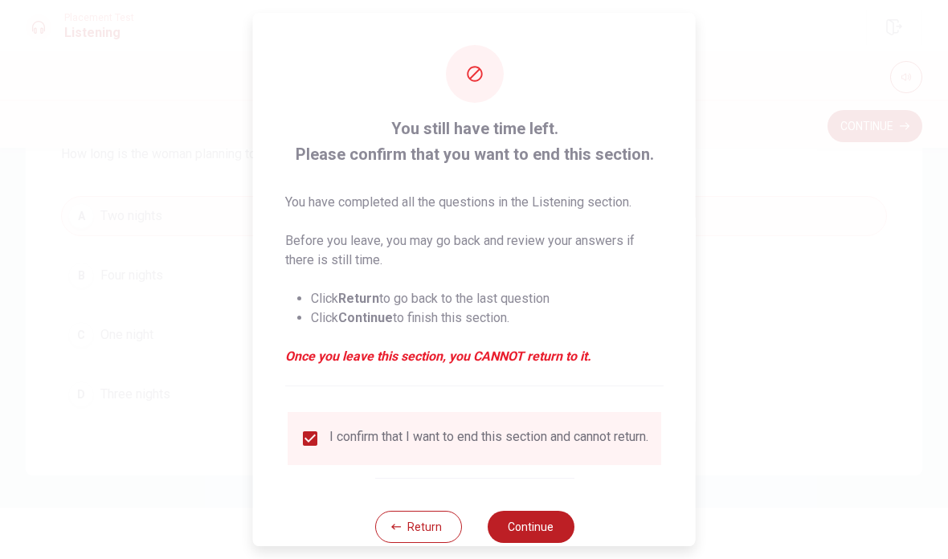
click at [517, 512] on button "Continue" at bounding box center [530, 527] width 87 height 32
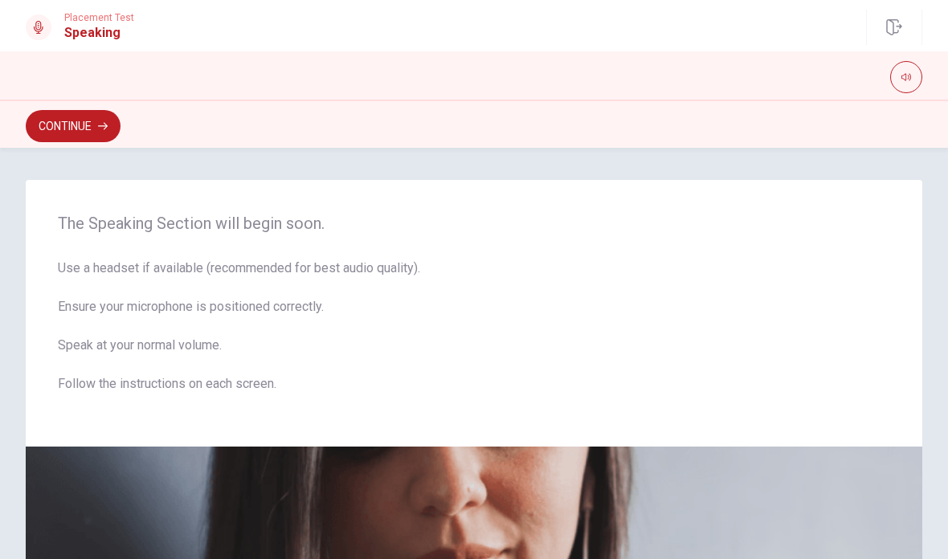
scroll to position [0, 0]
click at [73, 125] on button "Continue" at bounding box center [73, 126] width 95 height 32
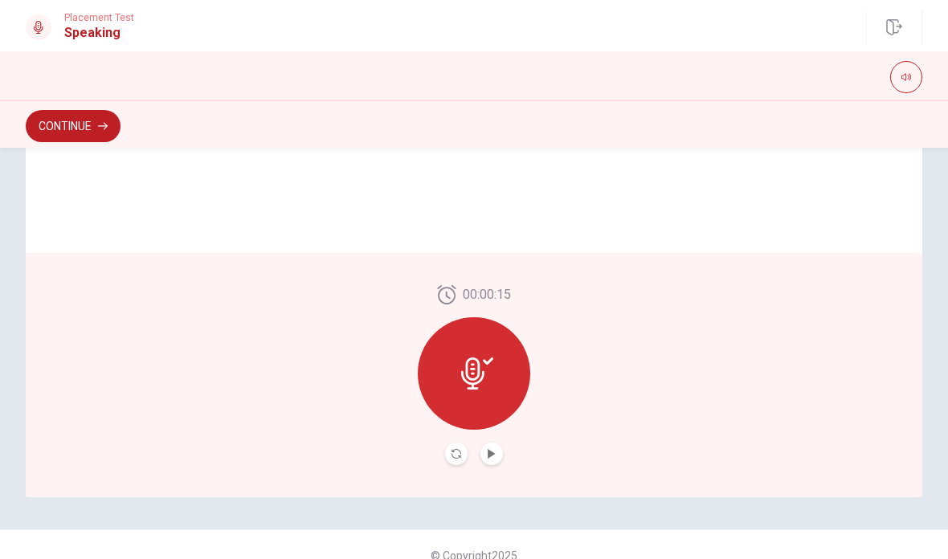
scroll to position [384, 0]
click at [493, 455] on icon "Play Audio" at bounding box center [491, 453] width 7 height 10
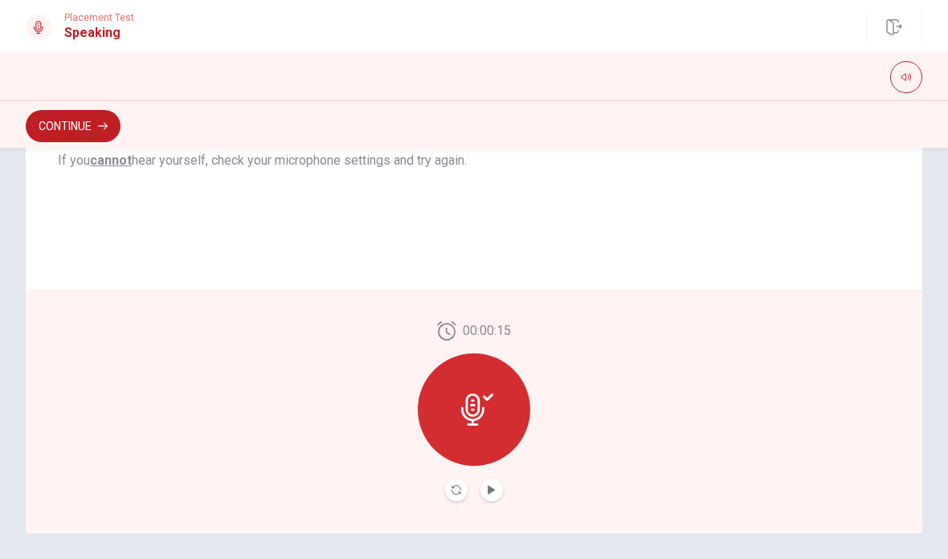
scroll to position [343, 0]
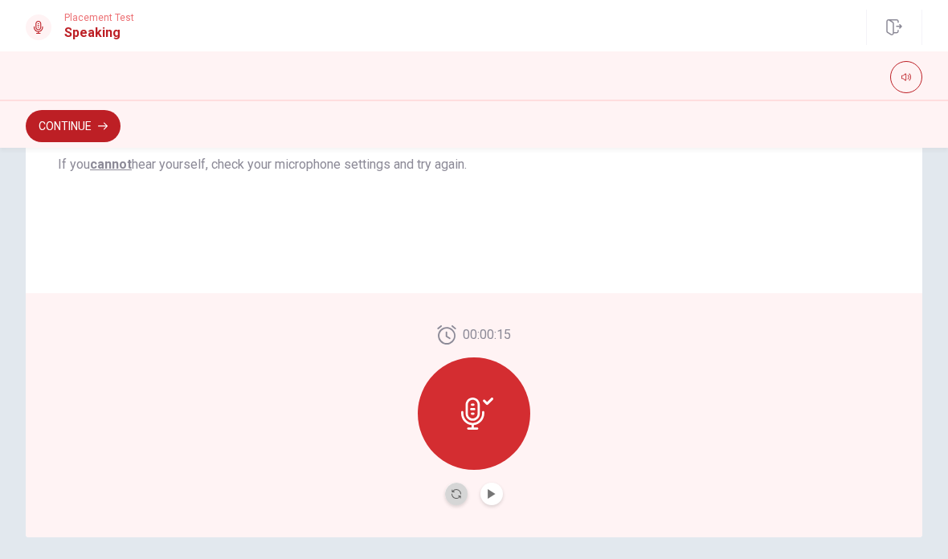
click at [454, 494] on icon "Record Again" at bounding box center [457, 494] width 10 height 10
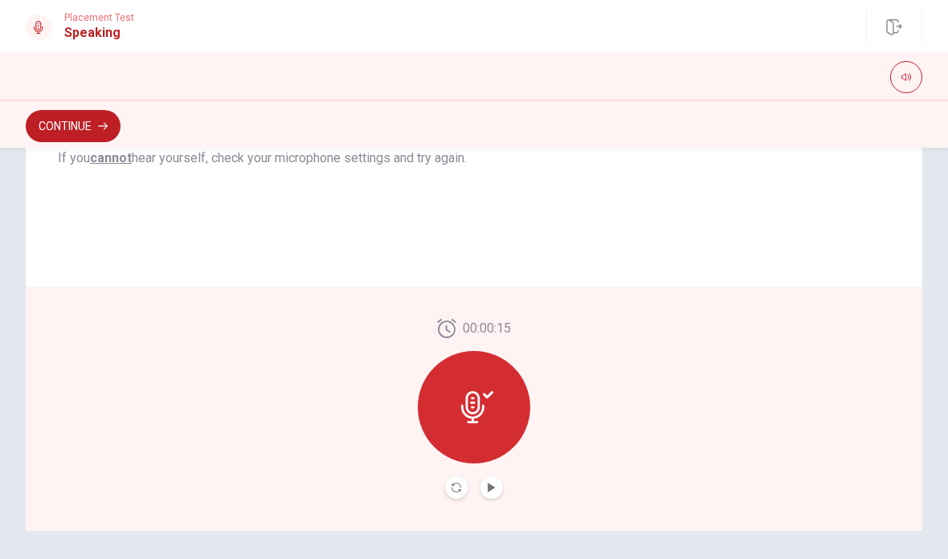
scroll to position [353, 0]
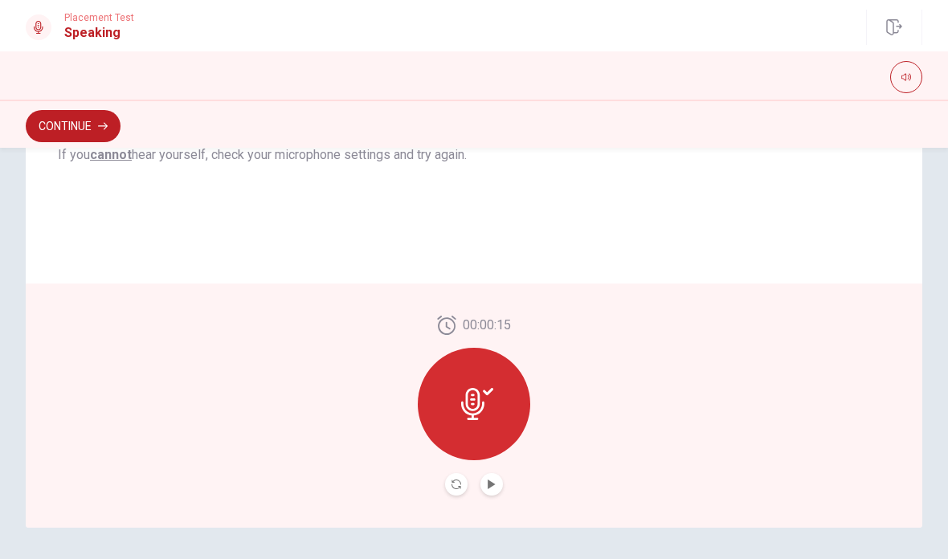
click at [494, 489] on icon "Play Audio" at bounding box center [492, 485] width 10 height 10
click at [55, 126] on button "Continue" at bounding box center [73, 126] width 95 height 32
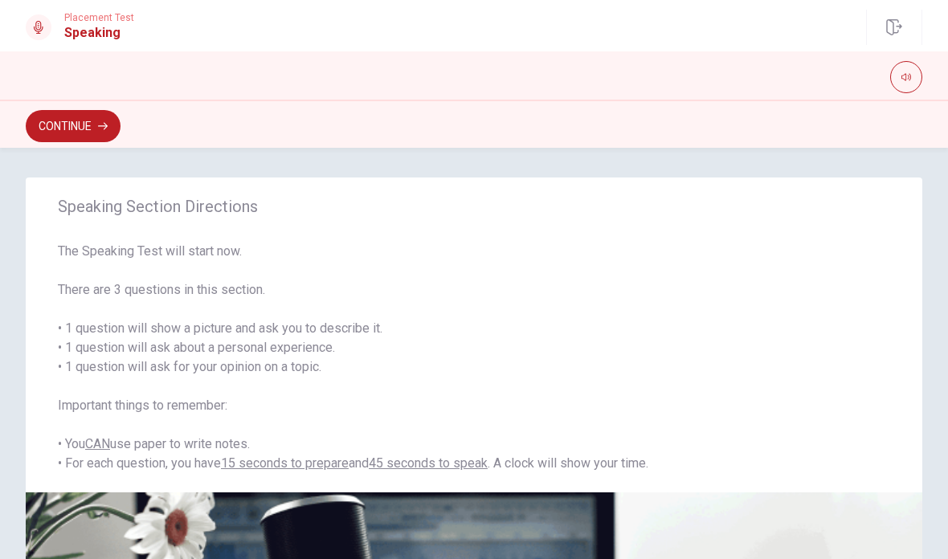
scroll to position [16, 0]
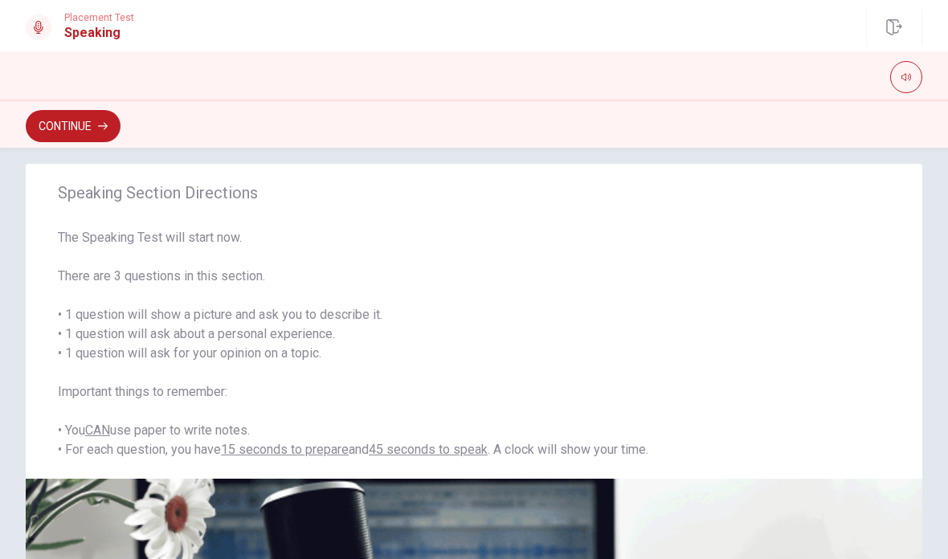
click at [64, 124] on button "Continue" at bounding box center [73, 126] width 95 height 32
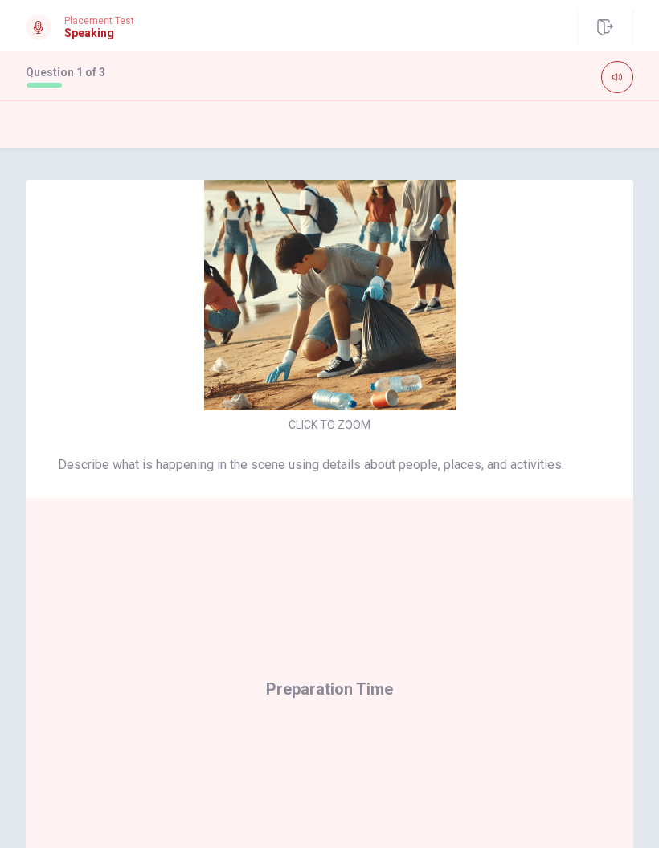
scroll to position [14, 0]
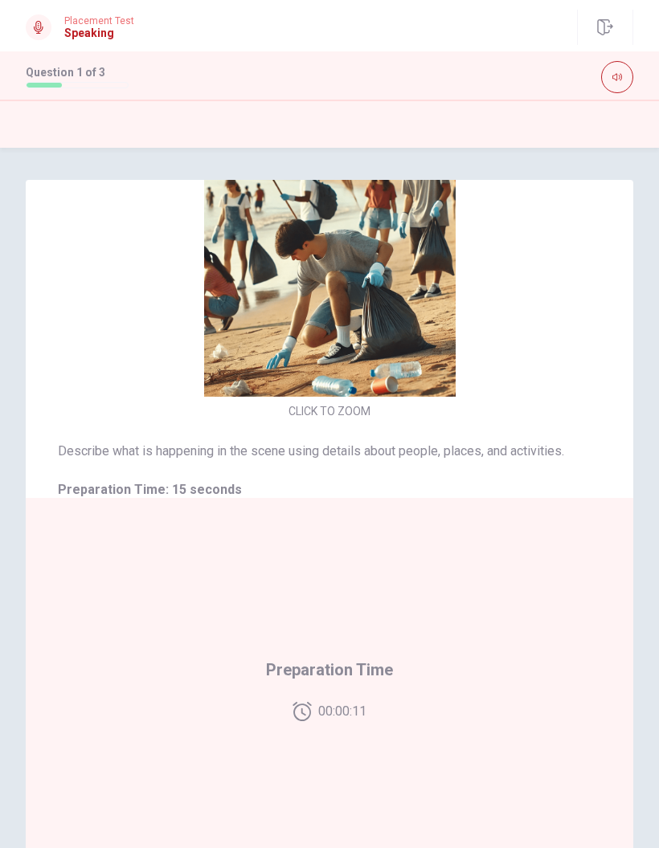
click at [373, 338] on img at bounding box center [329, 270] width 341 height 251
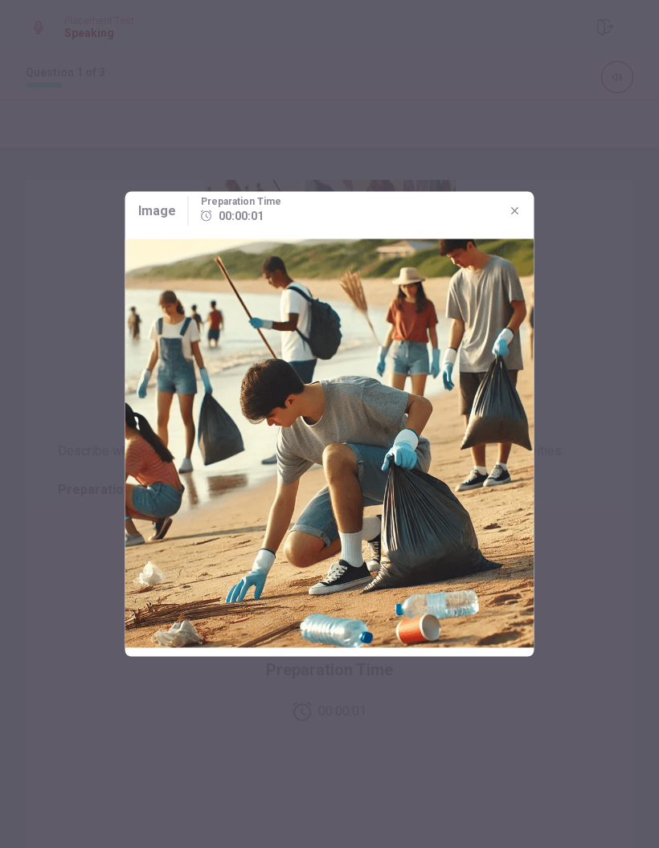
click at [520, 210] on icon "button" at bounding box center [515, 211] width 13 height 13
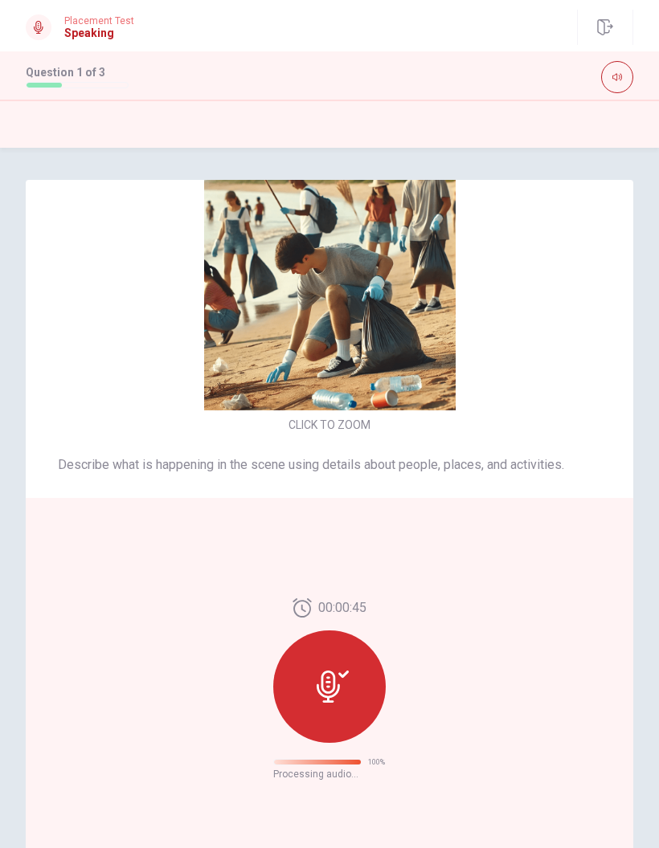
scroll to position [0, 0]
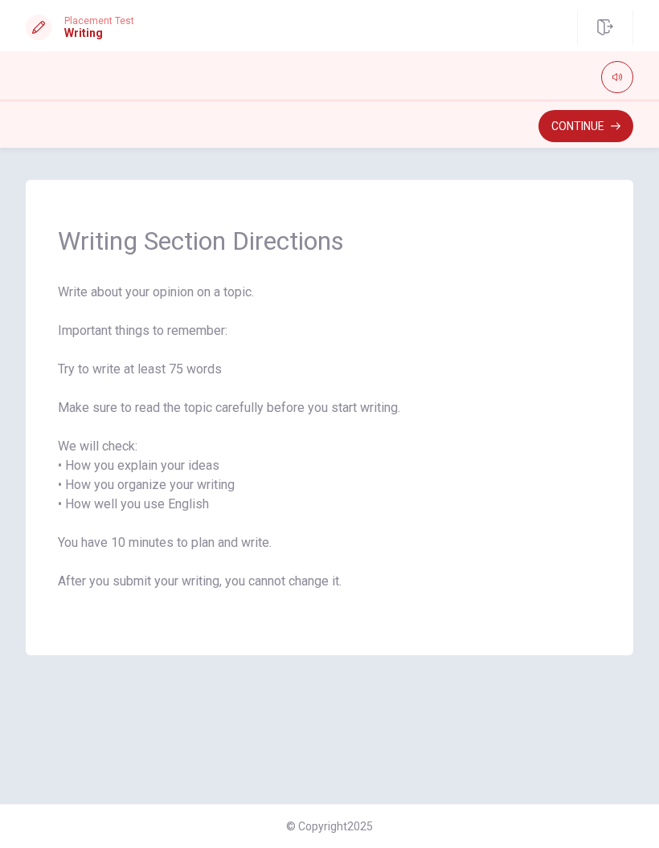
click at [598, 119] on button "Continue" at bounding box center [585, 126] width 95 height 32
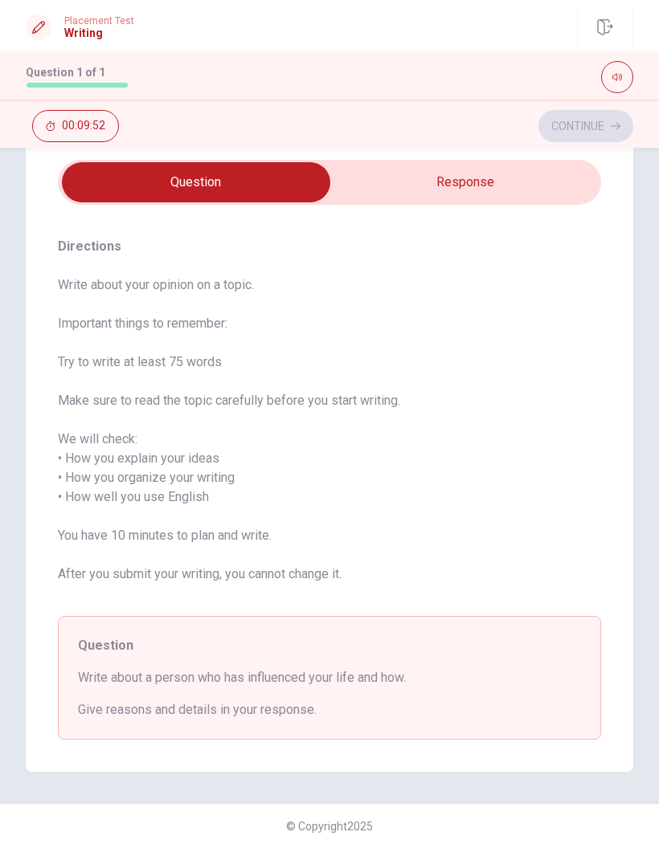
scroll to position [52, 0]
click at [509, 202] on input "checkbox" at bounding box center [196, 182] width 815 height 40
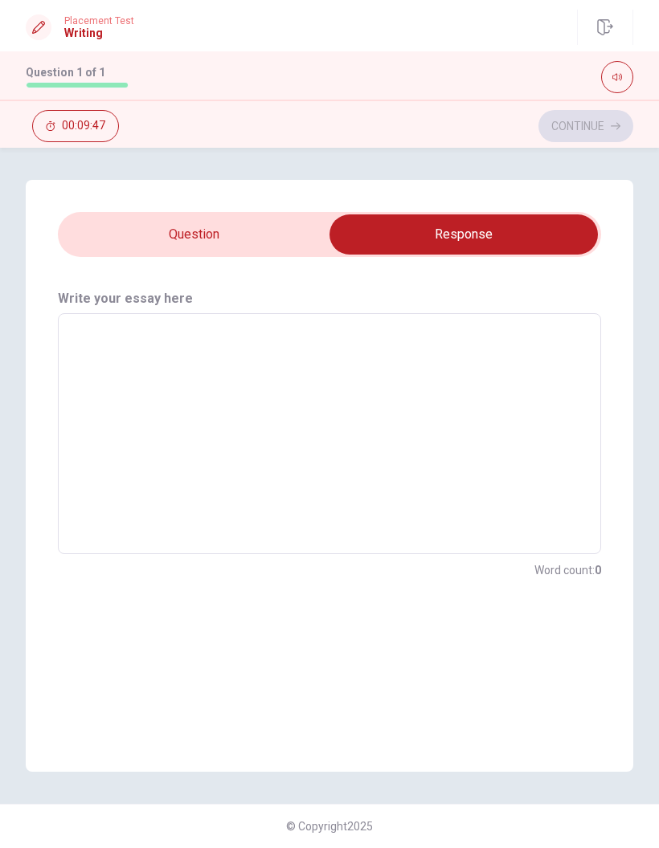
scroll to position [0, 0]
click at [243, 231] on input "checkbox" at bounding box center [463, 235] width 815 height 40
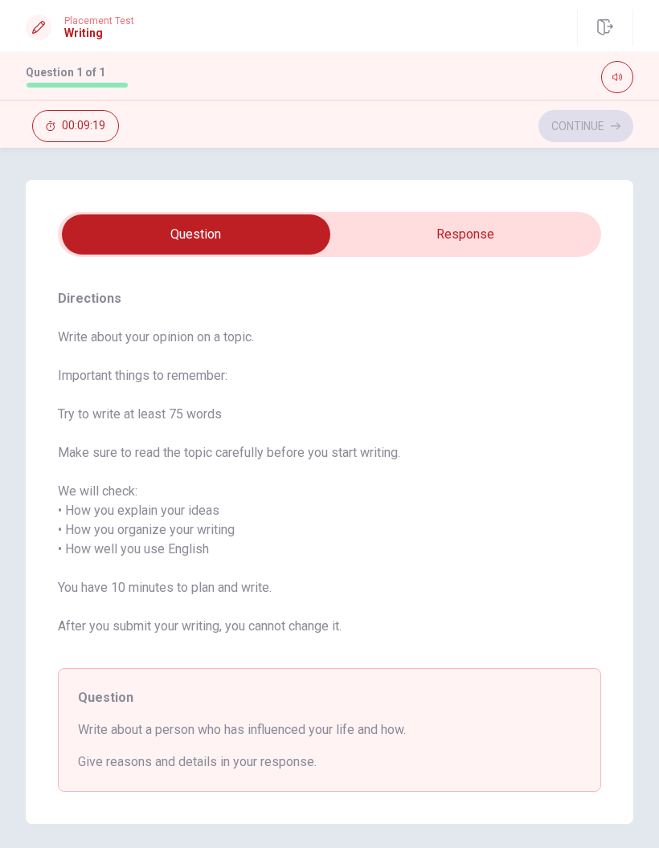
click at [509, 236] on input "checkbox" at bounding box center [196, 235] width 815 height 40
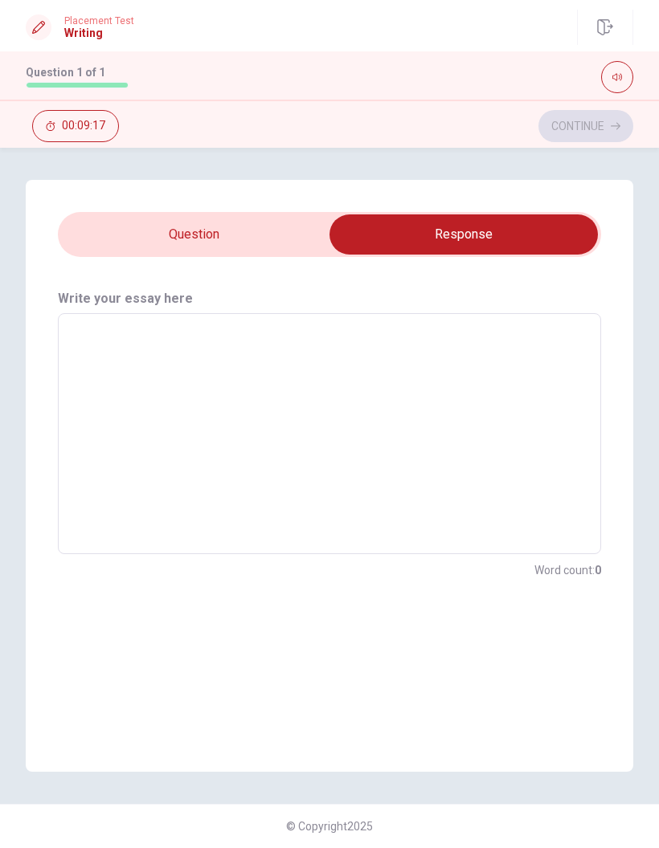
click at [133, 222] on input "checkbox" at bounding box center [463, 235] width 815 height 40
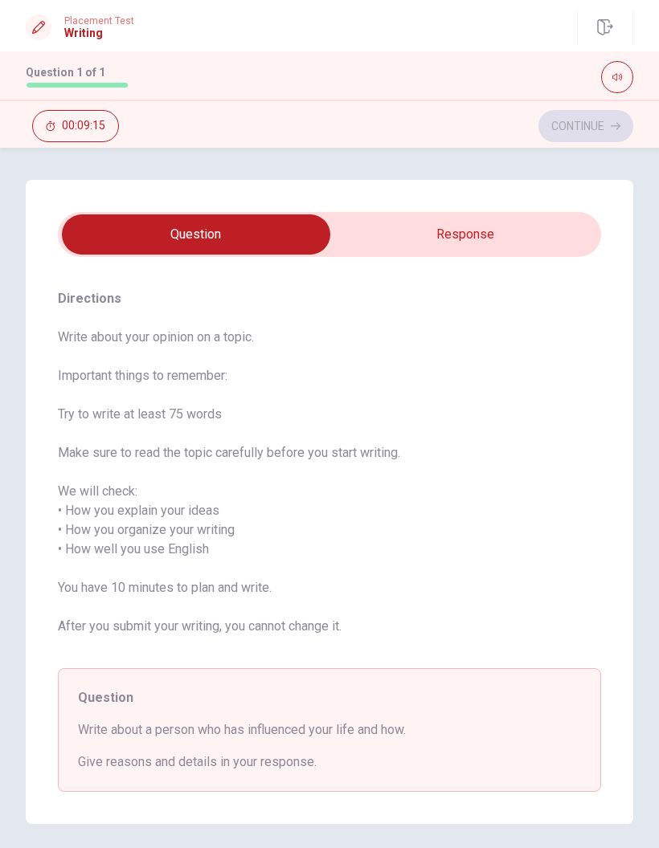
click at [505, 219] on input "checkbox" at bounding box center [196, 235] width 815 height 40
checkbox input "true"
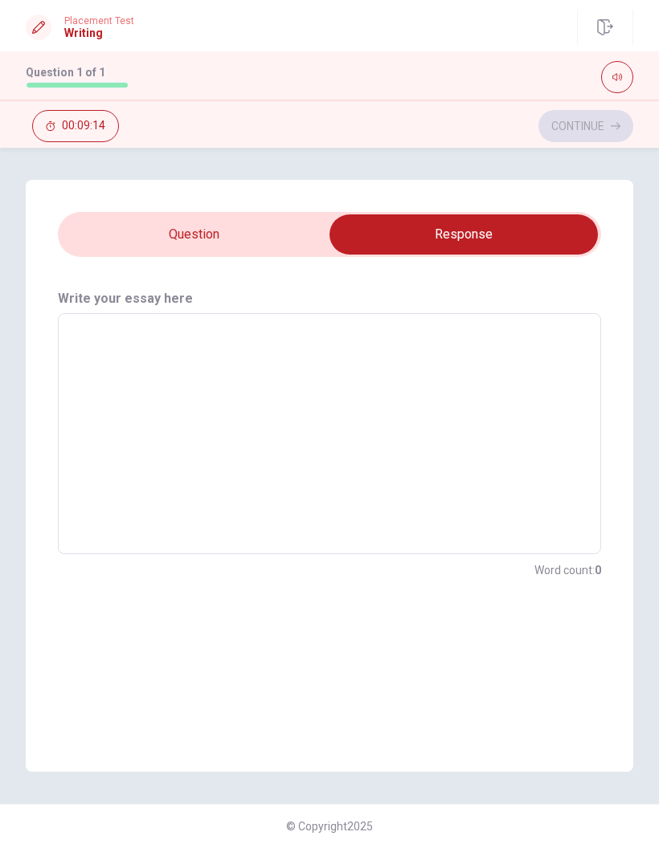
click at [313, 397] on textarea at bounding box center [329, 434] width 521 height 215
type textarea "I"
type textarea "x"
type textarea "I"
type textarea "x"
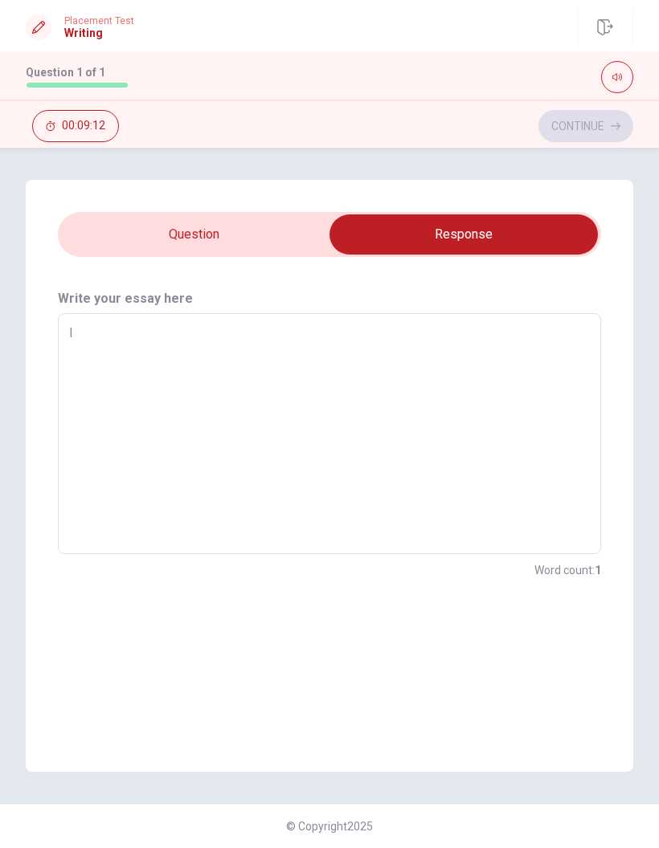
type textarea "I w"
type textarea "x"
type textarea "I wr"
type textarea "x"
type textarea "I wri"
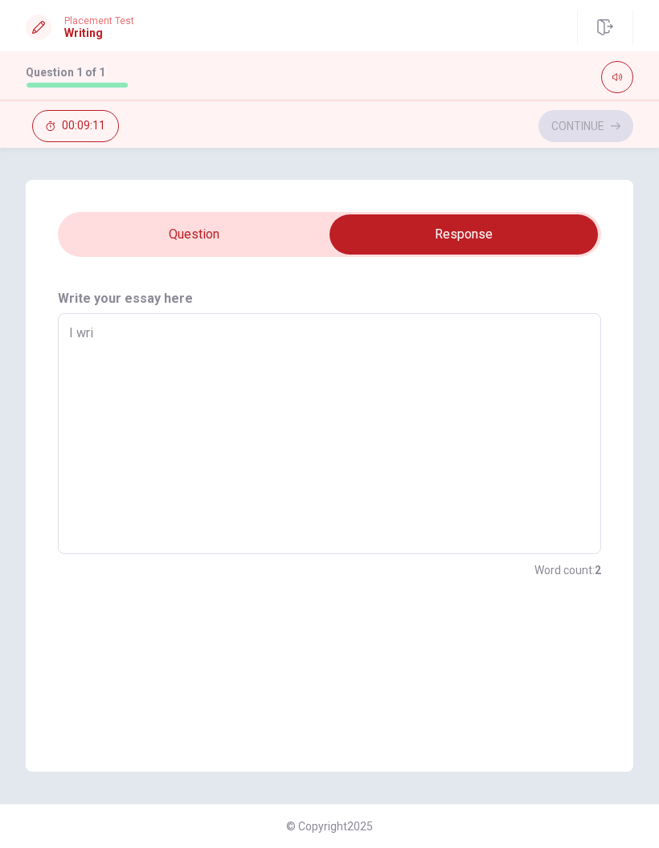
type textarea "x"
type textarea "I writ"
type textarea "x"
type textarea "I write"
type textarea "x"
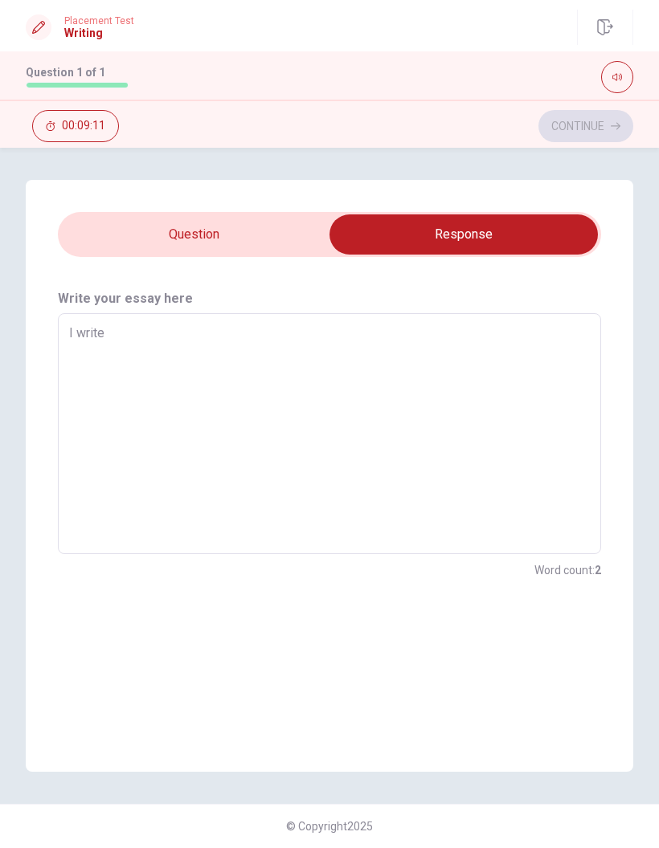
type textarea "I write"
type textarea "x"
type textarea "I write a"
type textarea "x"
type textarea "I write ab"
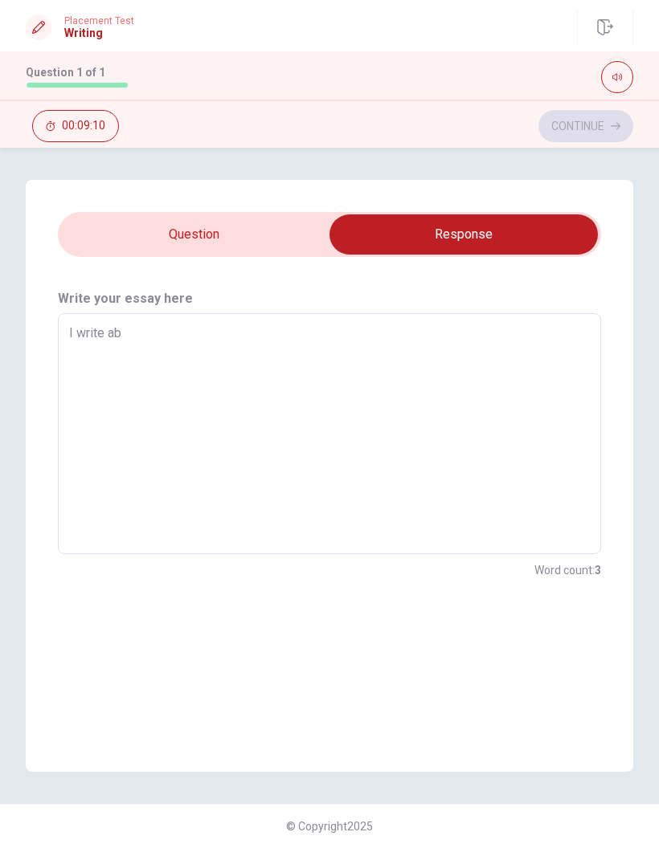
type textarea "x"
type textarea "I write abo"
type textarea "x"
type textarea "I write abou"
type textarea "x"
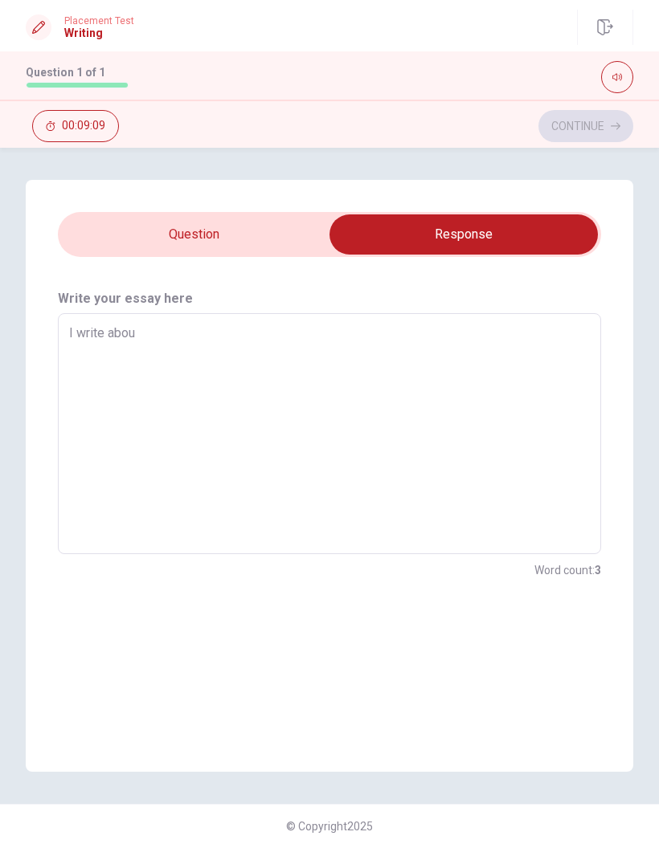
type textarea "I write about"
type textarea "x"
type textarea "I write about"
type textarea "x"
type textarea "I write about m"
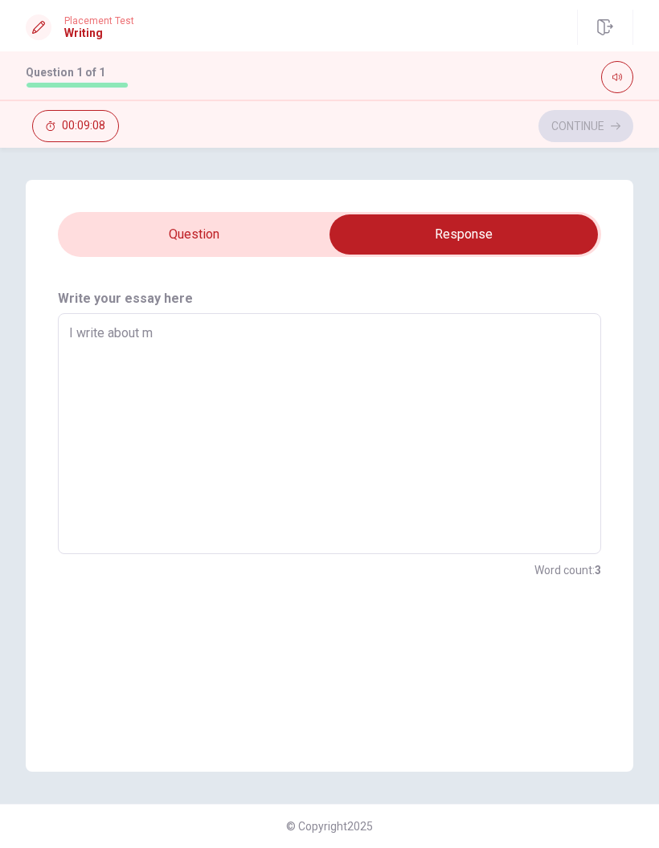
type textarea "x"
type textarea "I write about my"
type textarea "x"
type textarea "I write about my"
type textarea "x"
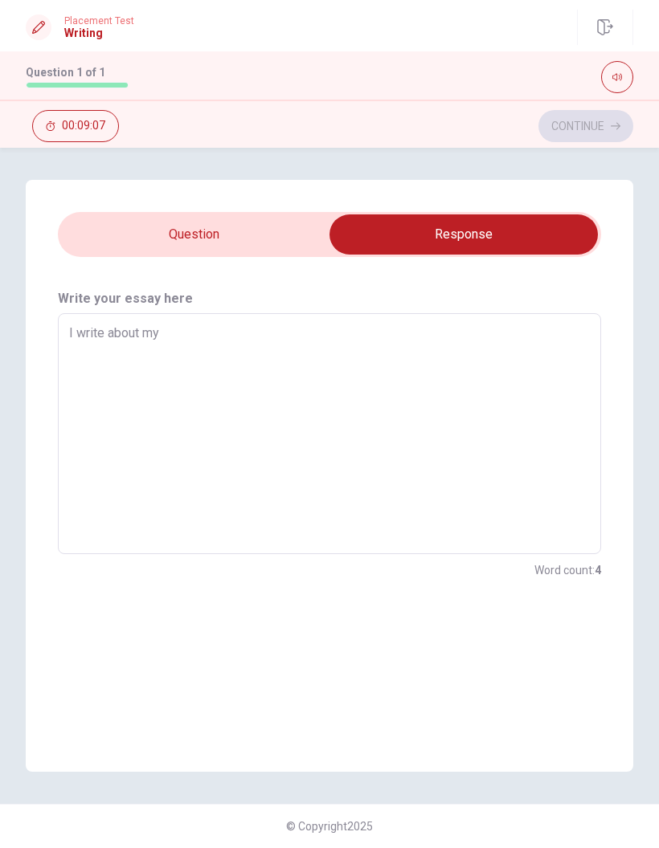
type textarea "I write about my b"
type textarea "x"
type textarea "I write about my br"
type textarea "x"
type textarea "I write about my bro"
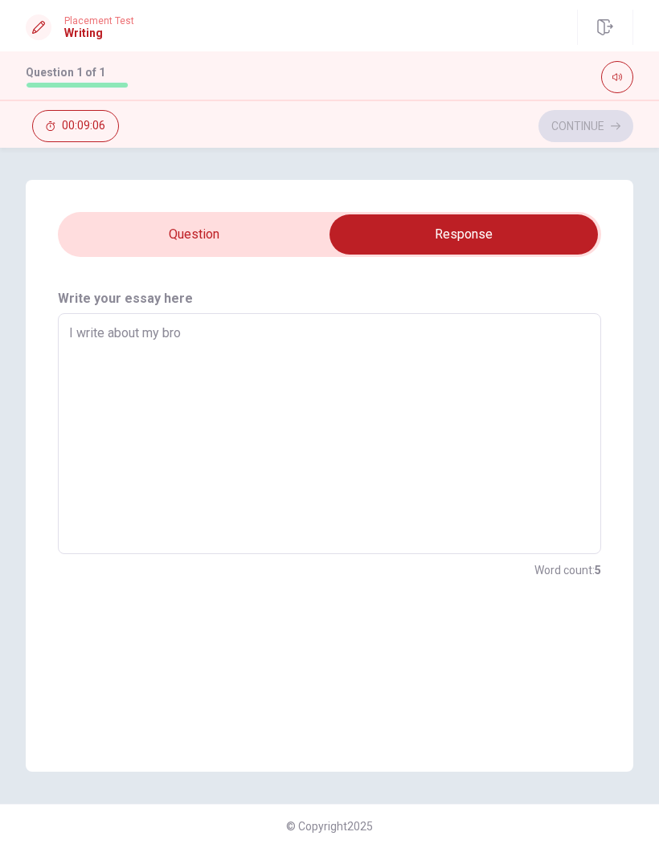
type textarea "x"
type textarea "I write about my br"
type textarea "x"
type textarea "I write about my b"
type textarea "x"
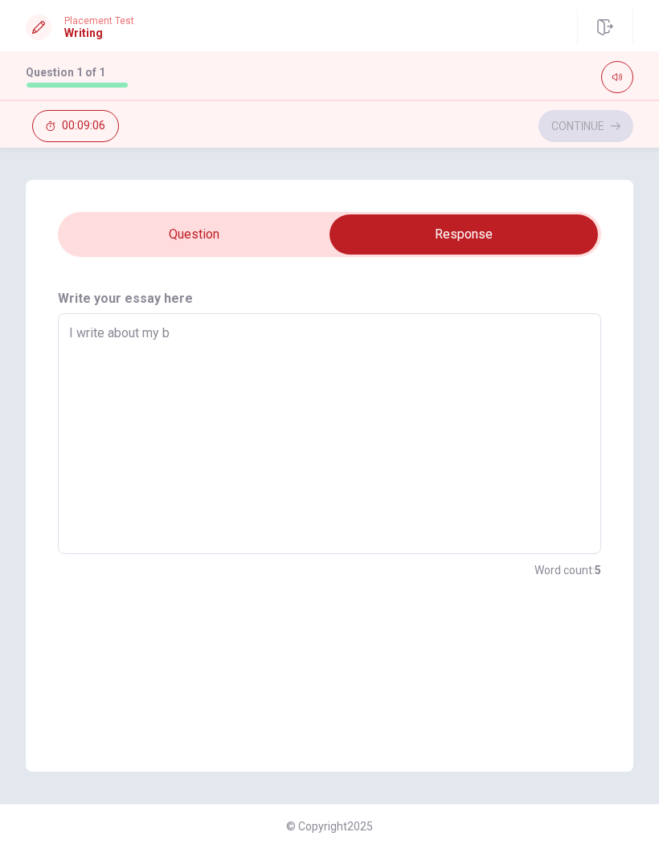
type textarea "I write about my"
type textarea "x"
type textarea "I write about my l"
type textarea "x"
type textarea "I write about my li"
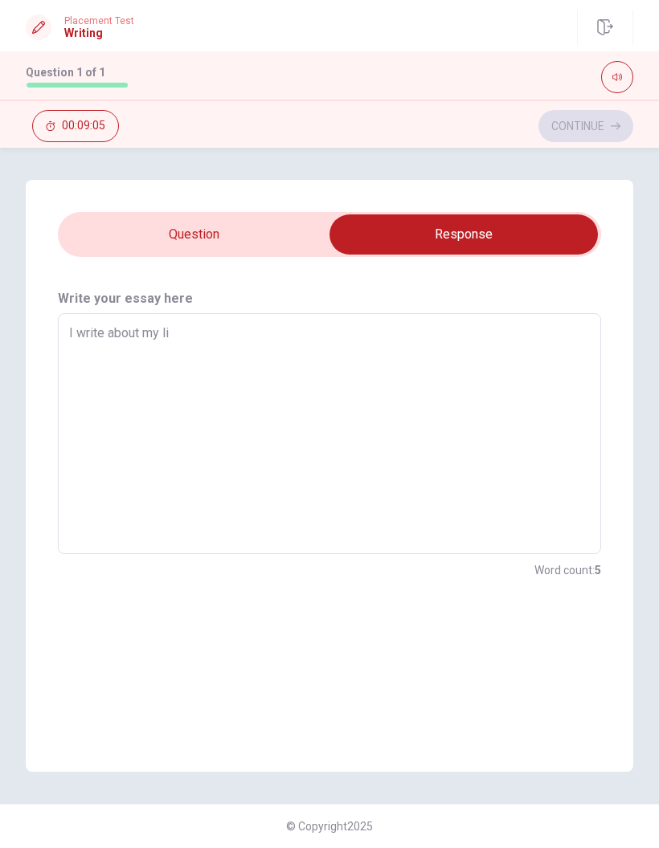
type textarea "x"
type textarea "I write about my lit"
type textarea "x"
type textarea "I write about my litt"
type textarea "x"
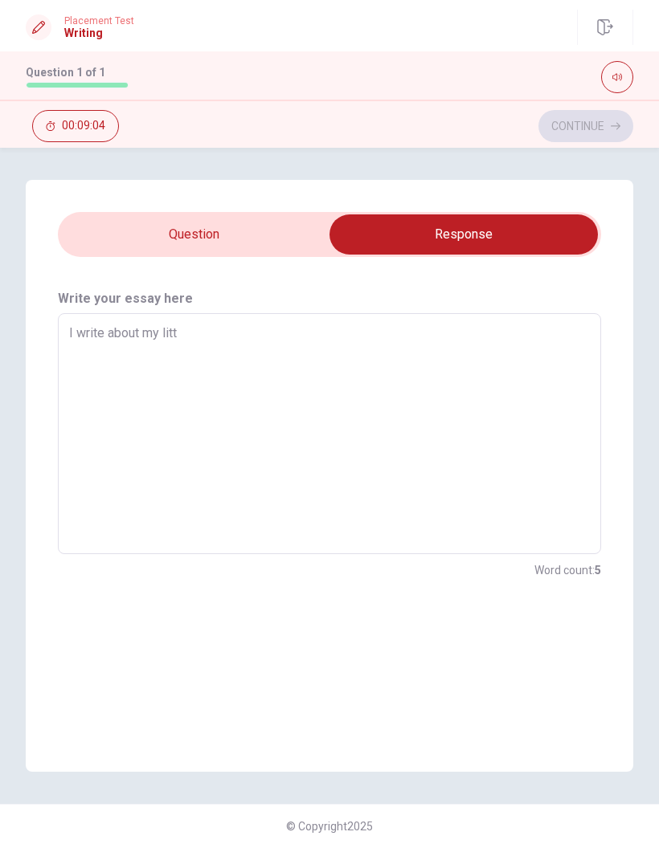
type textarea "I write about my littl"
type textarea "x"
type textarea "I write about my little"
type textarea "x"
type textarea "I write about my little"
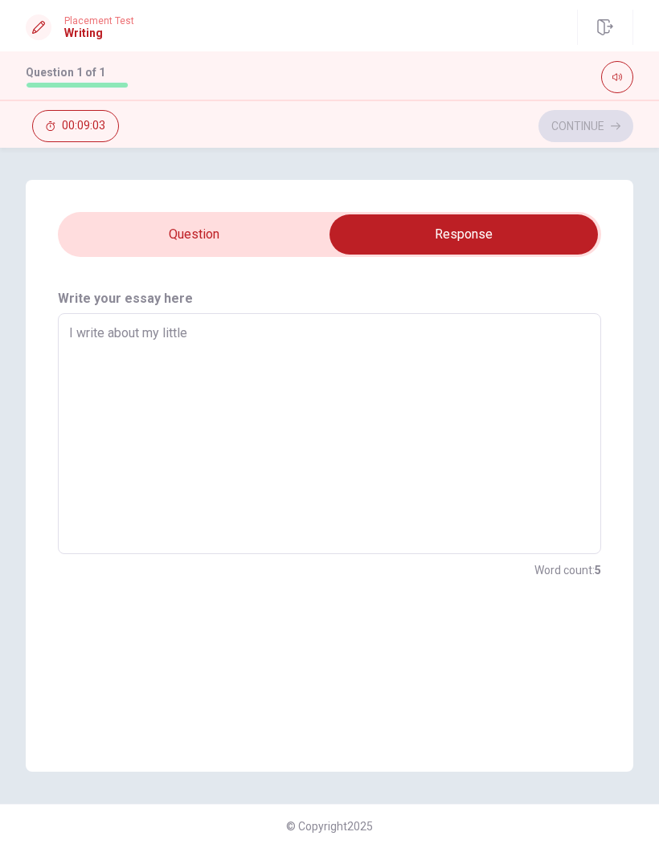
type textarea "x"
type textarea "I write about my little b"
type textarea "x"
type textarea "I write about my little br"
type textarea "x"
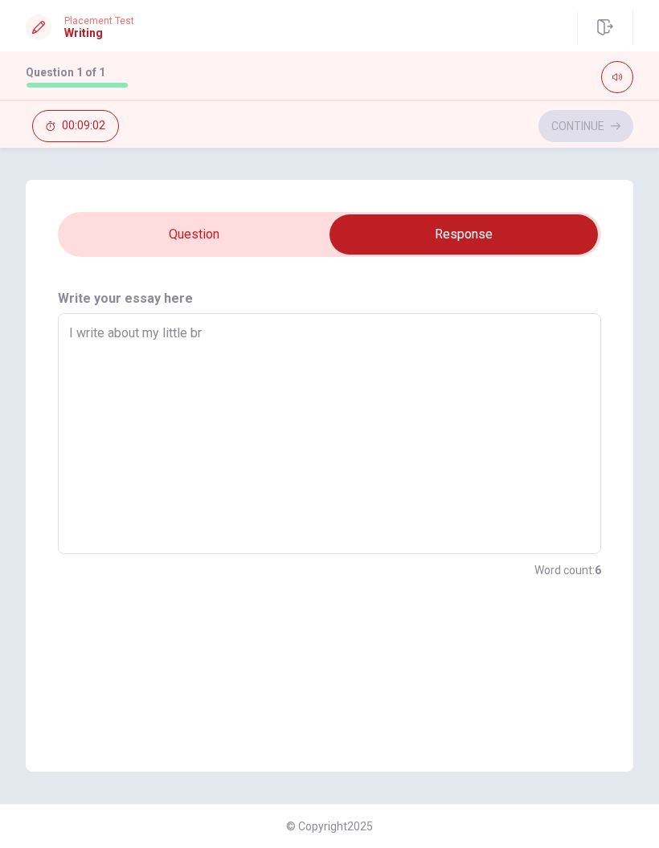
type textarea "I write about my little bro"
type textarea "x"
type textarea "I write about my little brot"
type textarea "x"
type textarea "I write about my little broth"
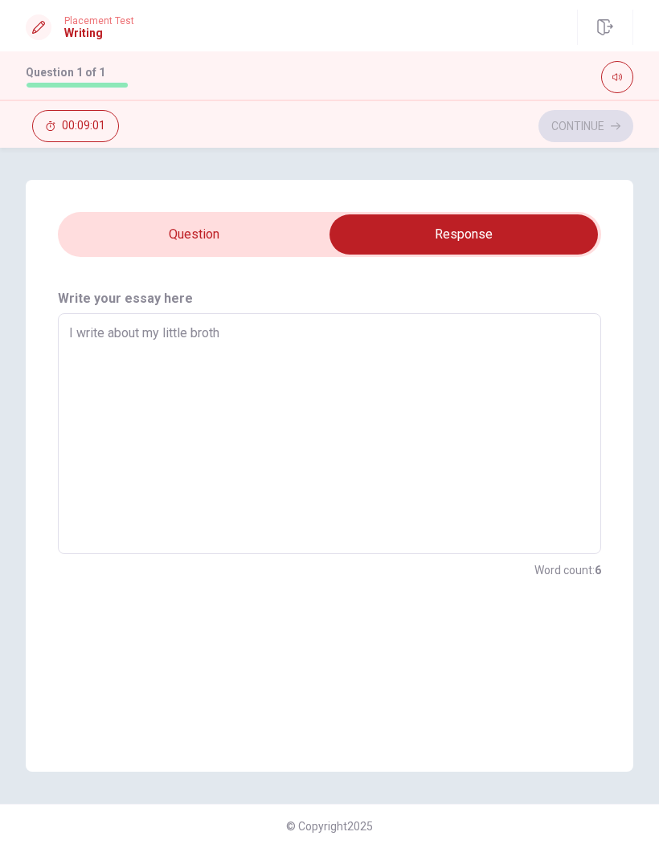
type textarea "x"
type textarea "I write about my little brothe"
type textarea "x"
type textarea "I write about my little brother"
type textarea "x"
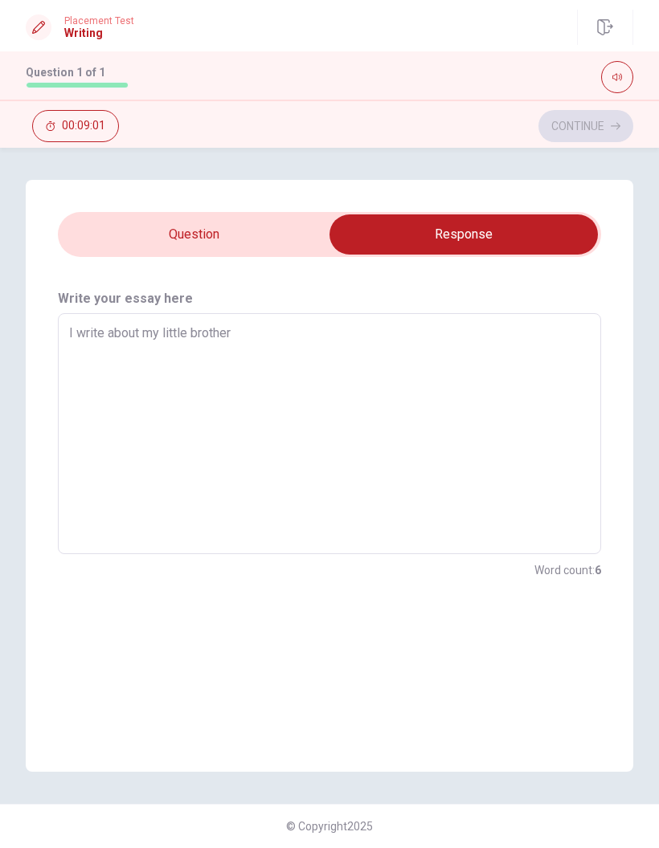
type textarea "I write about my little brother,"
type textarea "x"
type textarea "I write about my little brother,"
type textarea "x"
type textarea "I write about my little brother, h"
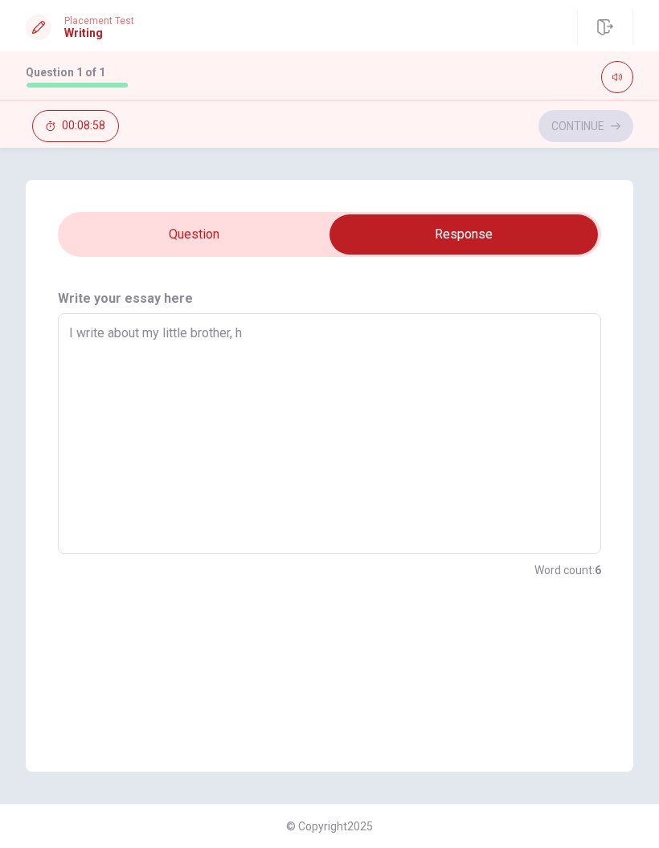
type textarea "x"
type textarea "I write about my little brother, he"
type textarea "x"
type textarea "I write about my little brother, he"
type textarea "x"
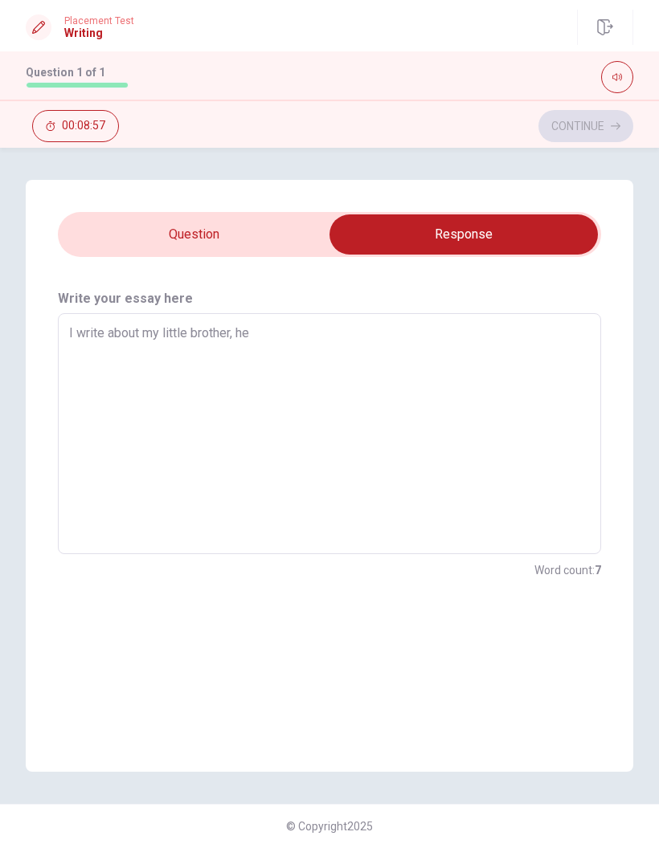
type textarea "I write about my little brother, he e"
type textarea "x"
type textarea "I write about my little brother, he"
type textarea "x"
type textarea "I write about my little brother, he i"
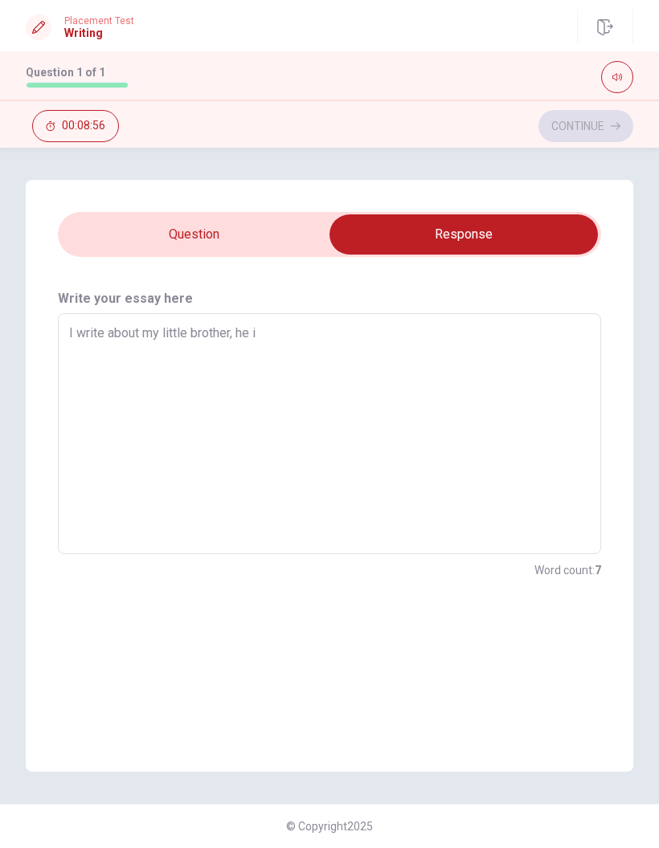
type textarea "x"
type textarea "I write about my little brother, he is"
type textarea "x"
type textarea "I write about my little brother, he is"
type textarea "x"
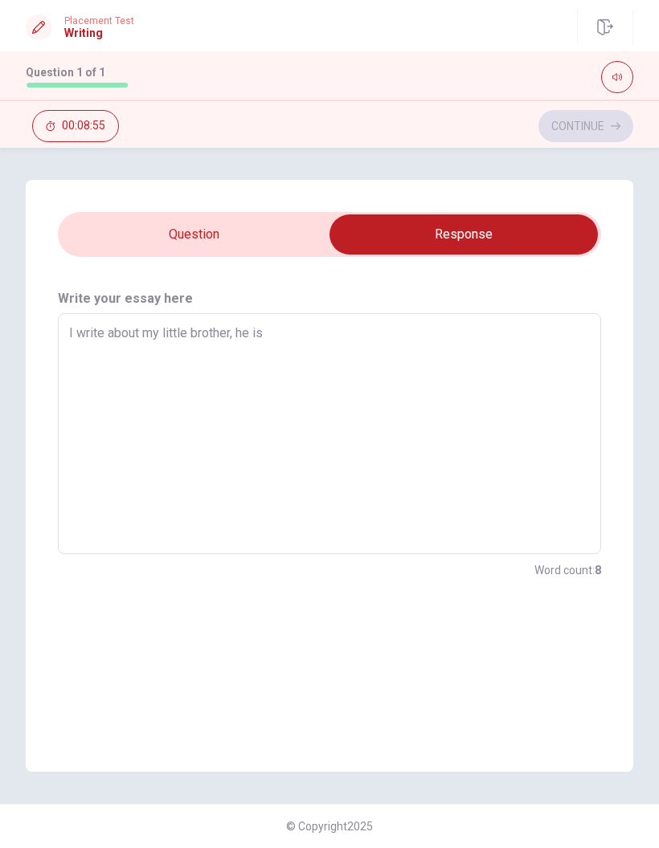
type textarea "I write about my little brother, he is a"
type textarea "x"
type textarea "I write about my little brother, he is aw"
type textarea "x"
type textarea "I write about my little brother, he is awe"
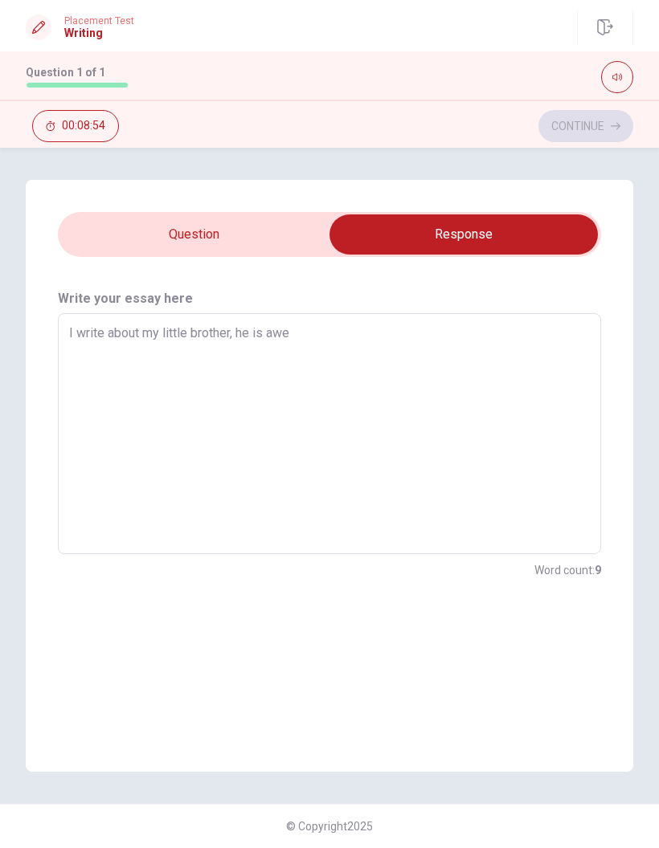
type textarea "x"
type textarea "I write about my little brother, he is awes"
type textarea "x"
type textarea "I write about my little brother, he is aweso"
type textarea "x"
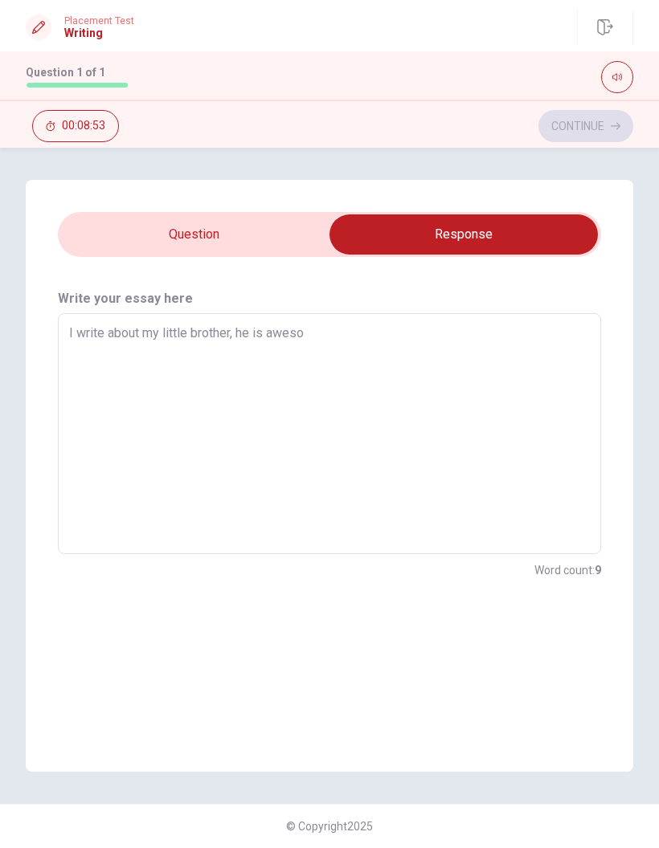
type textarea "I write about my little brother, he is aweso"
type textarea "x"
type textarea "I write about my little brother, he is aweso"
type textarea "x"
type textarea "I write about my little brother, he is awesom"
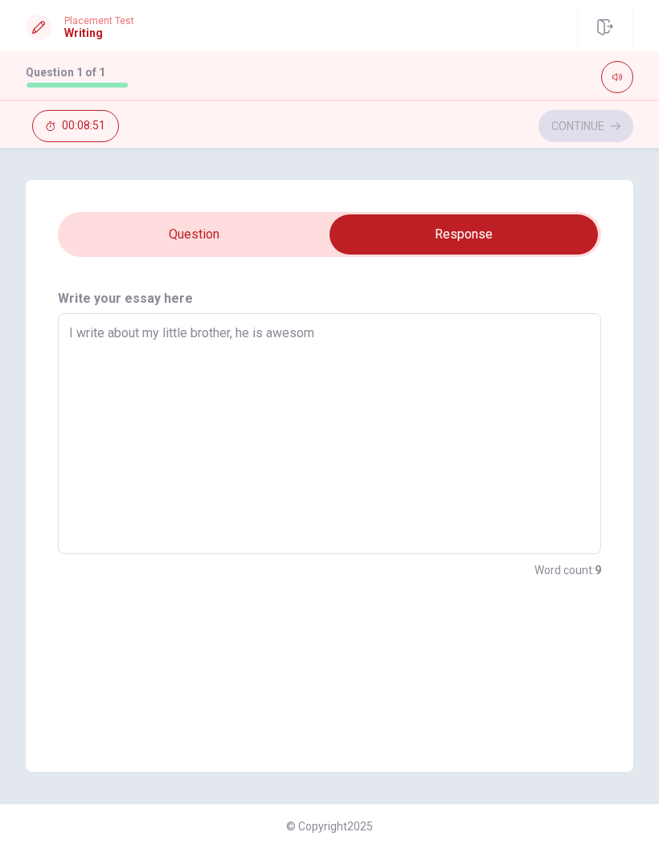
type textarea "x"
type textarea "I write about my little brother, he is awesom,"
type textarea "x"
type textarea "I write about my little brother, he is awesom,"
type textarea "x"
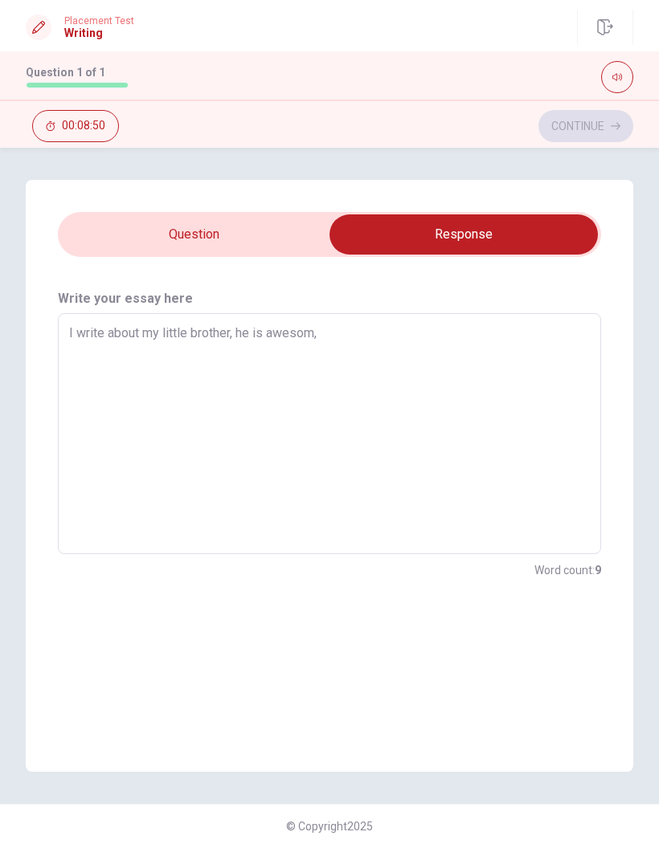
type textarea "I write about my little brother, he is awesom,"
type textarea "x"
type textarea "I write about my little brother, he is awesom"
type textarea "x"
type textarea "I write about my little brother, he is awesom,"
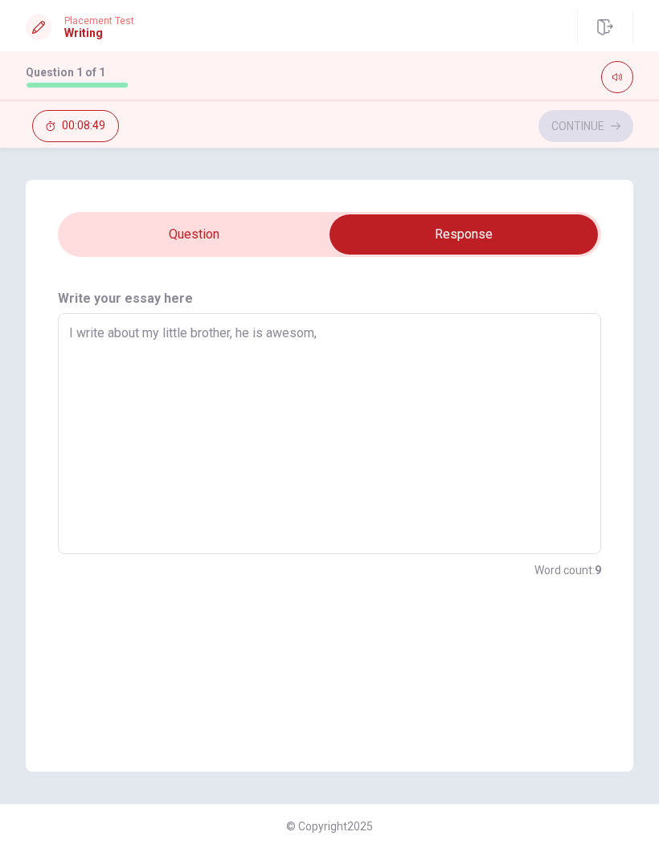
type textarea "x"
type textarea "I write about my little brother, he is awesom,"
type textarea "x"
type textarea "I write about my little brother, he is awesom, g"
type textarea "x"
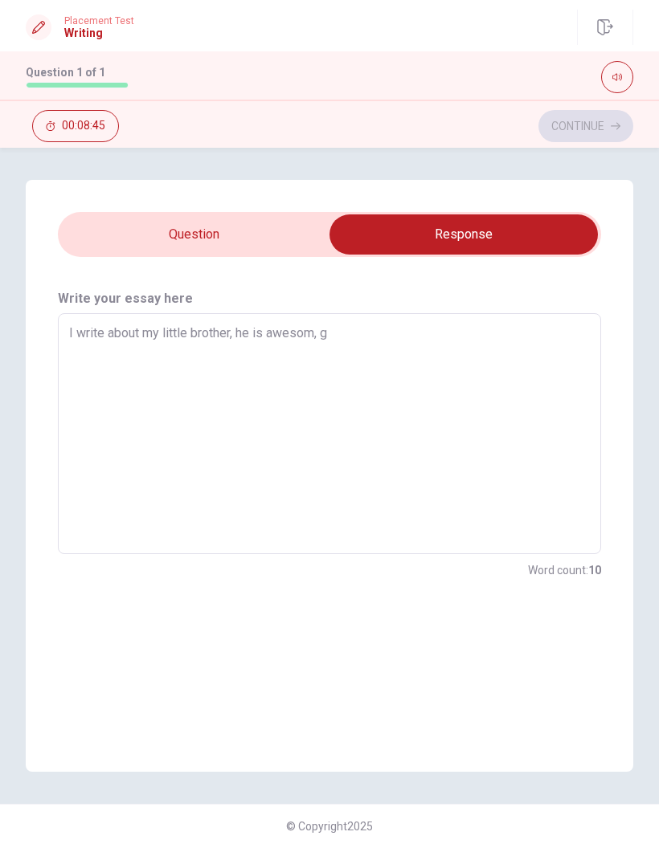
type textarea "I write about my little brother, he is awesom, ge"
type textarea "x"
type textarea "I write about my little brother, he is awesom, gen"
type textarea "x"
type textarea "I write about my little brother, he is awesom, gent"
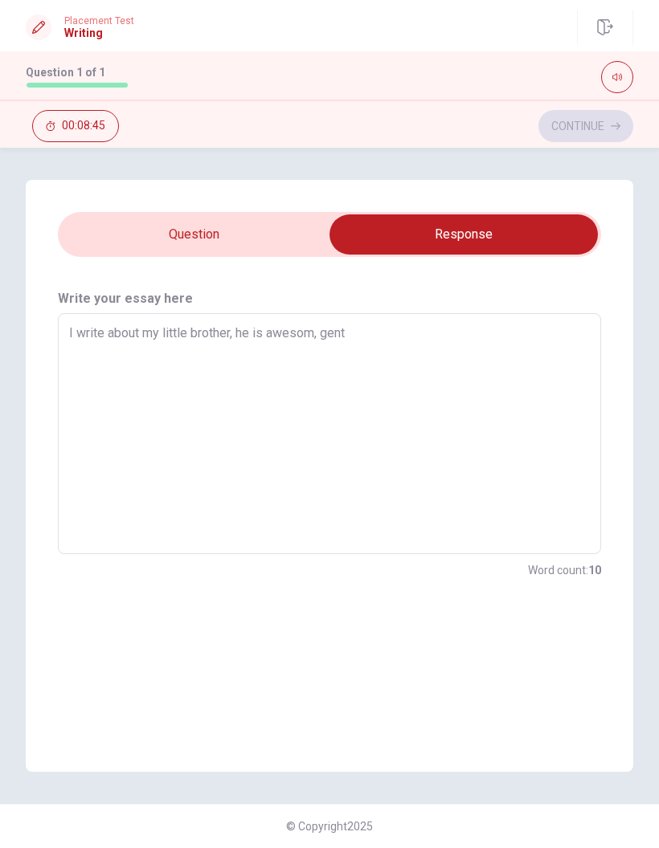
type textarea "x"
type textarea "I write about my little brother, he is awesom, gentl"
type textarea "x"
type textarea "I write about my little brother, he is awesom, gentle"
type textarea "x"
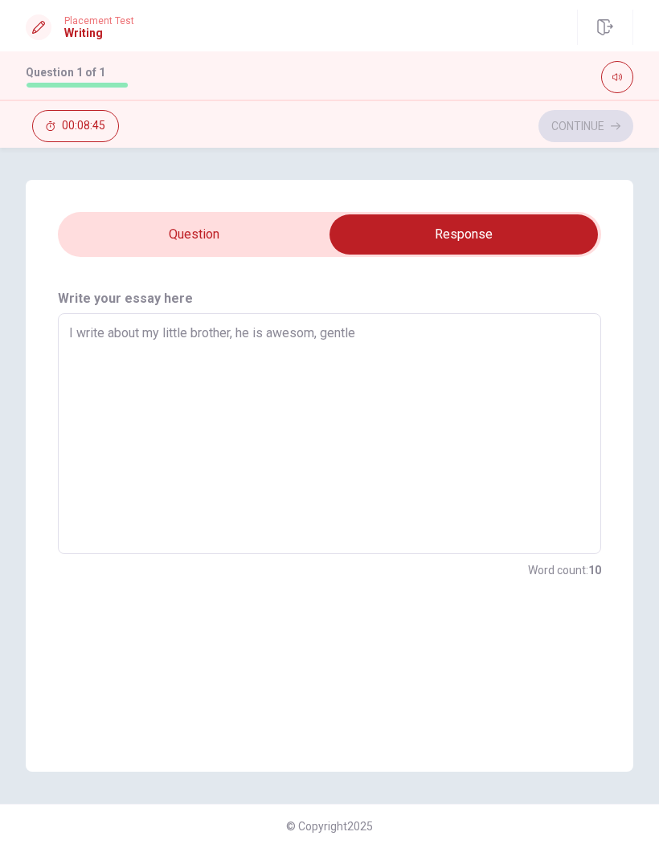
type textarea "I write about my little brother, he is awesom, gentlem"
type textarea "x"
type textarea "I write about my little brother, he is awesom, gentleme"
type textarea "x"
type textarea "I write about my little brother, he is awesom, gentlemen"
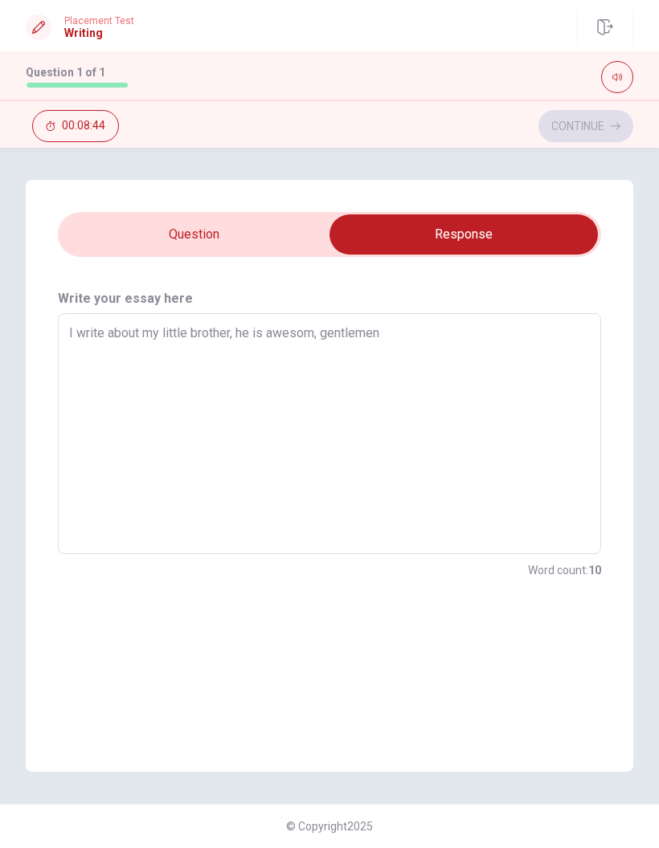
type textarea "x"
type textarea "I write about my little brother, he is awesom, gentlemen"
type textarea "x"
type textarea "I write about my little brother, he is awesom, gentlemen a"
type textarea "x"
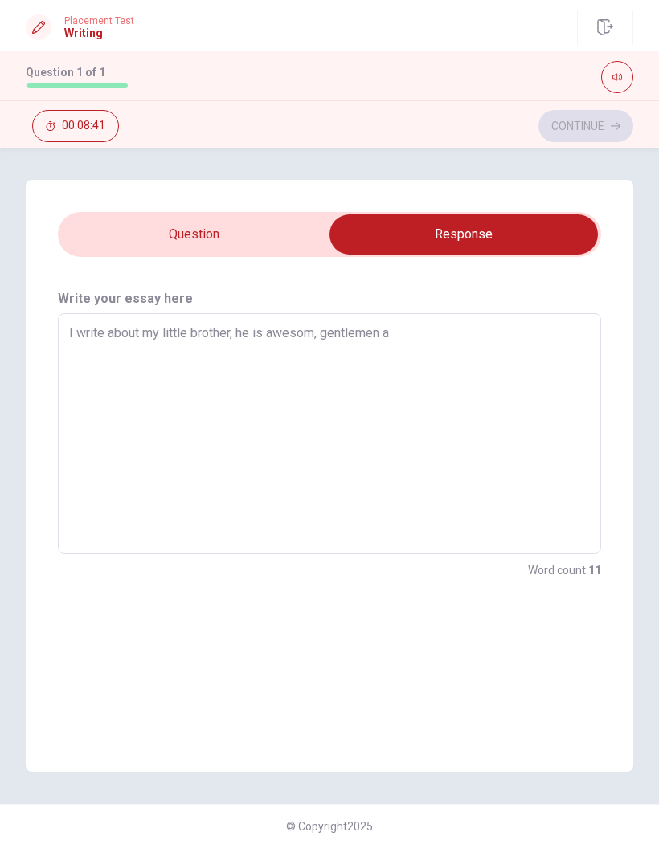
type textarea "I write about my little brother, he is awesom, gentlemen an"
type textarea "x"
type textarea "I write about my little brother, he is awesom, gentlemen and"
type textarea "x"
type textarea "I write about my little brother, he is awesom, gentlemen and"
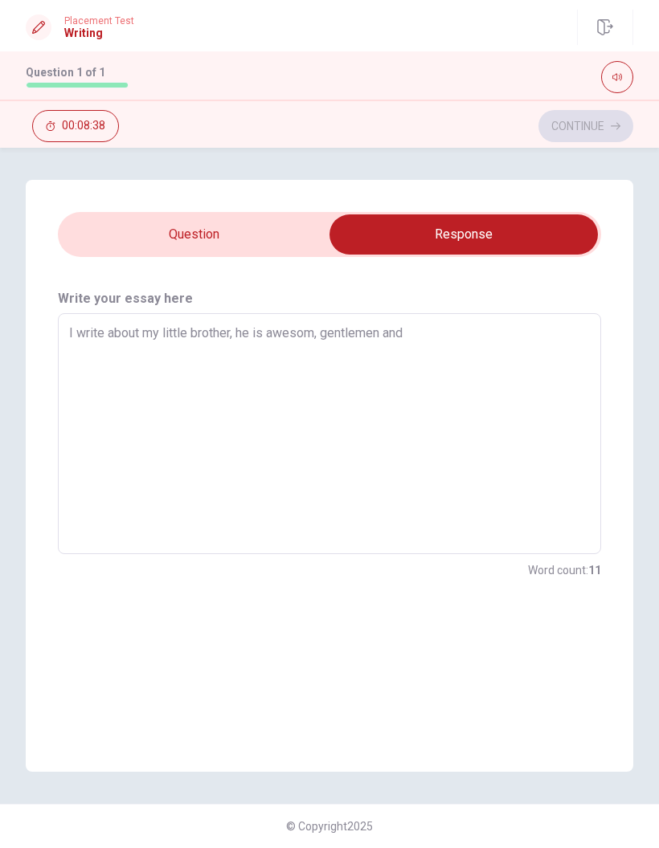
type textarea "x"
type textarea "I write about my little brother, he is awesom, gentlemen and p"
type textarea "x"
type textarea "I write about my little brother, he is awesom, gentlemen and pr"
type textarea "x"
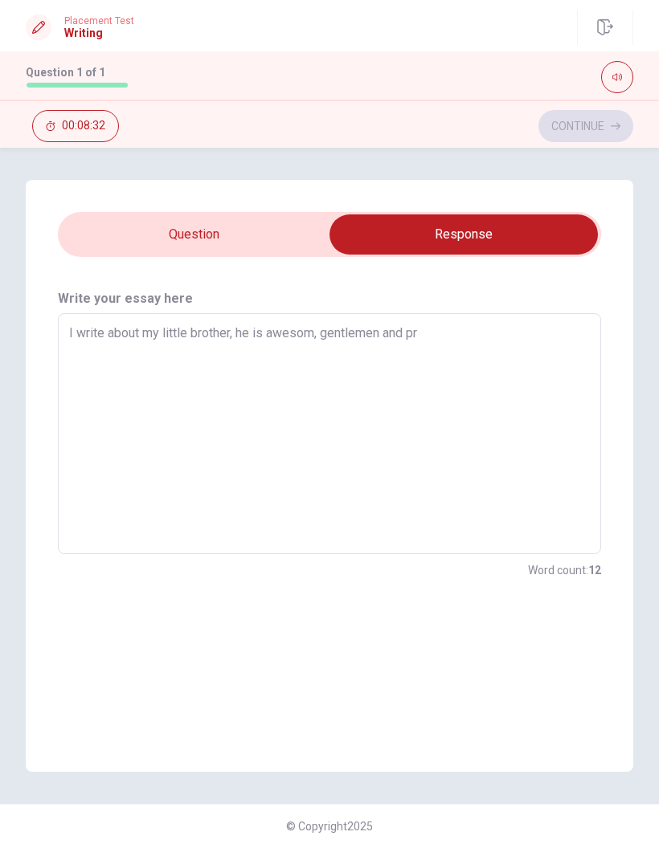
type textarea "I write about my little brother, he is awesom, gentlemen and p"
type textarea "x"
type textarea "I write about my little brother, he is awesom, gentlemen and"
type textarea "x"
type textarea "I write about my little brother, he is awesom, gentlemen and"
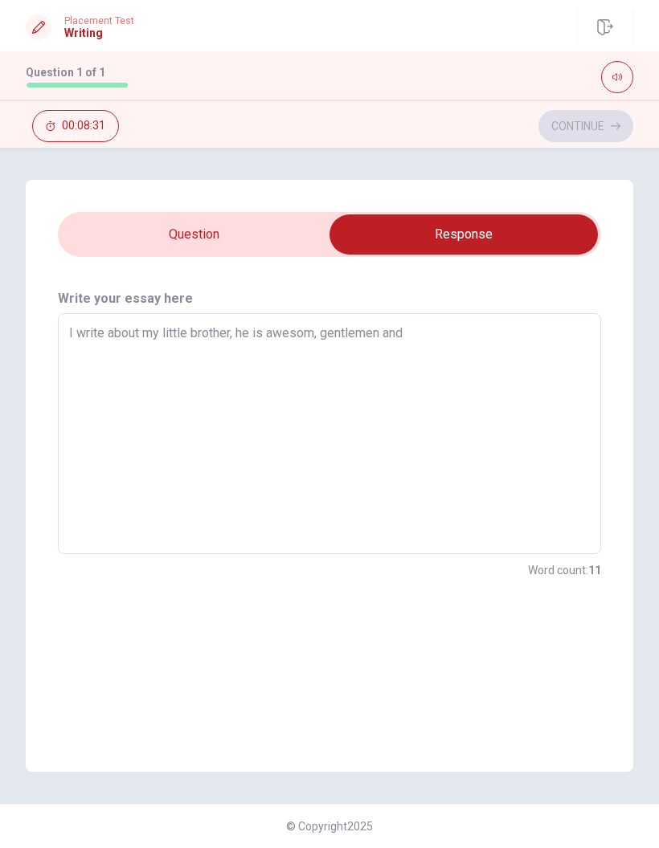
type textarea "x"
type textarea "I write about my little brother, he is awesom, gentlemen an"
type textarea "x"
type textarea "I write about my little brother, he is awesom, gentlemen a"
type textarea "x"
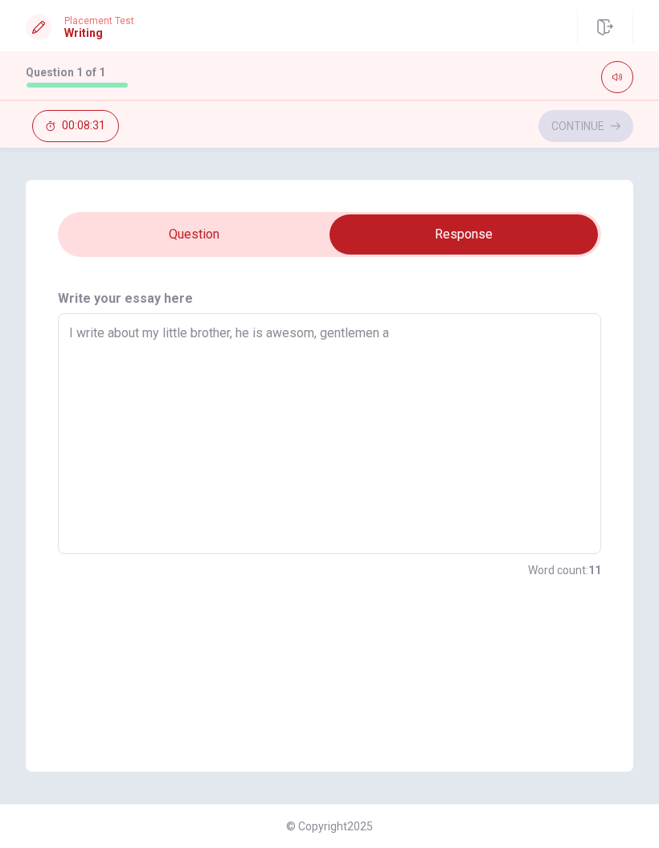
type textarea "I write about my little brother, he is awesom, gentlemen"
type textarea "x"
type textarea "I write about my little brother, he is awesom, gentlemen"
type textarea "x"
type textarea "I write about my little brother, he is awesom, gentlemen,"
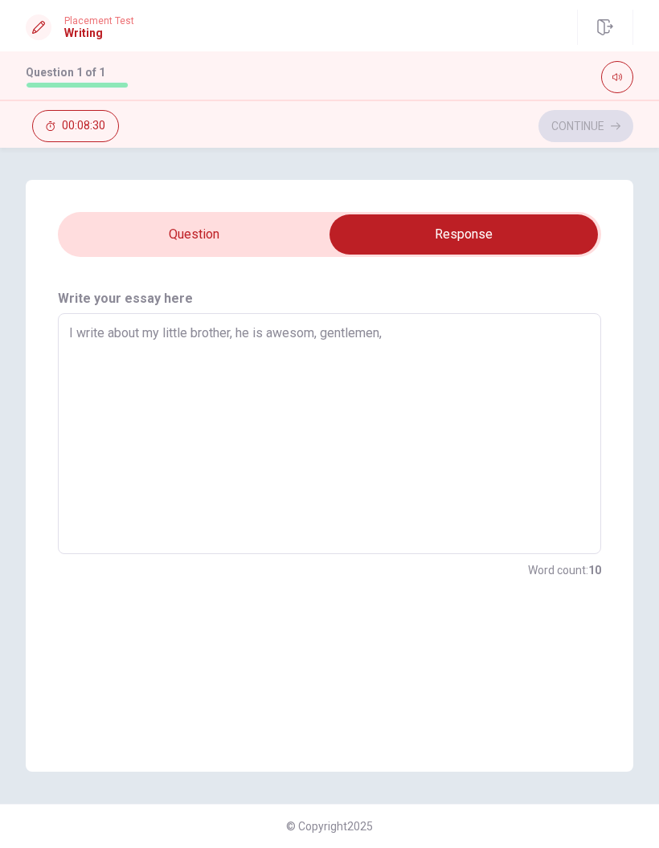
type textarea "x"
type textarea "I write about my little brother, he is awesom, gentlemen,"
type textarea "x"
type textarea "I write about my little brother, he is awesom, gentlemen, p"
type textarea "x"
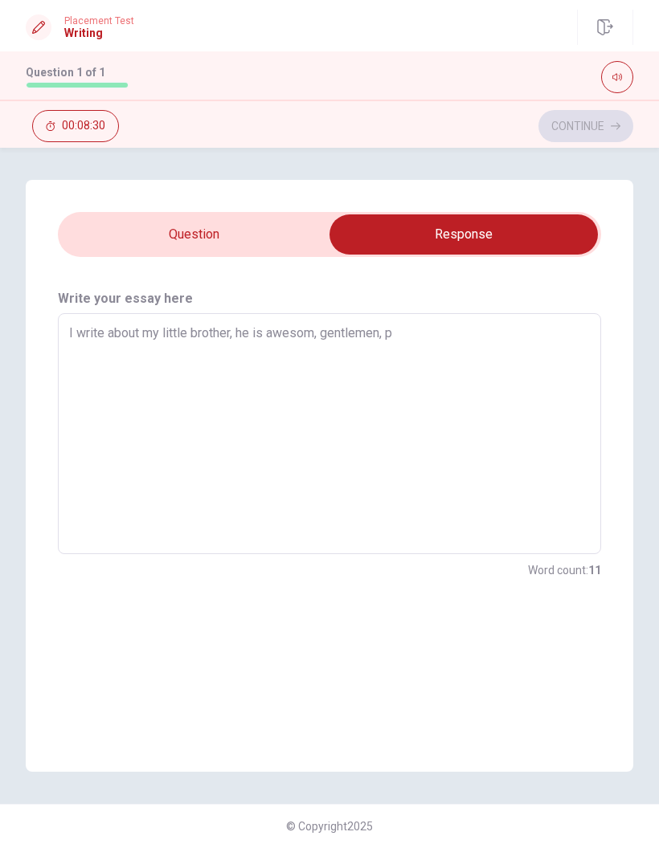
type textarea "I write about my little brother, he is awesom, gentlemen, pr"
type textarea "x"
type textarea "I write about my little brother, he is awesom, gentlemen, pro"
type textarea "x"
type textarea "I write about my little brother, he is awesom, gentlemen, prot"
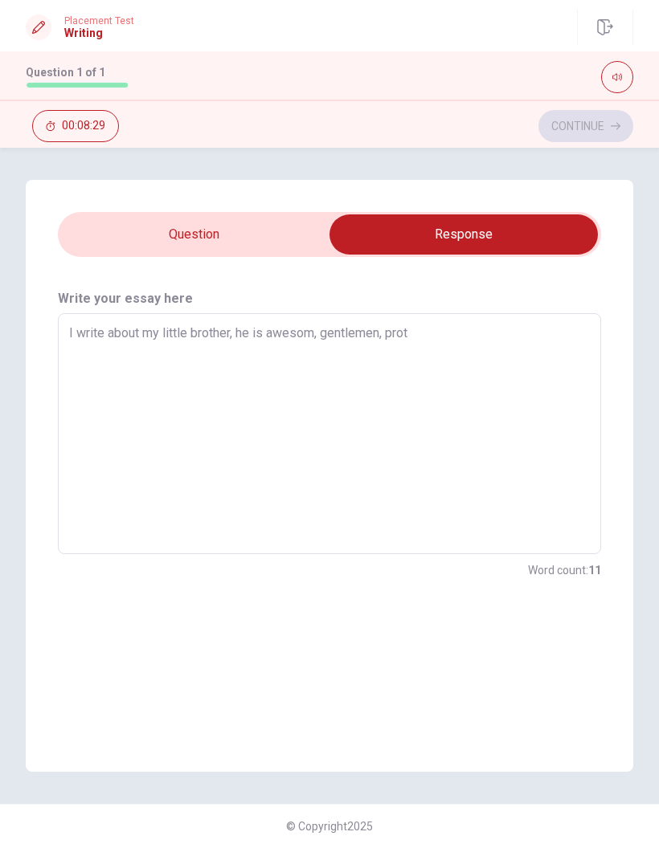
type textarea "x"
type textarea "I write about my little brother, he is awesom, gentlemen, prote"
type textarea "x"
type textarea "I write about my little brother, he is awesom, gentlemen, protec"
type textarea "x"
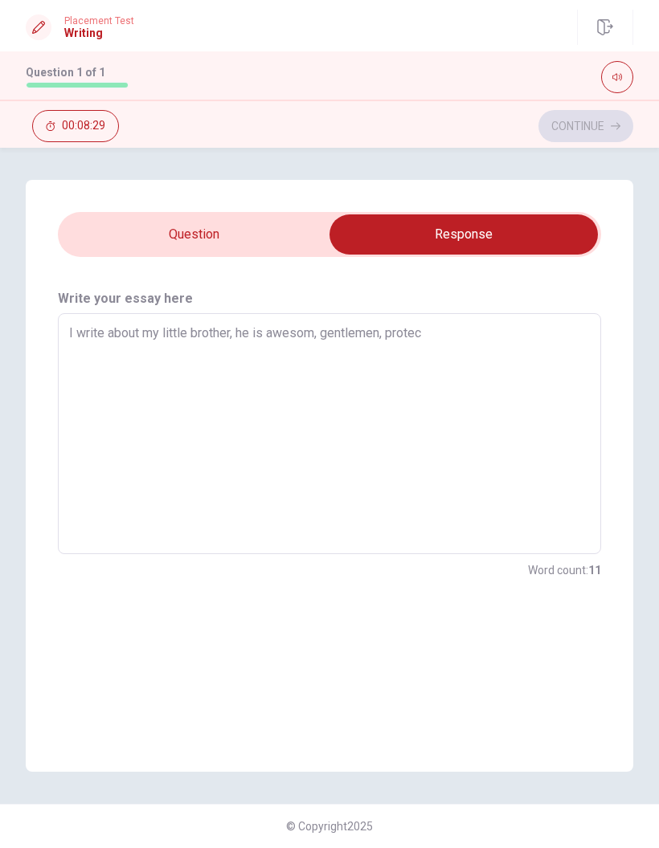
type textarea "I write about my little brother, he is awesom, gentlemen, protect"
type textarea "x"
